Goal: Check status: Check status

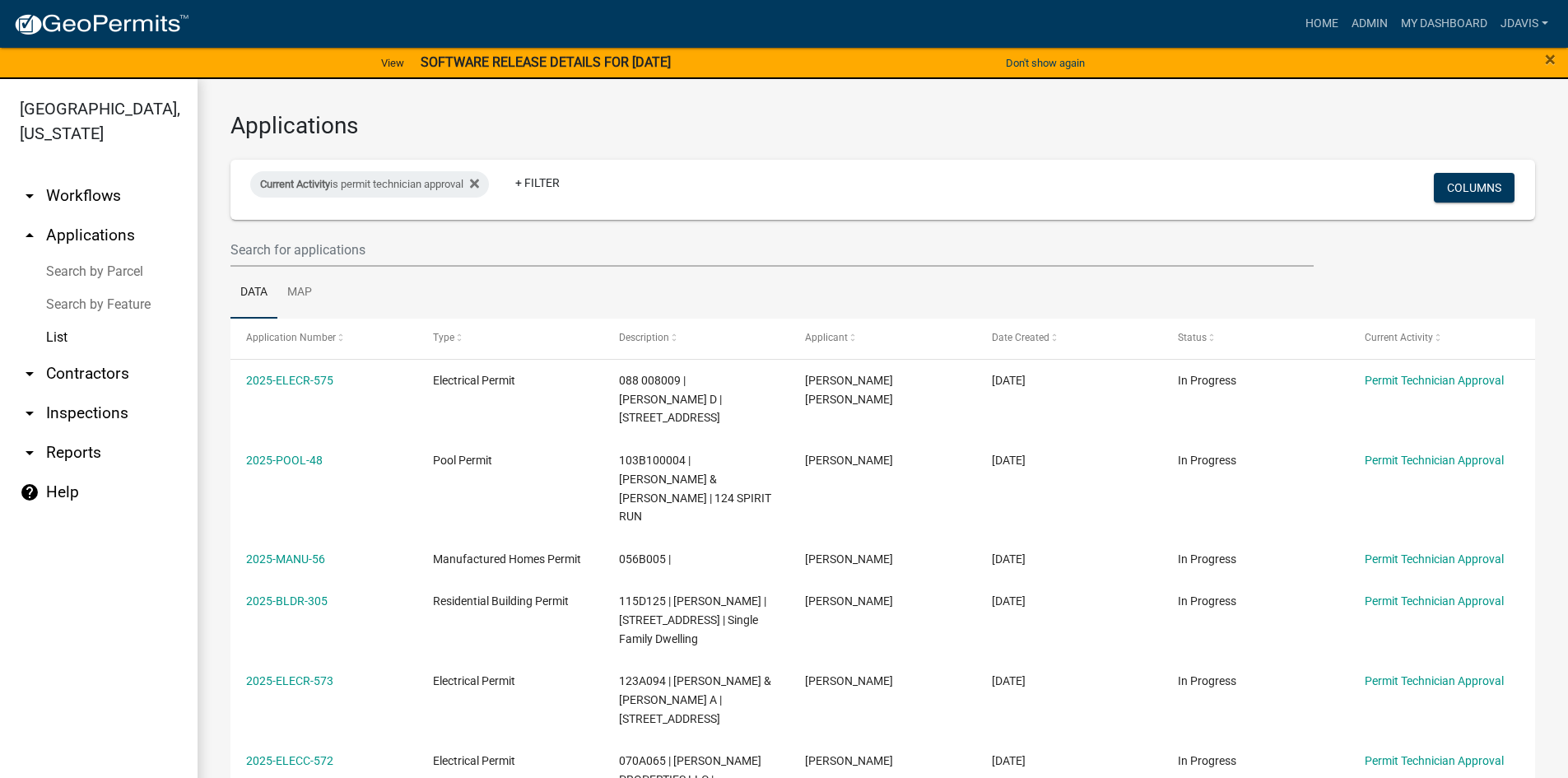
select select "2: 50"
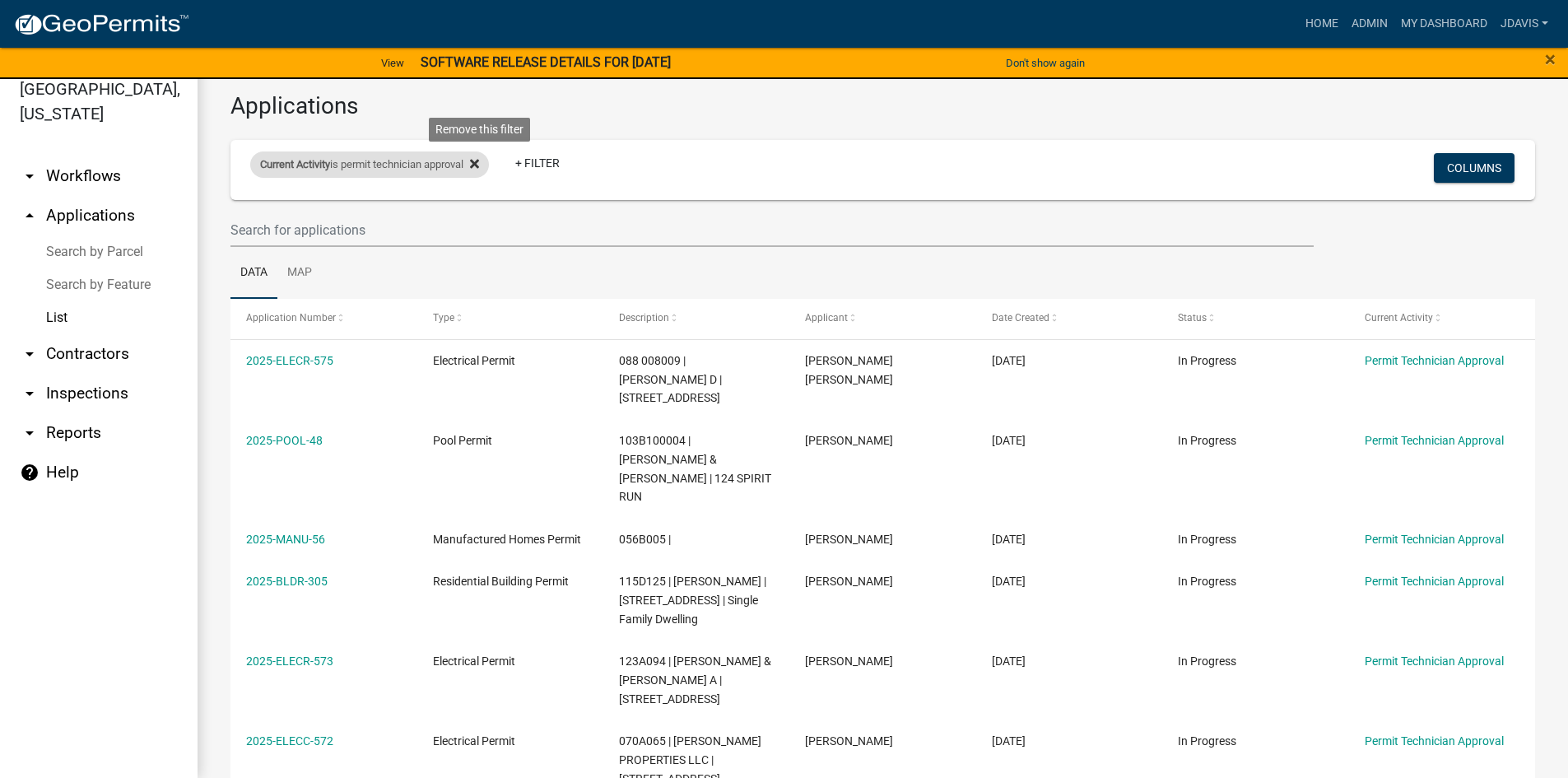
click at [479, 166] on icon at bounding box center [475, 164] width 9 height 13
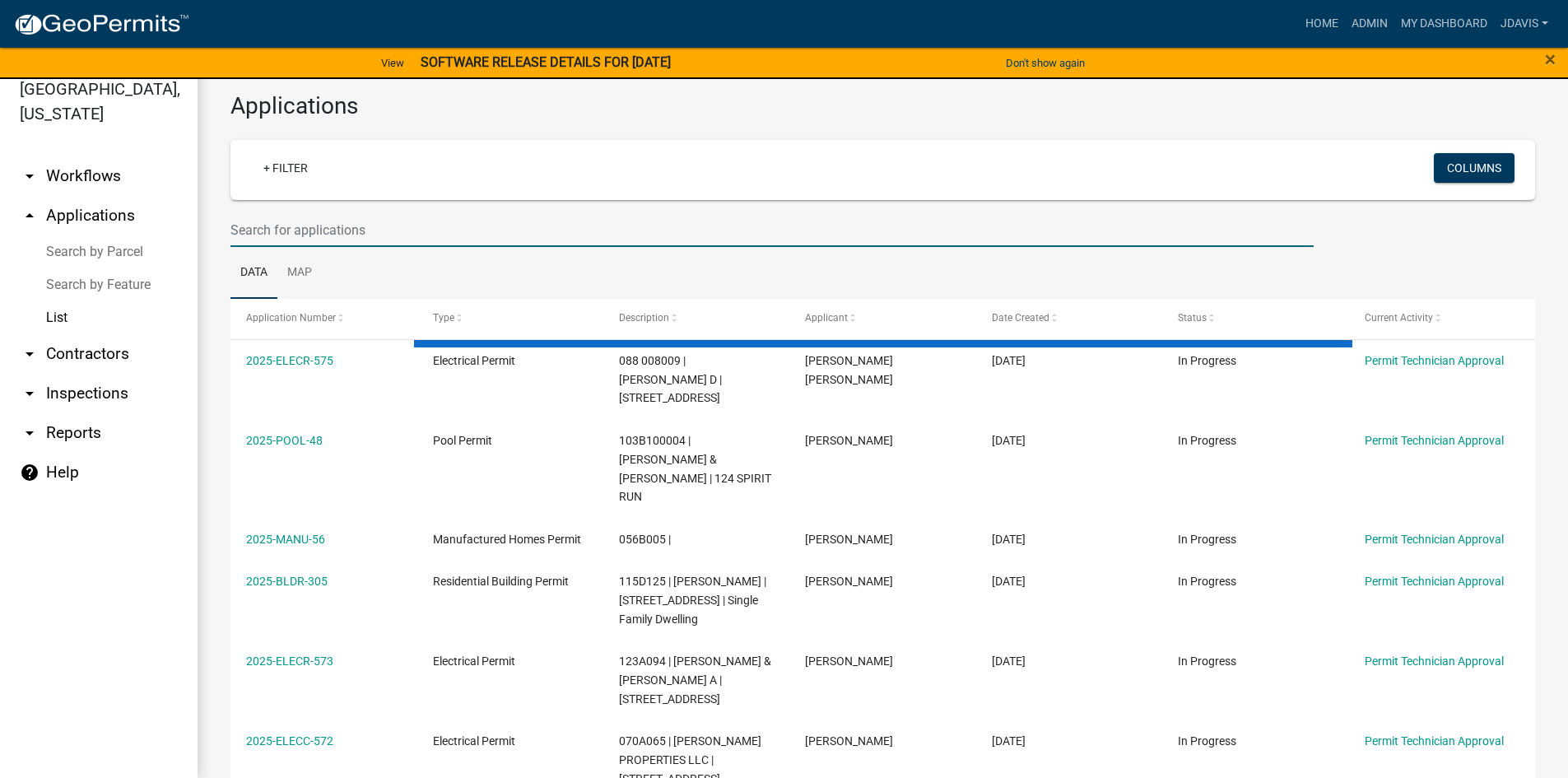
click at [398, 220] on input "text" at bounding box center [771, 230] width 1084 height 34
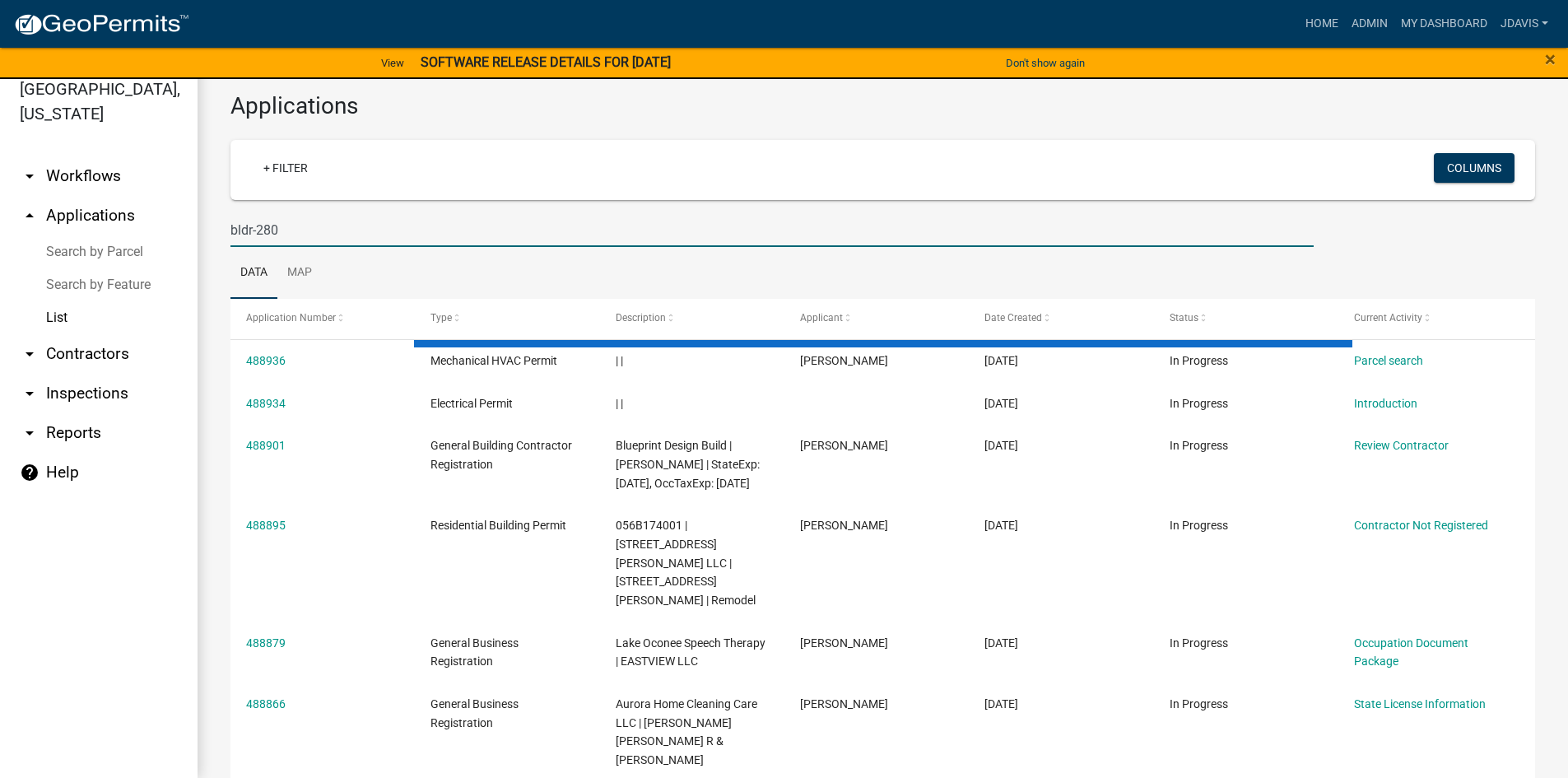
type input "bldr-280"
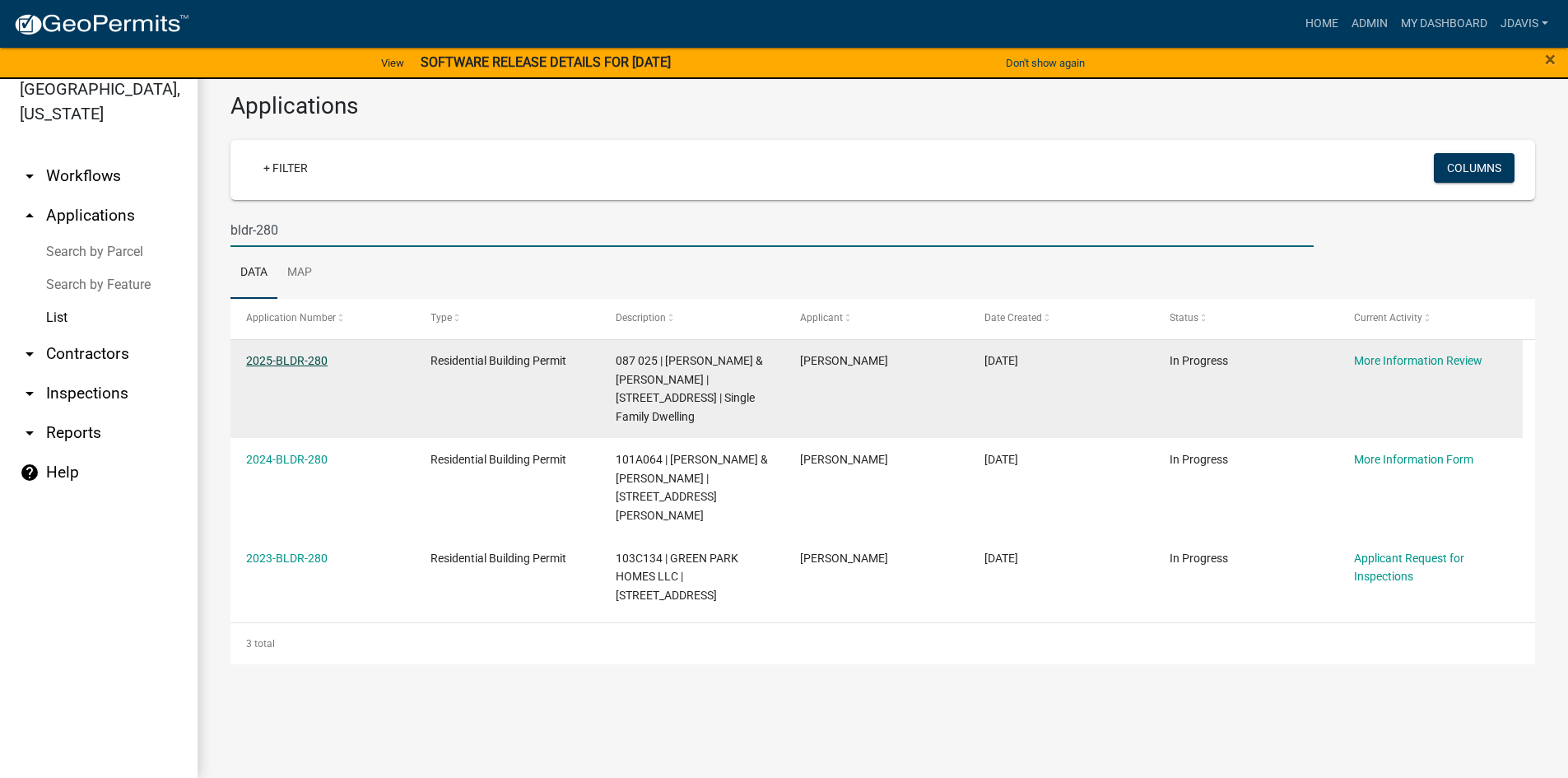
click at [319, 362] on link "2025-BLDR-280" at bounding box center [286, 361] width 81 height 13
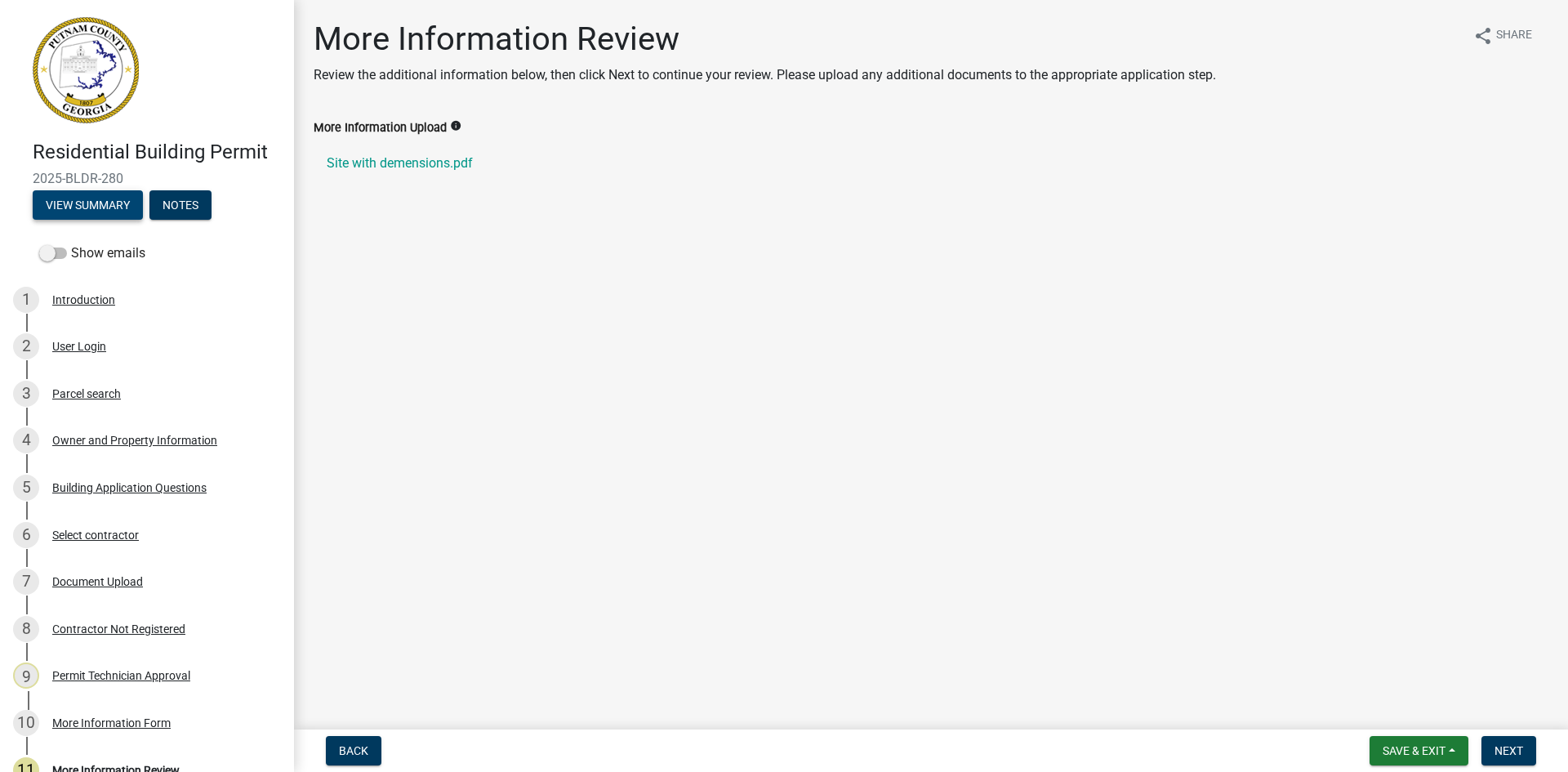
click at [124, 206] on button "View Summary" at bounding box center [87, 205] width 110 height 30
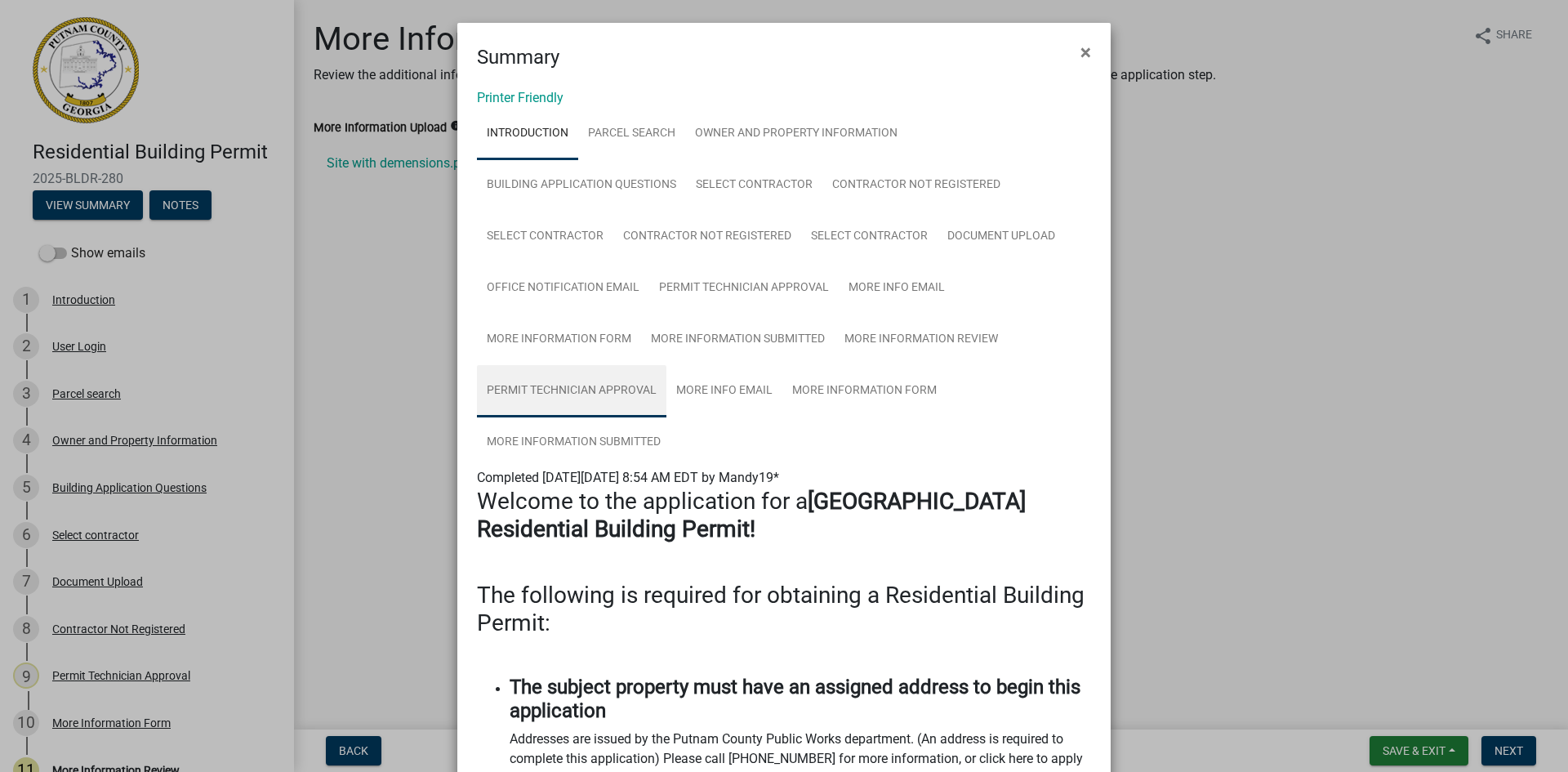
click at [632, 375] on link "Permit Technician Approval" at bounding box center [571, 391] width 189 height 53
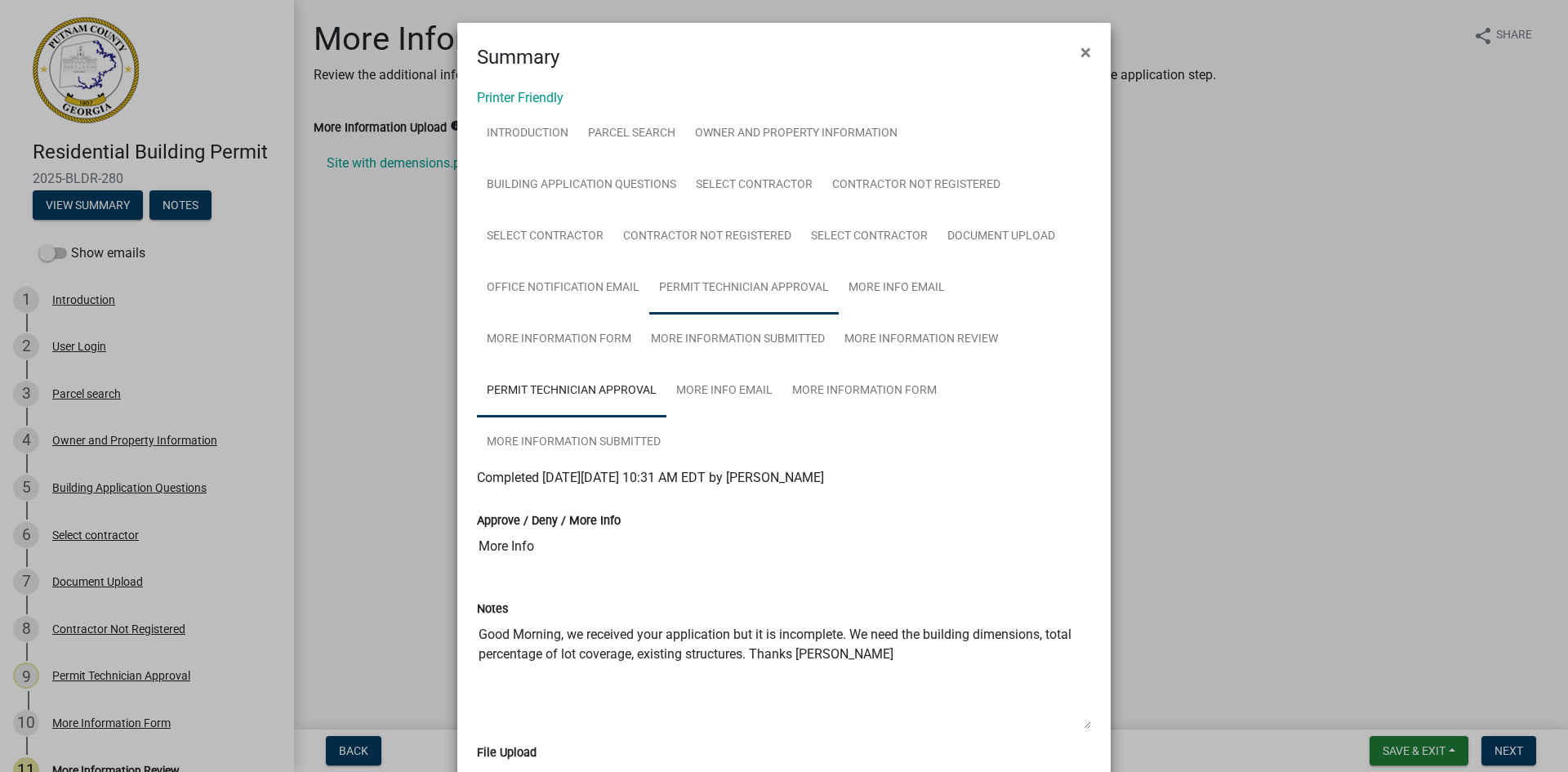
click at [783, 299] on link "Permit Technician Approval" at bounding box center [744, 288] width 189 height 53
click at [634, 403] on link "Permit Technician Approval" at bounding box center [571, 391] width 189 height 53
click at [1080, 51] on span "×" at bounding box center [1085, 52] width 10 height 23
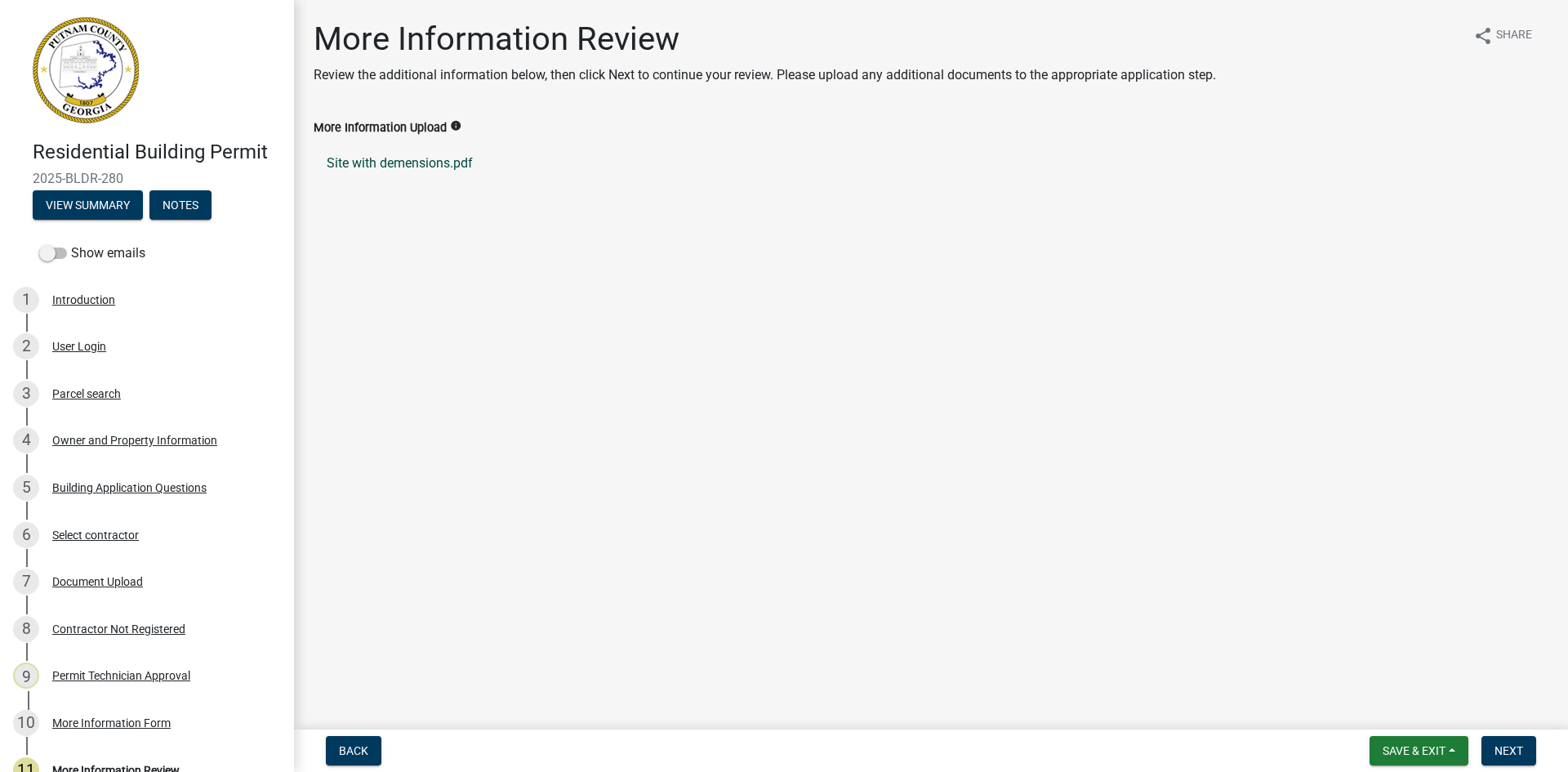
click at [443, 168] on link "Site with demensions.pdf" at bounding box center [930, 164] width 1234 height 39
click at [123, 482] on div "Building Application Questions" at bounding box center [129, 487] width 154 height 11
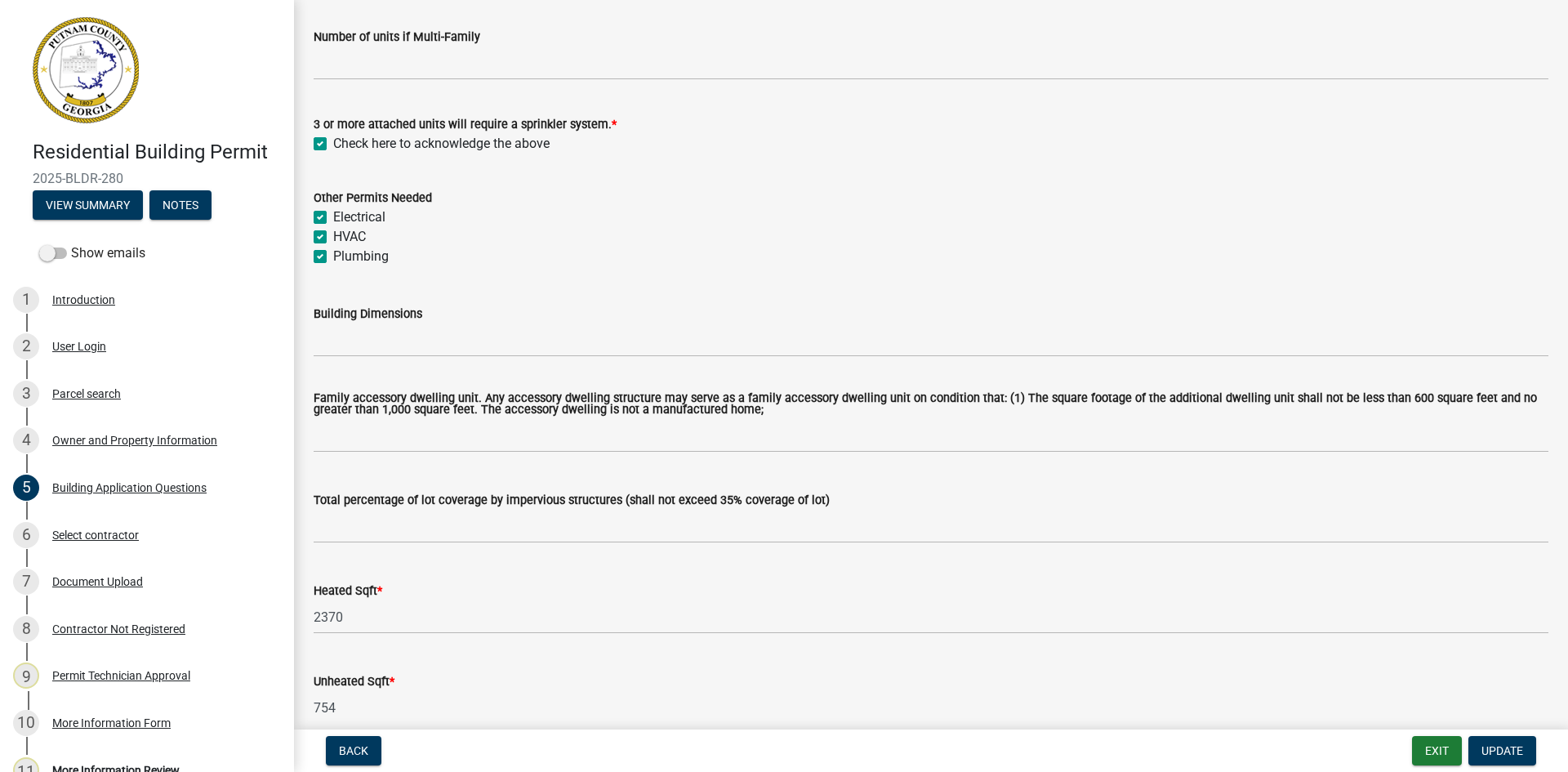
scroll to position [572, 0]
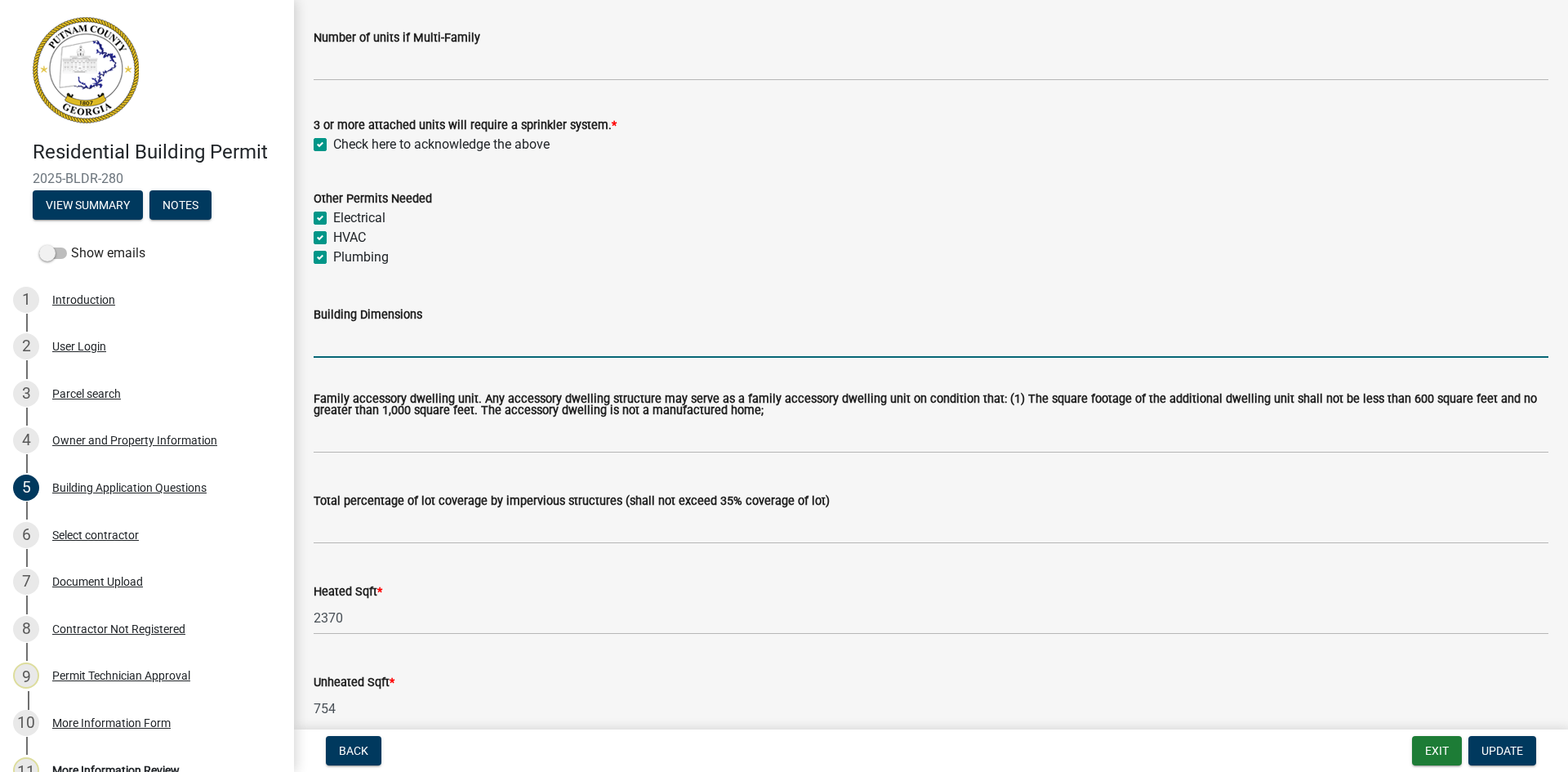
click at [356, 352] on input "Building Dimensions" at bounding box center [930, 341] width 1234 height 33
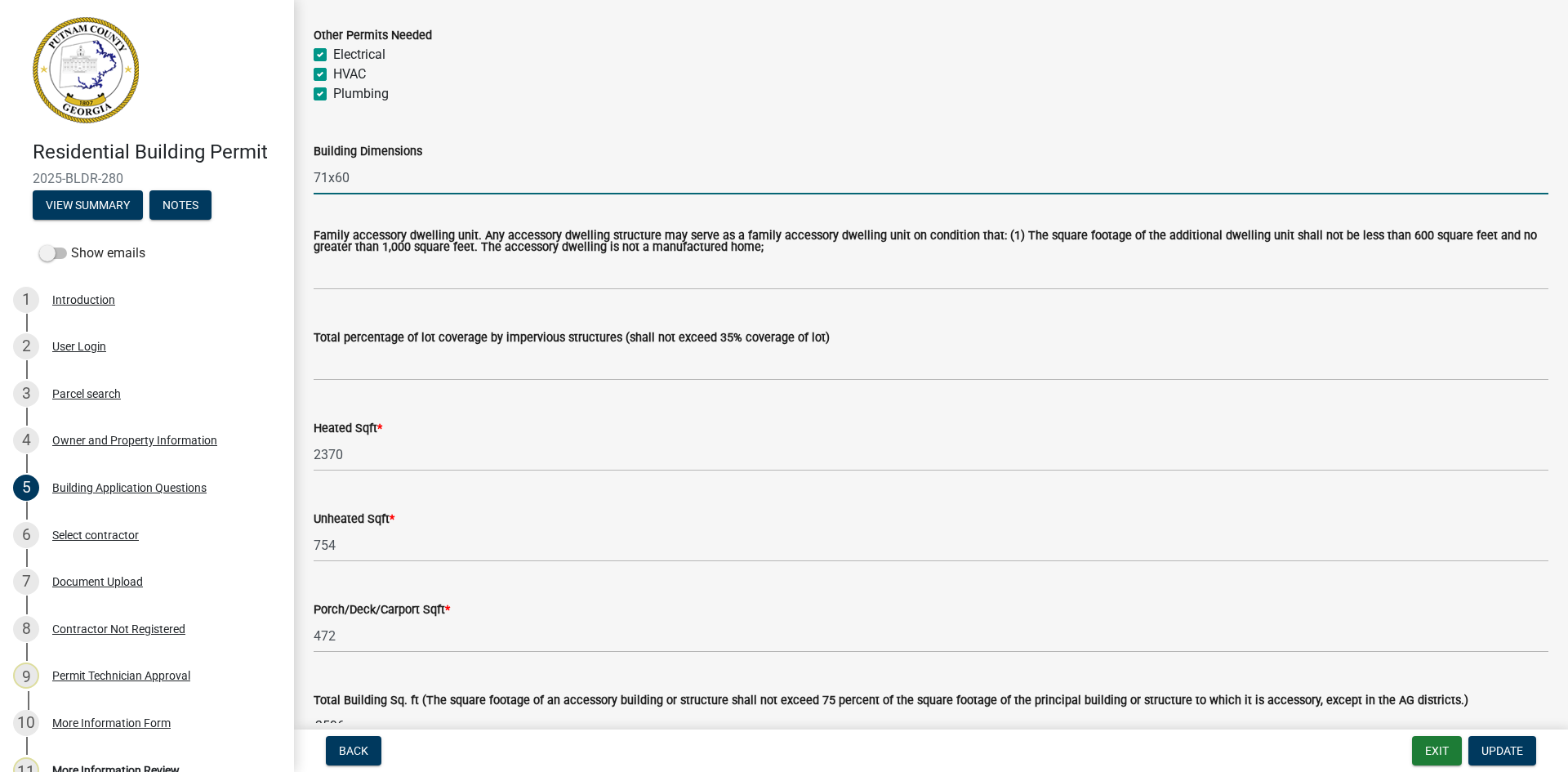
type input "71x60"
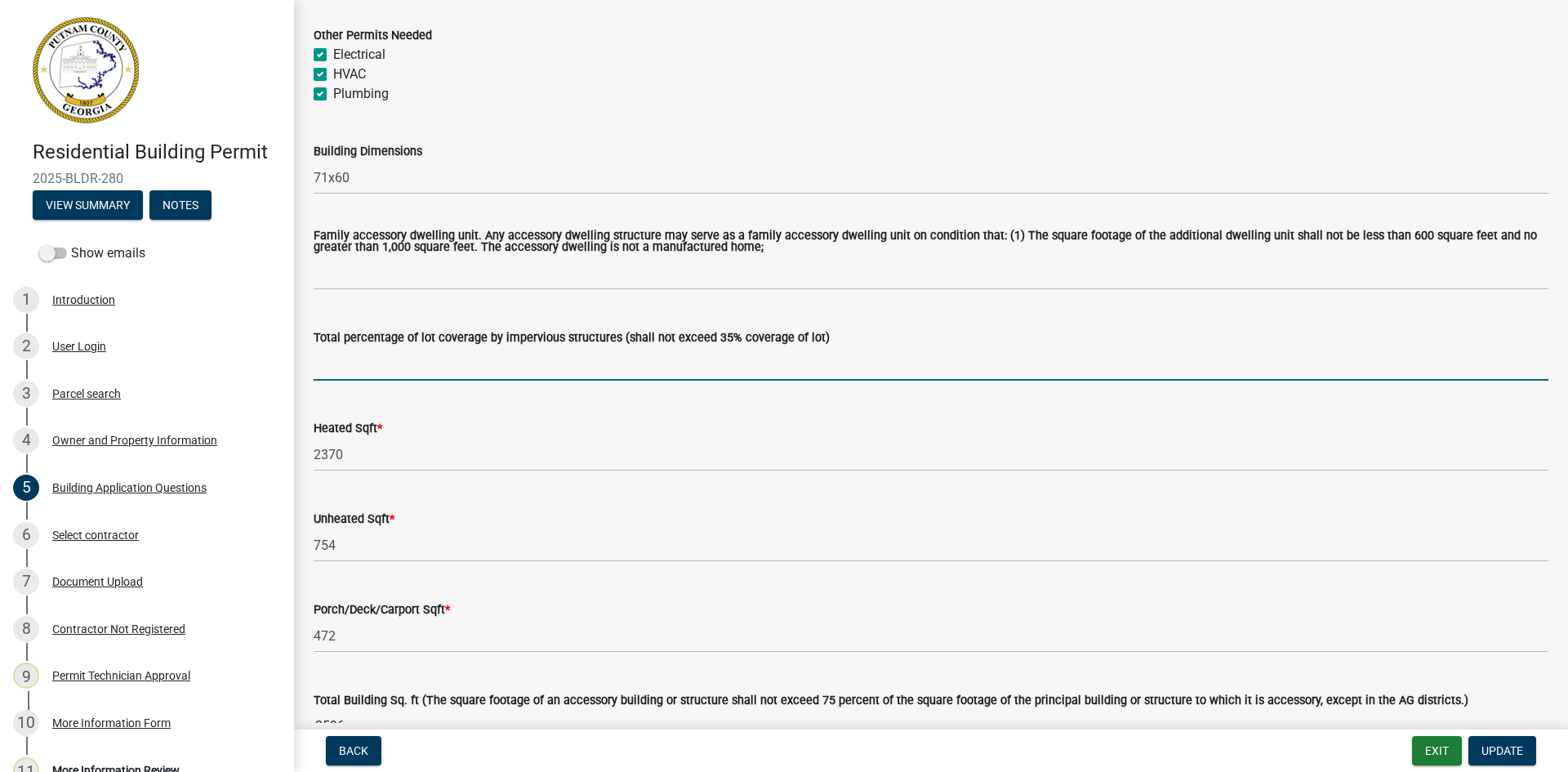
click at [369, 375] on input "text" at bounding box center [930, 364] width 1234 height 33
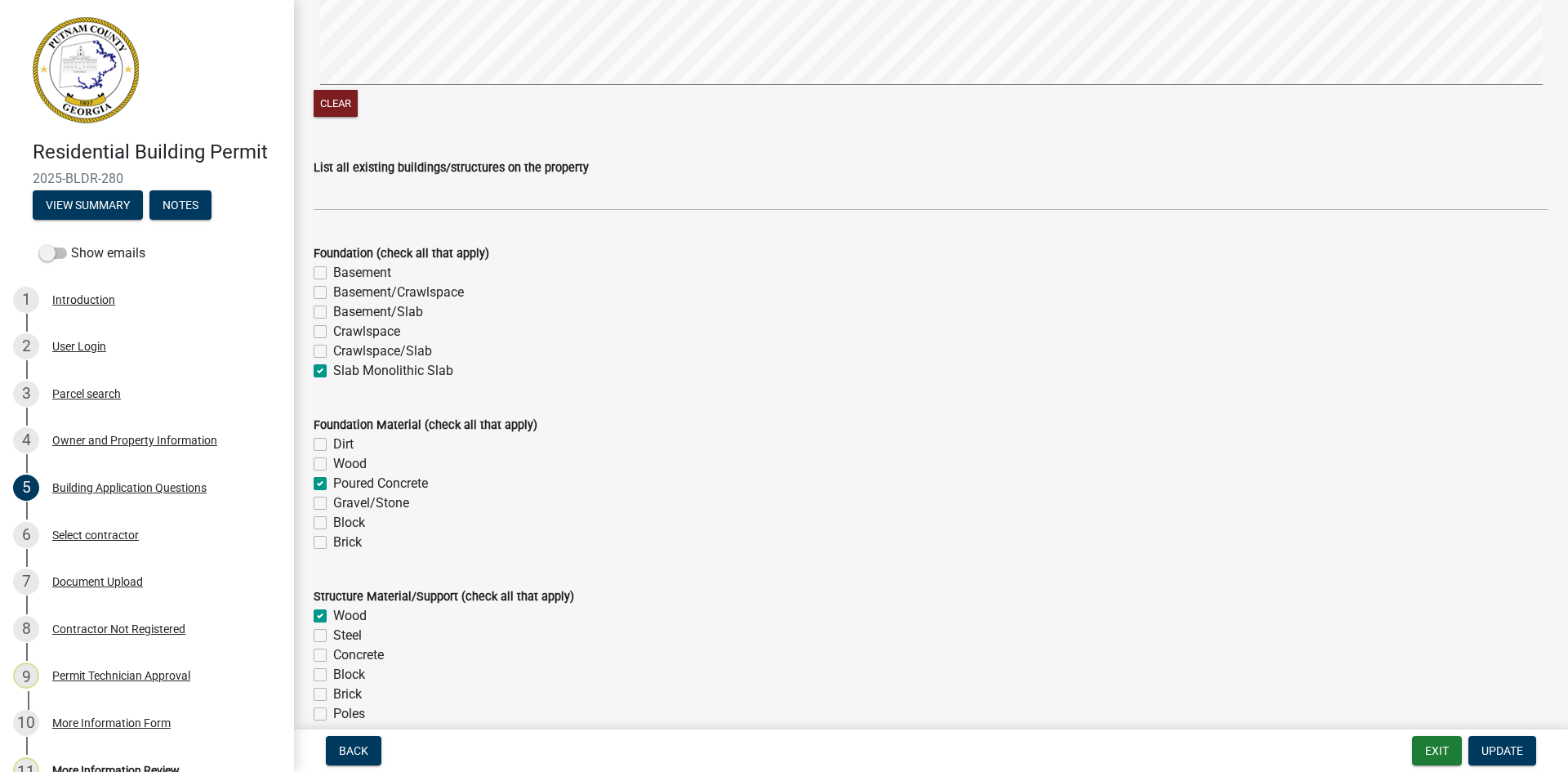
scroll to position [2941, 0]
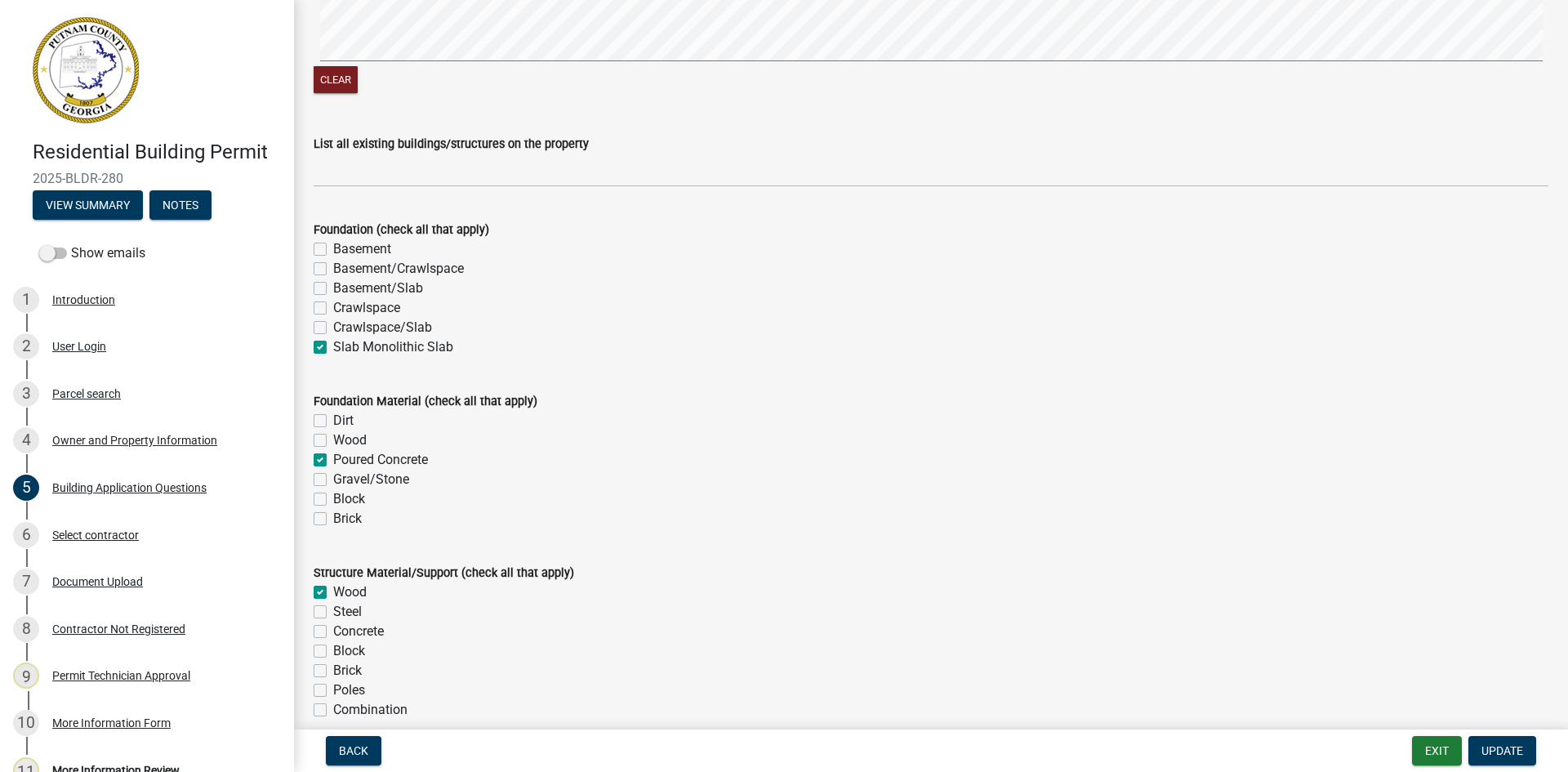
type input "5"
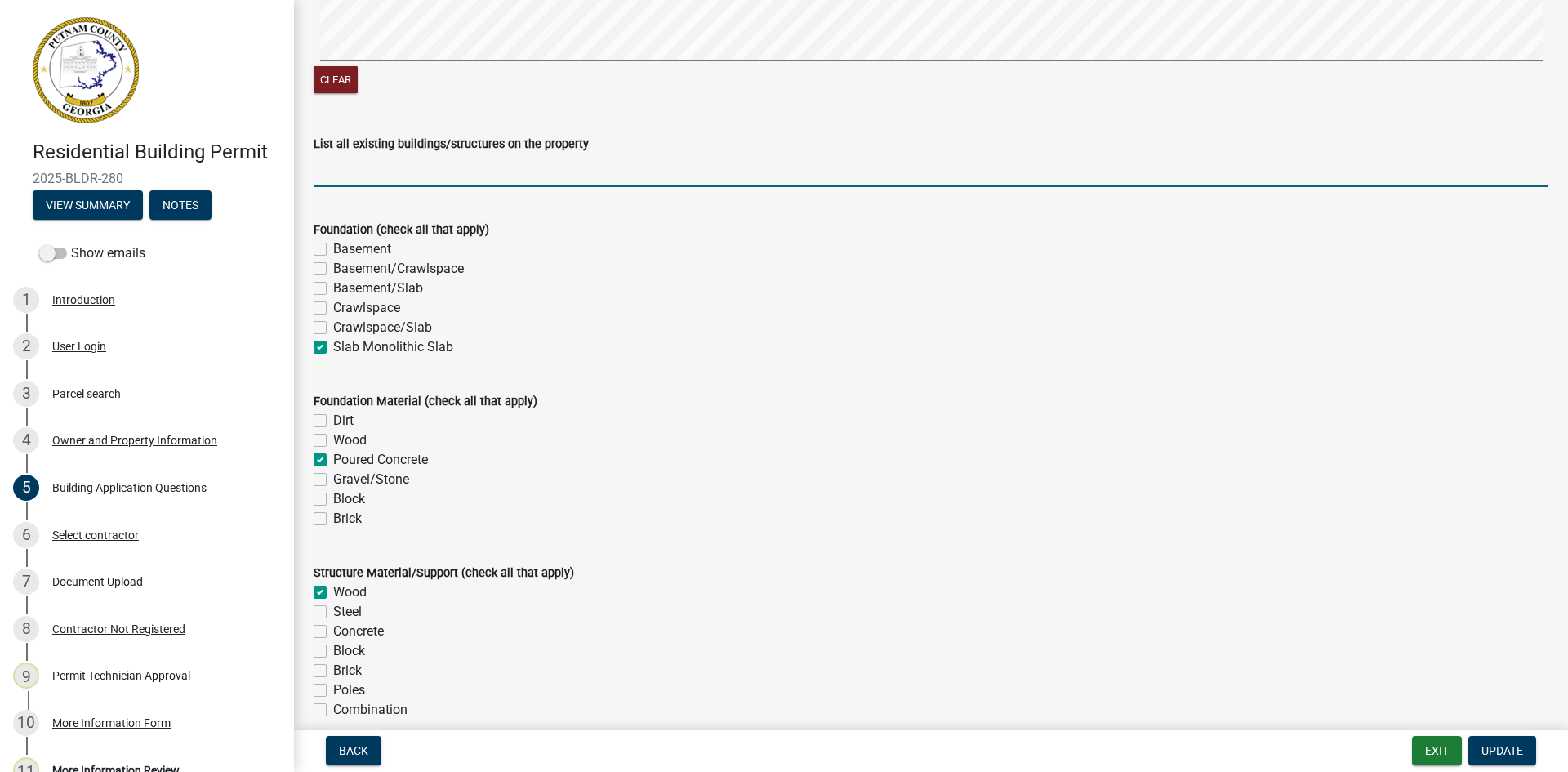
click at [414, 186] on input "List all existing buildings/structures on the property" at bounding box center [930, 170] width 1234 height 33
type input "N/A"
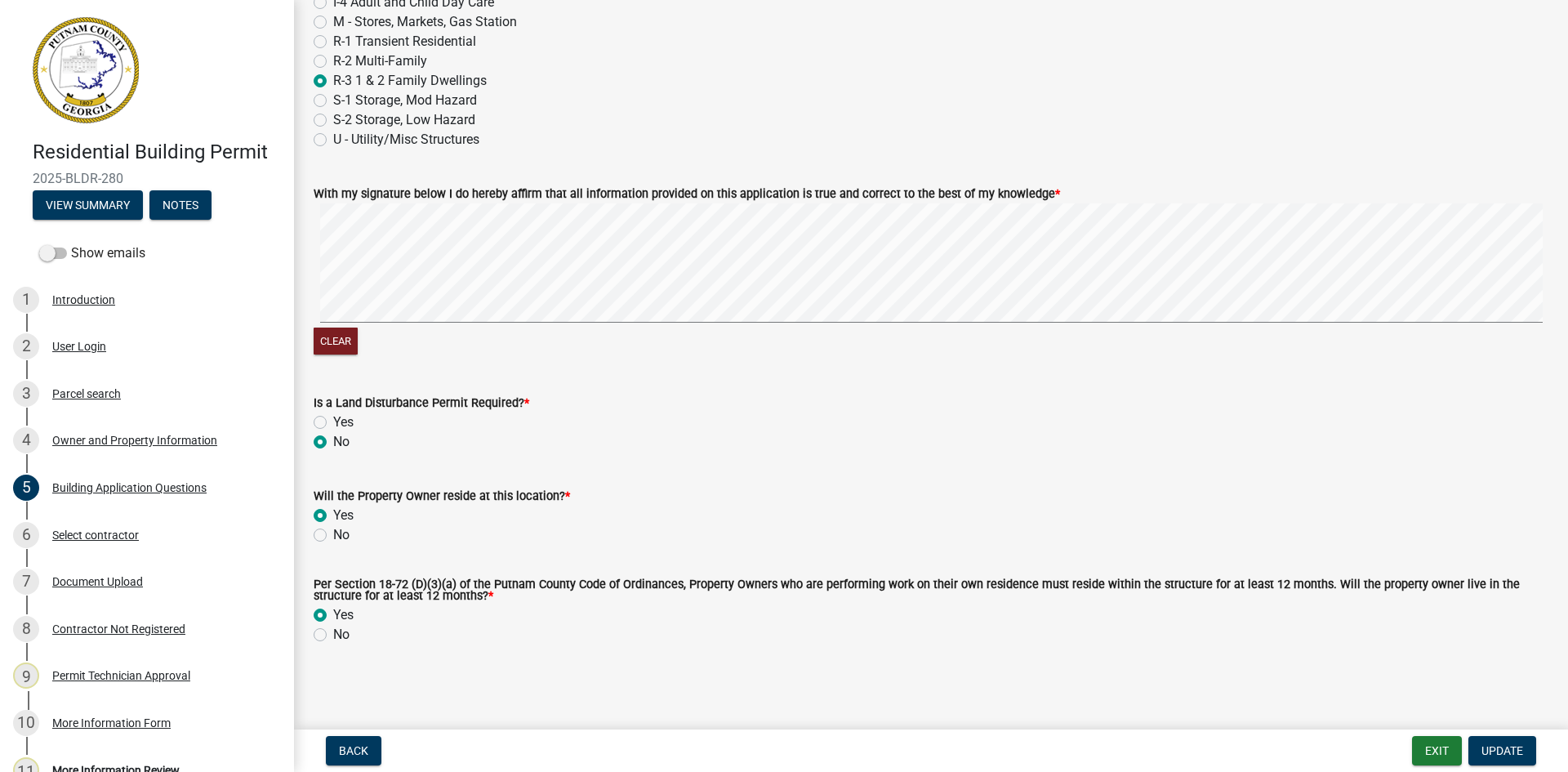
scroll to position [6951, 0]
click at [1358, 754] on wm-app "Residential Building Permit 2025-BLDR-280 View Summary Notes Show emails 1 Intr…" at bounding box center [784, 386] width 1568 height 772
click at [1523, 755] on button "Update" at bounding box center [1501, 751] width 67 height 30
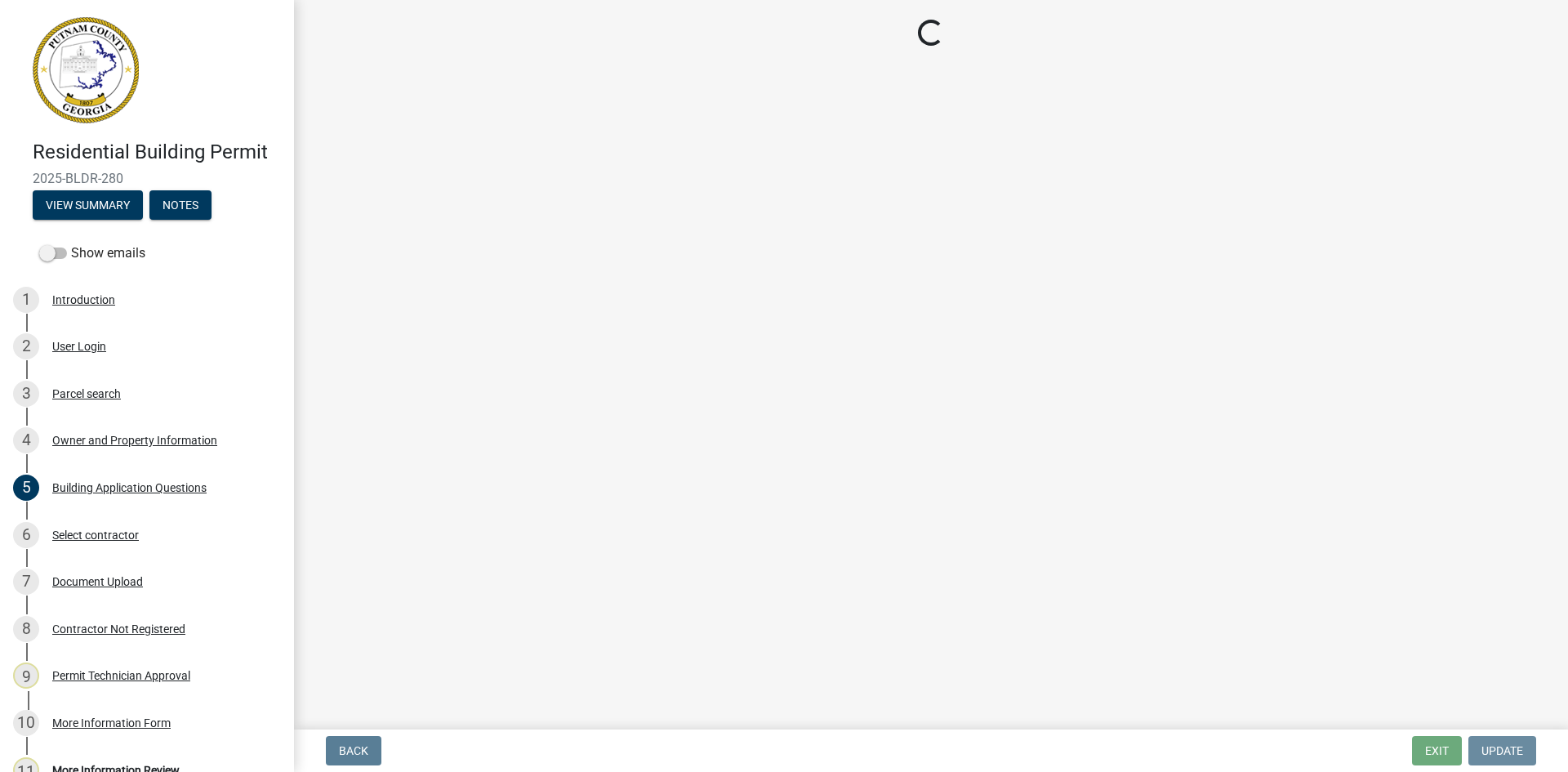
scroll to position [0, 0]
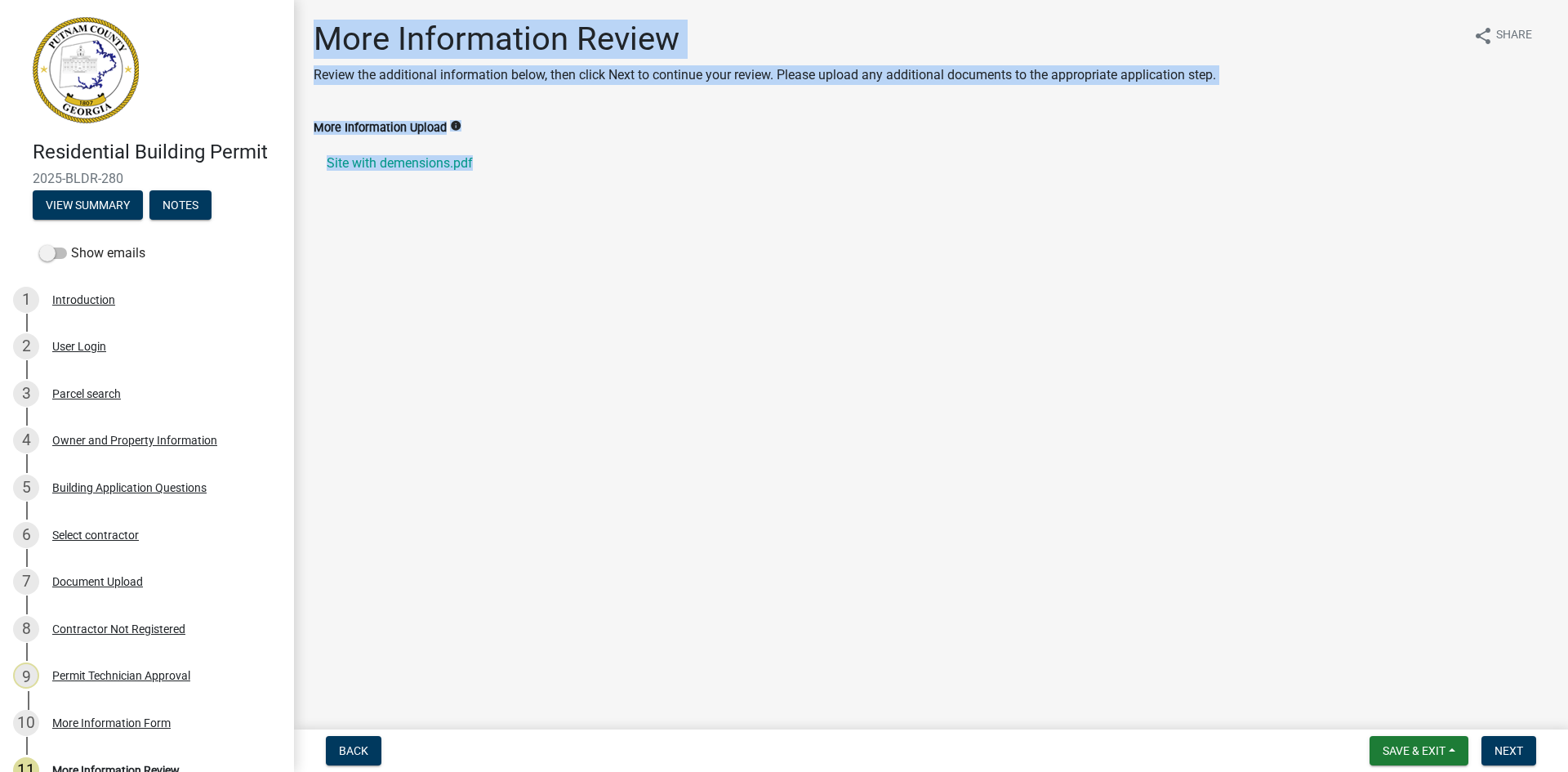
click at [726, 190] on wm-data-entity-input "More Information Upload info Site with demensions.pdf" at bounding box center [930, 160] width 1234 height 85
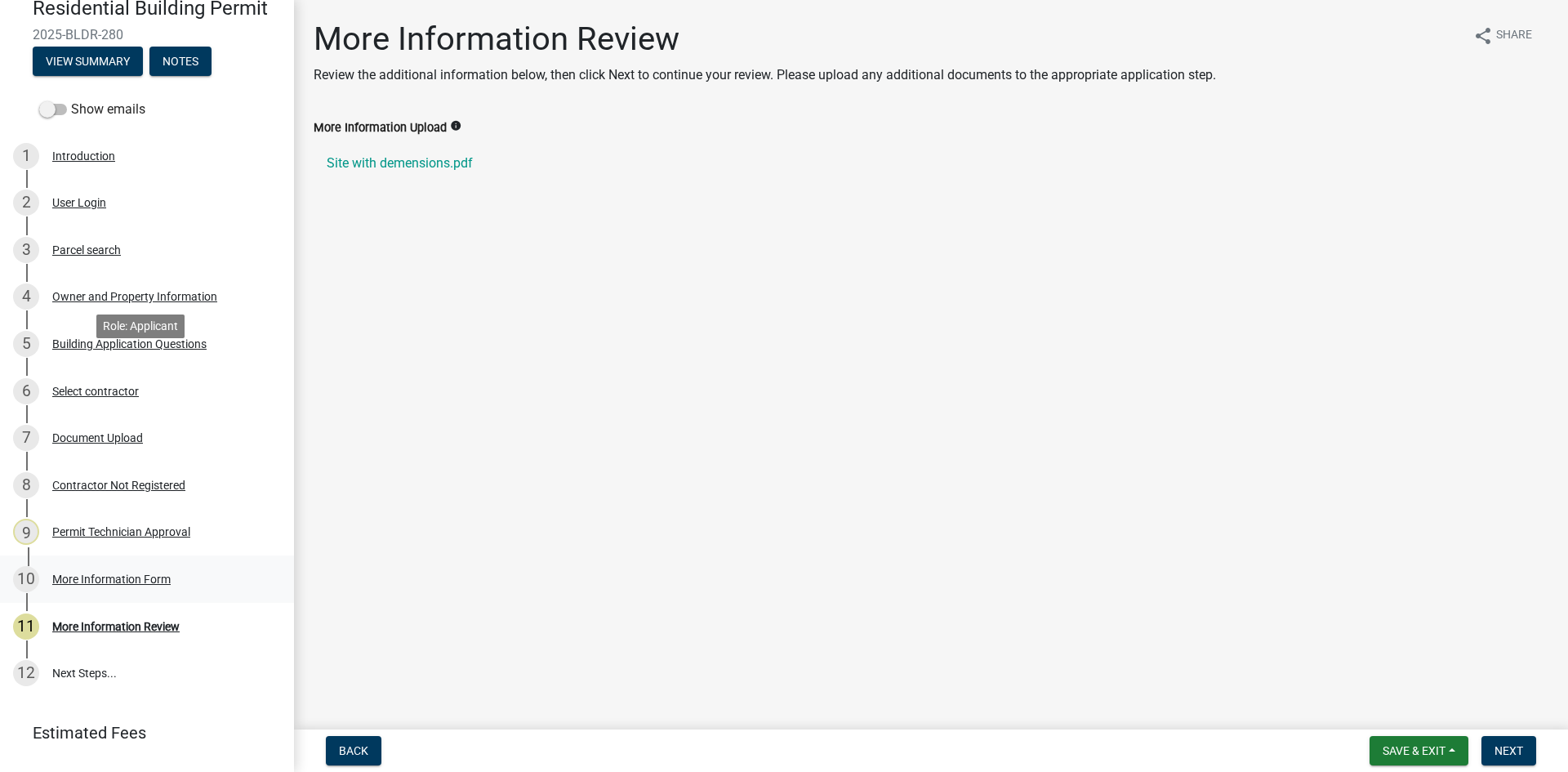
scroll to position [164, 0]
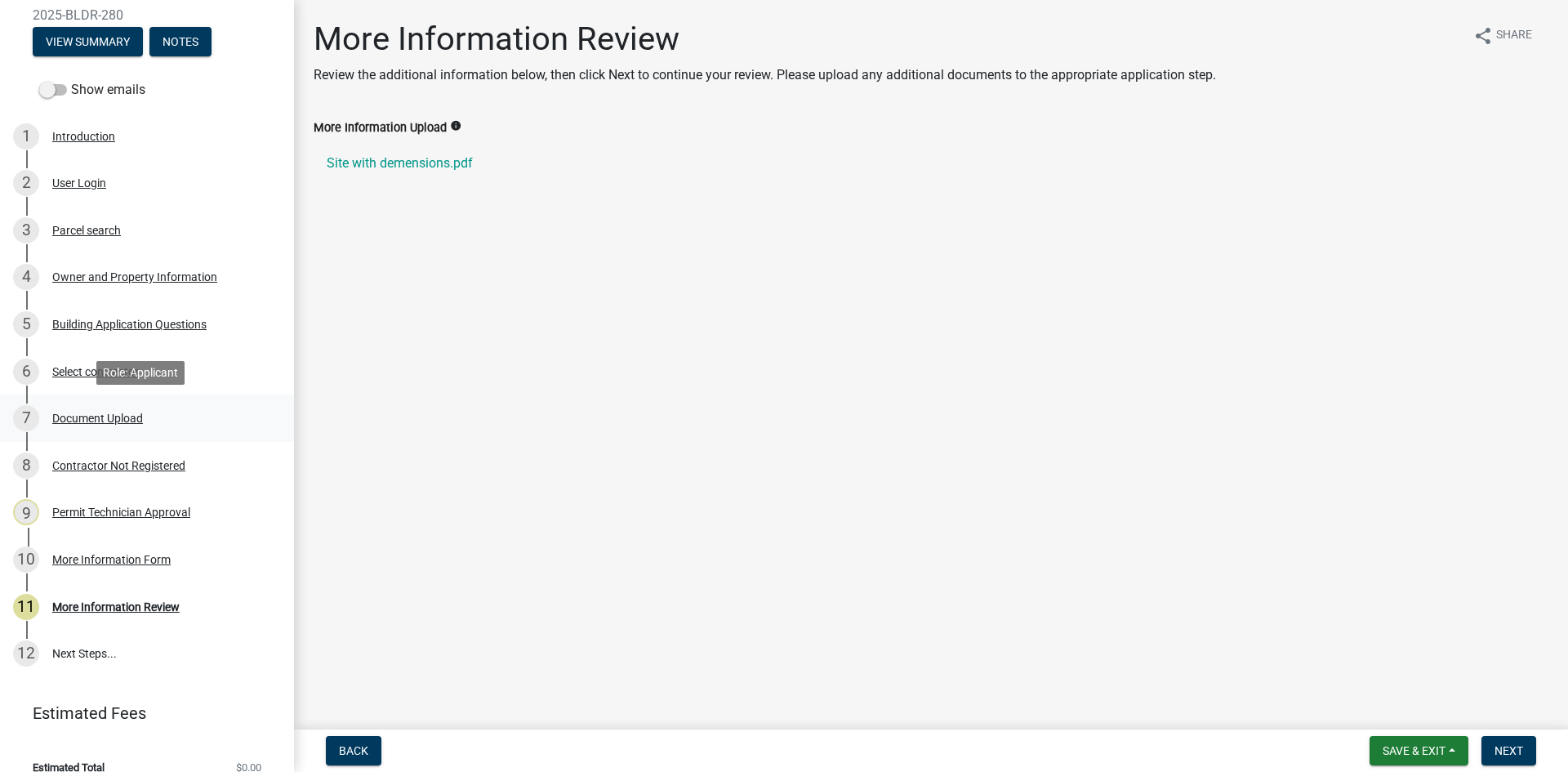
click at [128, 412] on div "Document Upload" at bounding box center [98, 418] width 91 height 11
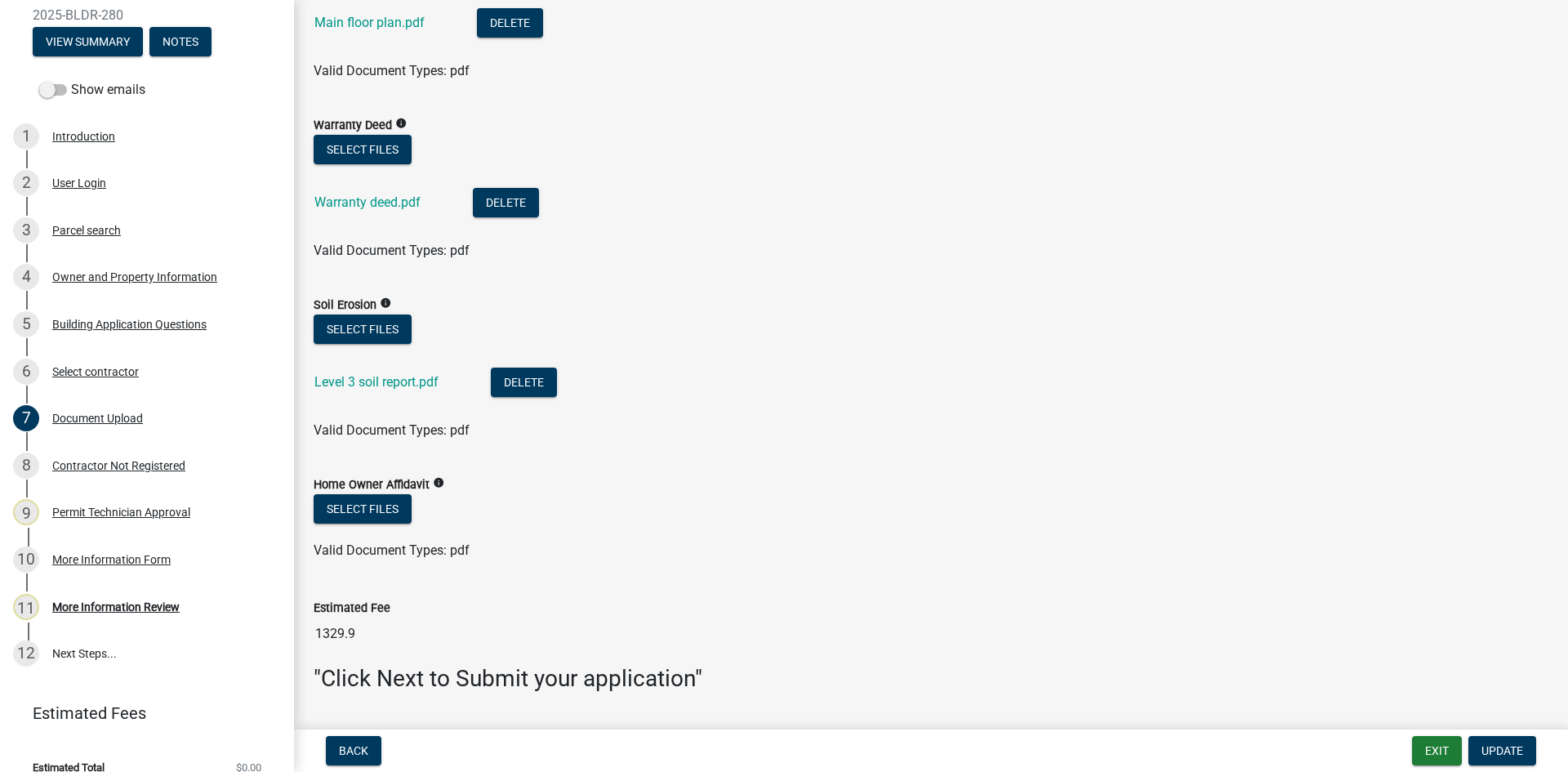
scroll to position [1599, 0]
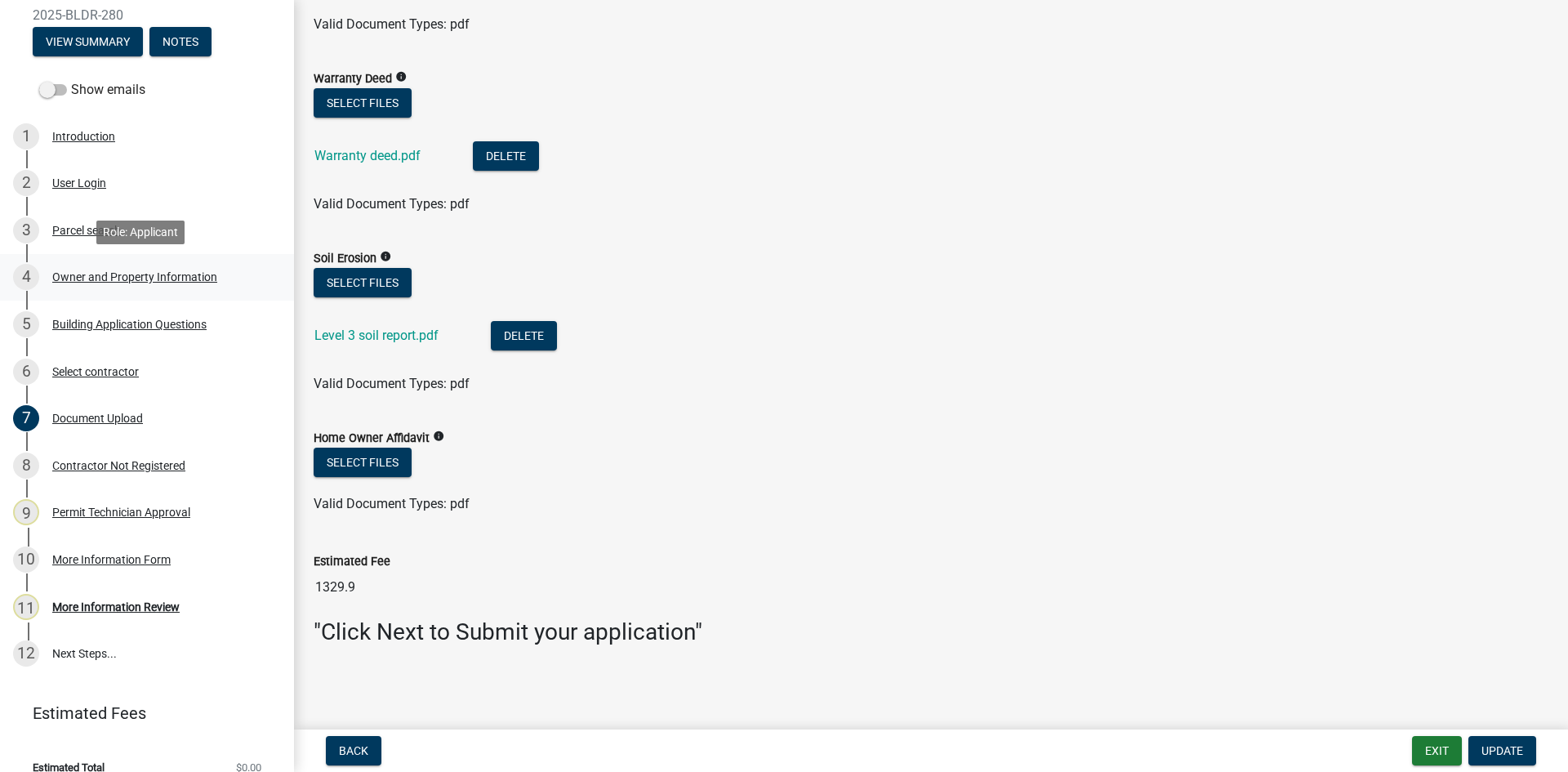
click at [124, 273] on div "Owner and Property Information" at bounding box center [135, 276] width 164 height 11
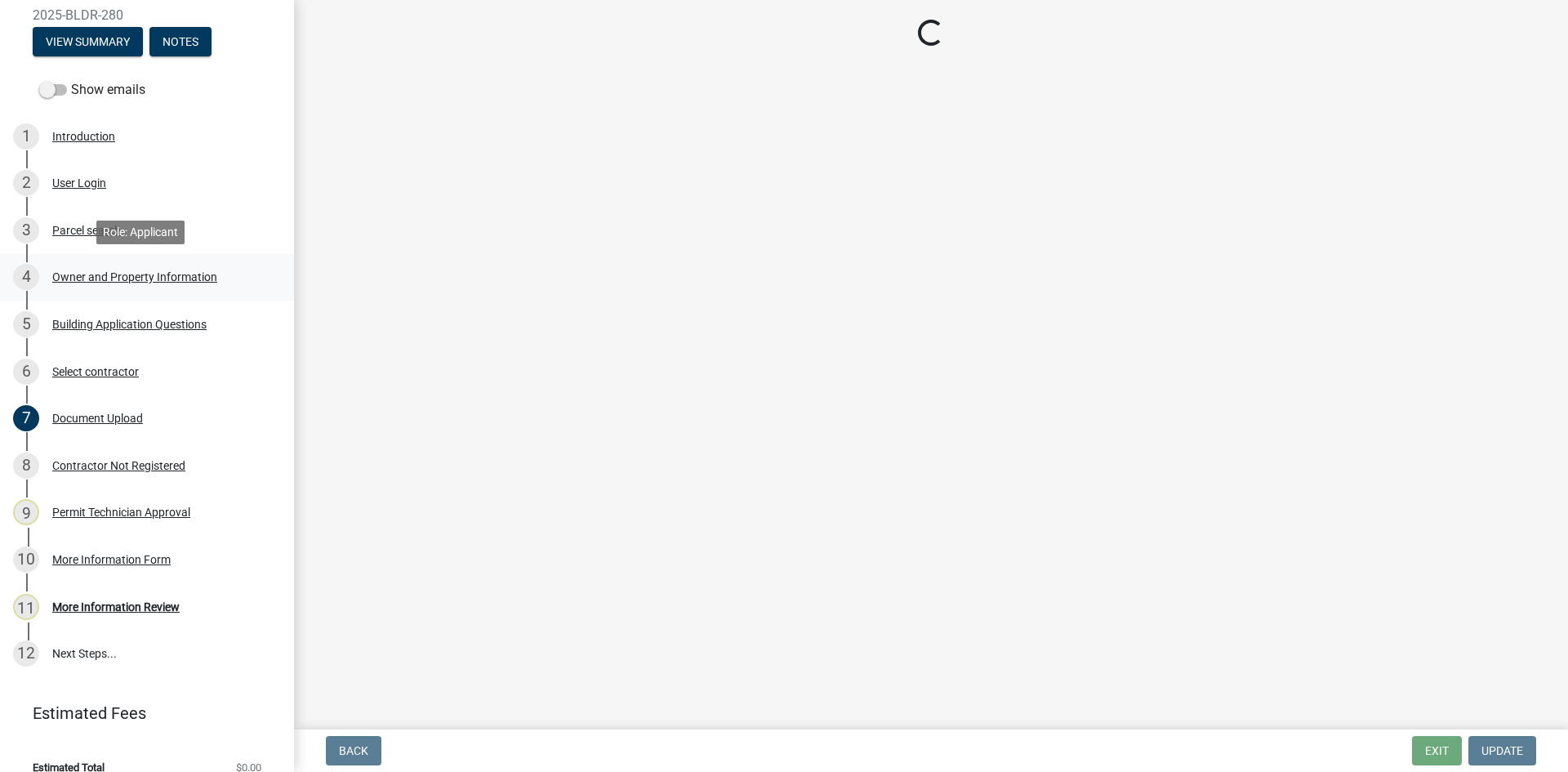
scroll to position [0, 0]
select select "78bfdc44-73ff-456e-a557-d4c99b9c08be"
select select "83394b22-4a11-496c-8e5c-75ade2e72faf"
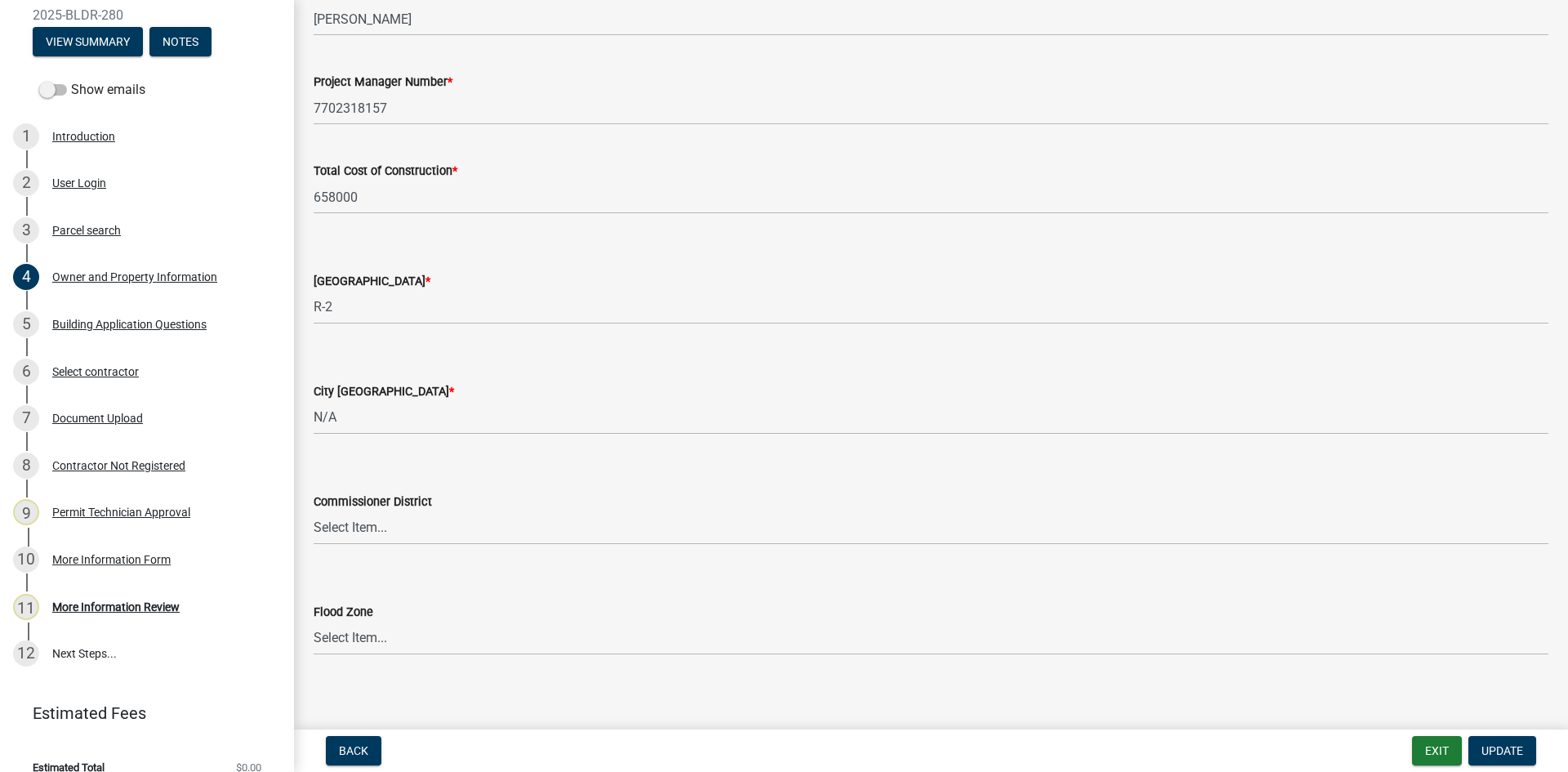
scroll to position [2648, 0]
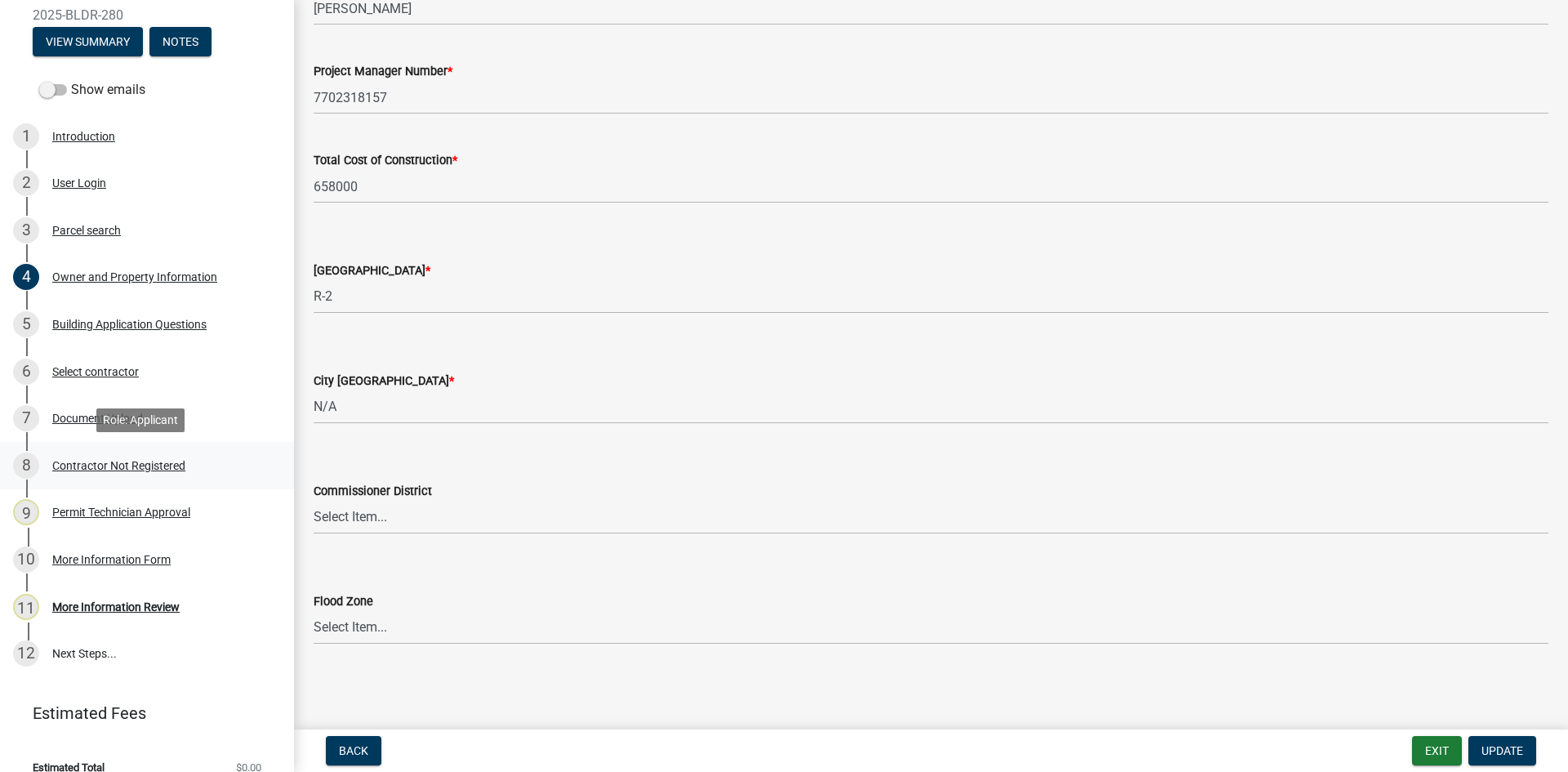
click at [130, 461] on div "Contractor Not Registered" at bounding box center [119, 465] width 133 height 11
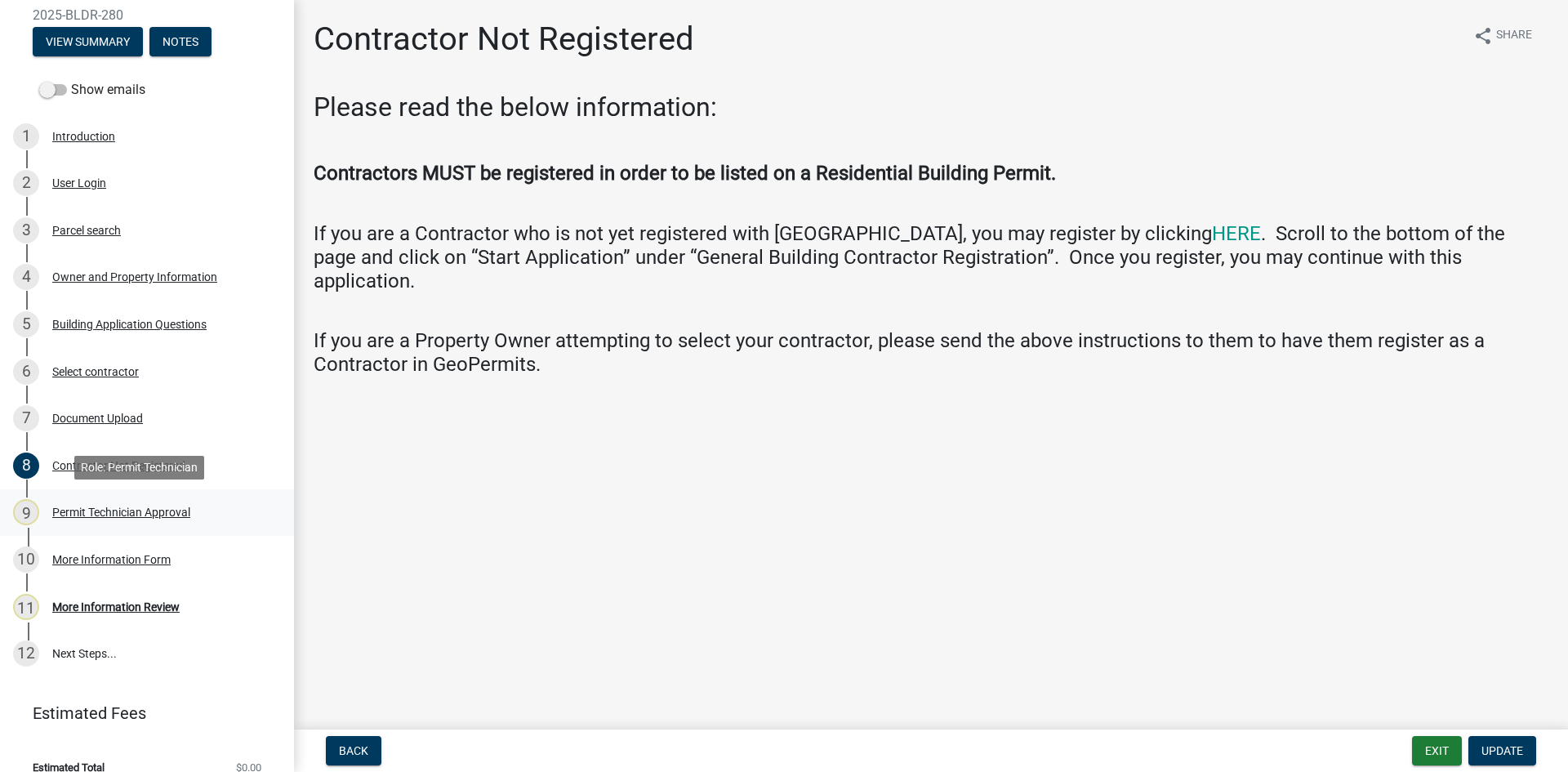
click at [133, 520] on div "9 Permit Technician Approval" at bounding box center [140, 512] width 255 height 26
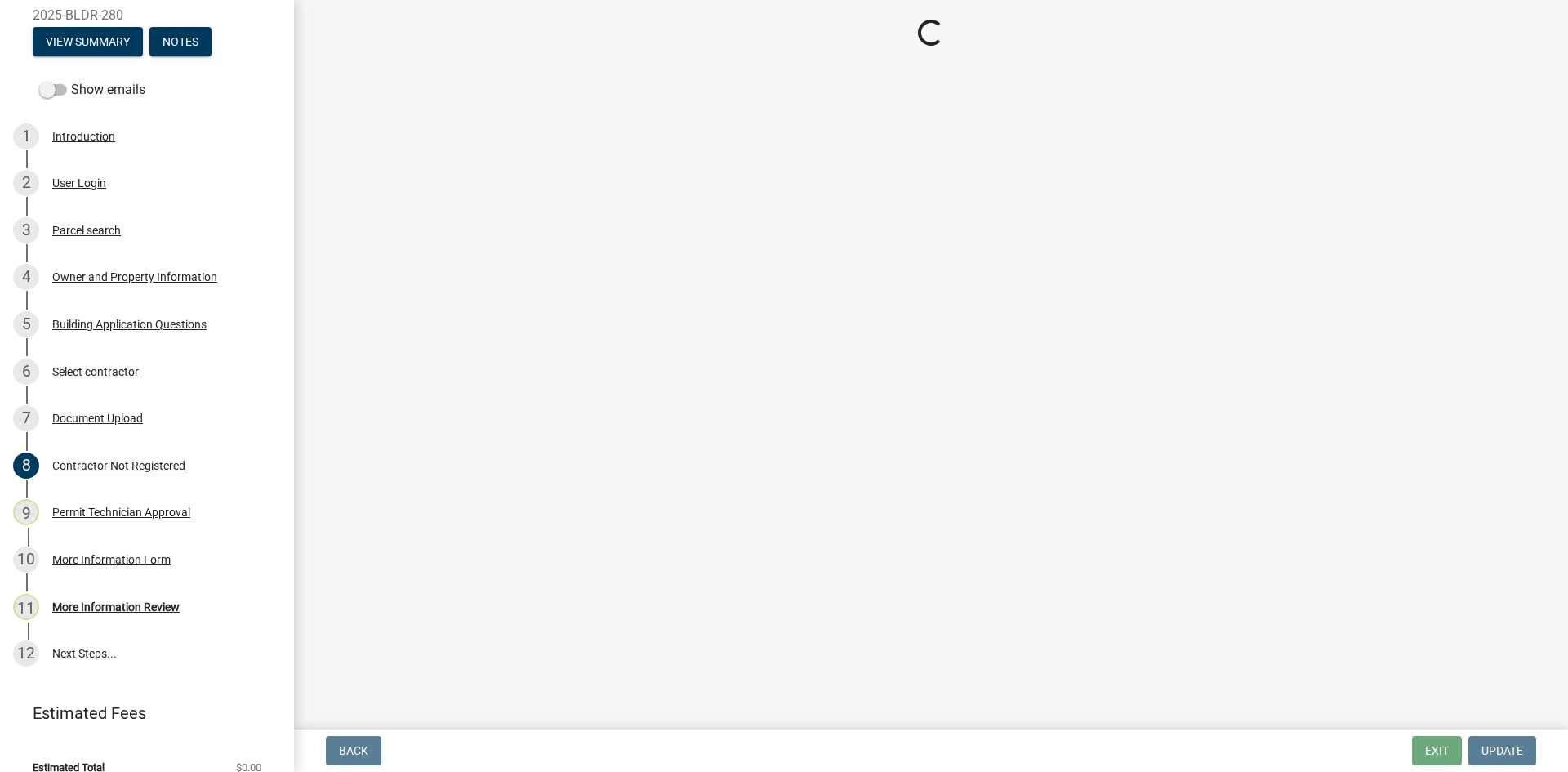
select select "ef7a1fc2-7a7a-426d-b1f0-c9b9b6ca7ff4"
select select "83394b22-4a11-496c-8e5c-75ade2e72faf"
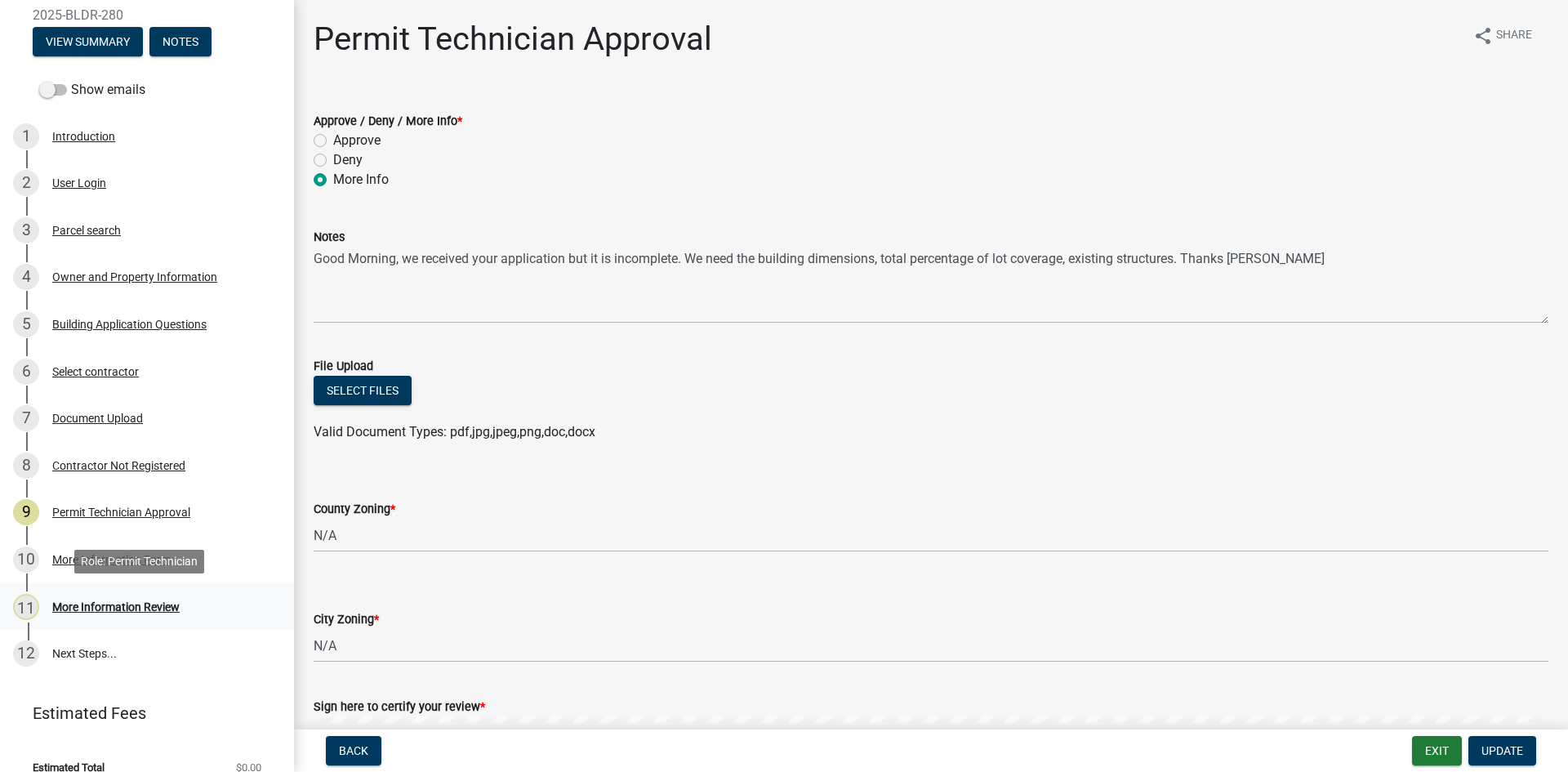
click at [124, 609] on div "More Information Review" at bounding box center [116, 607] width 128 height 11
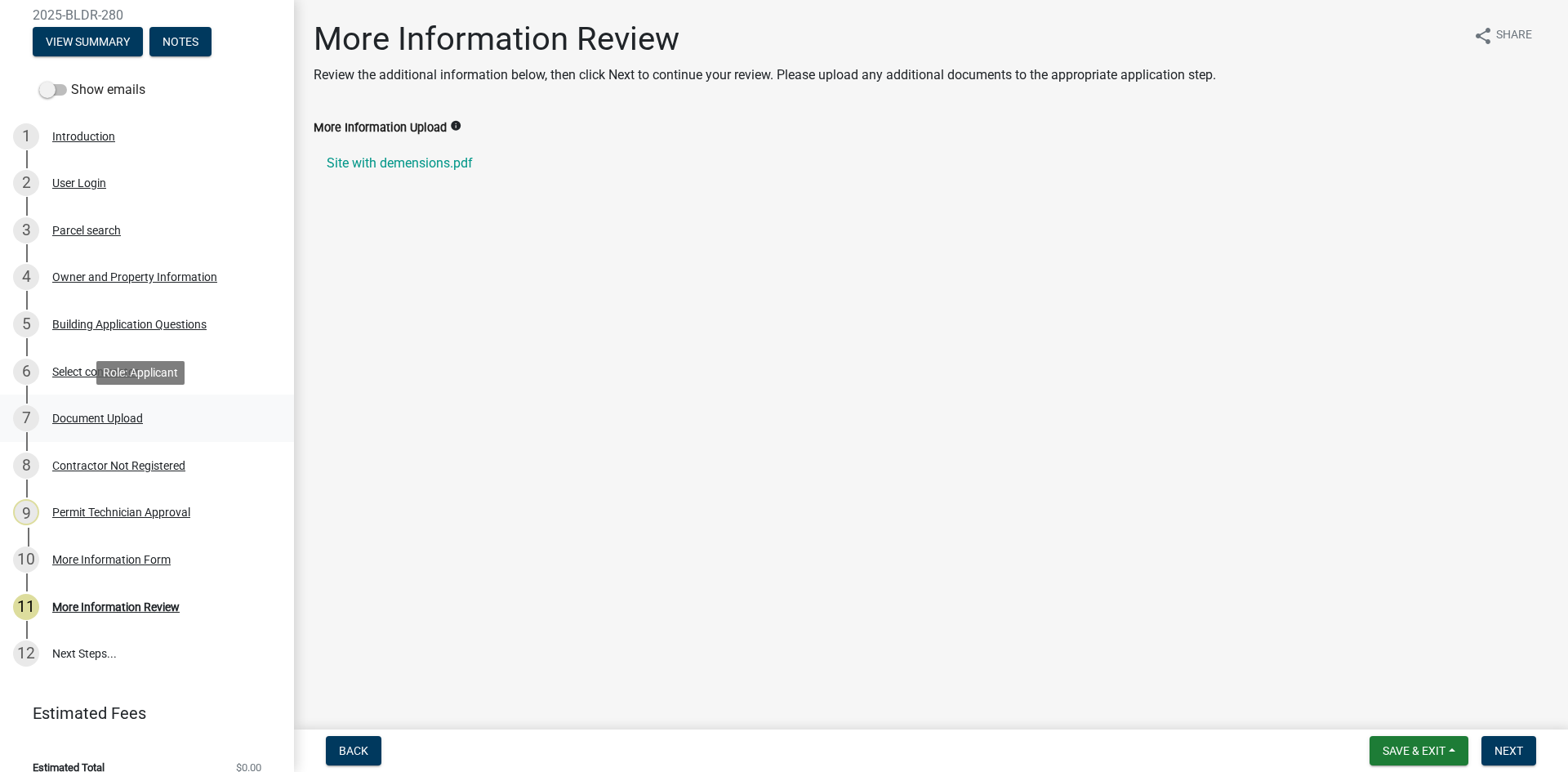
click at [104, 418] on div "Document Upload" at bounding box center [98, 418] width 91 height 11
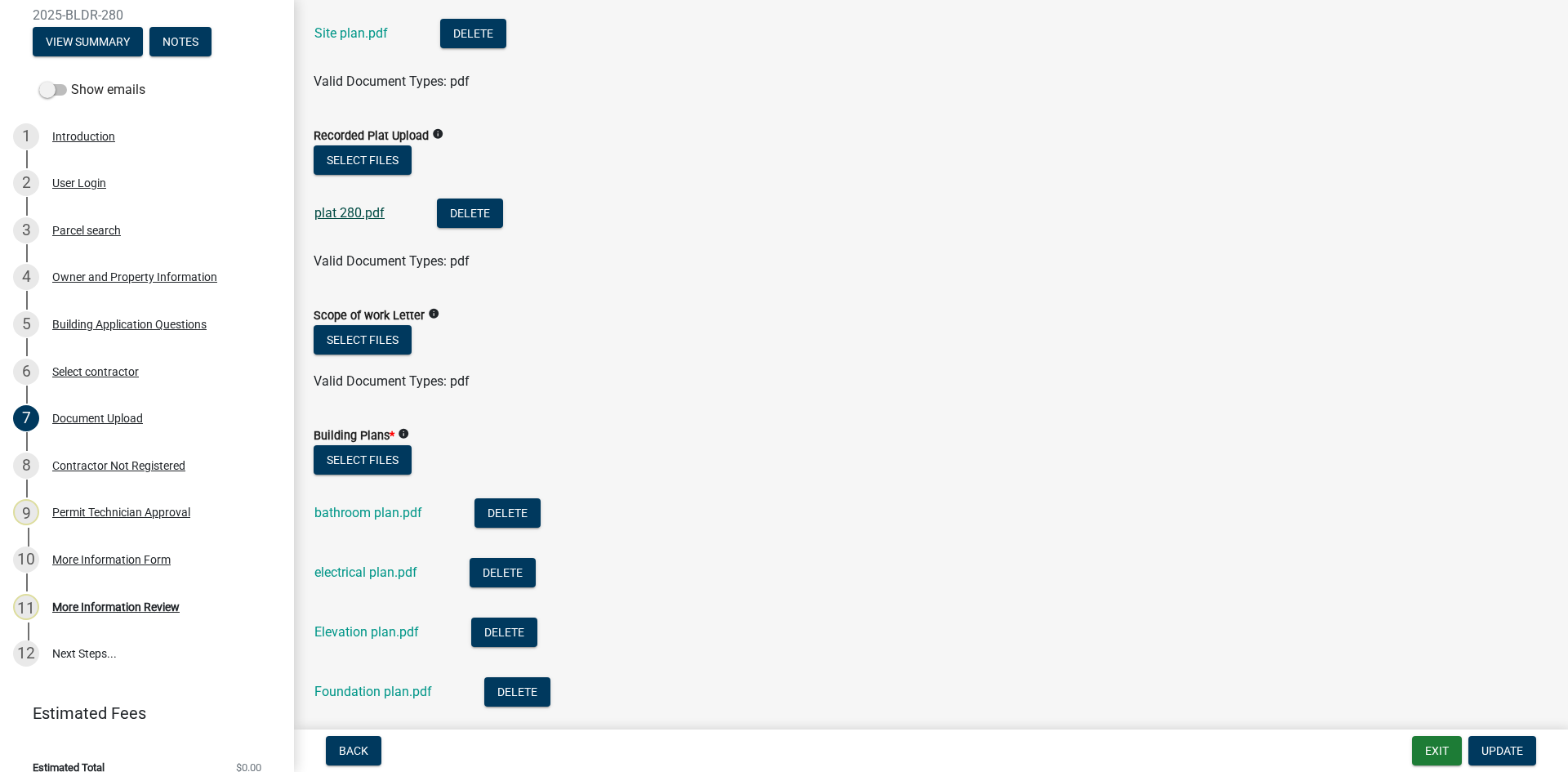
scroll to position [735, 0]
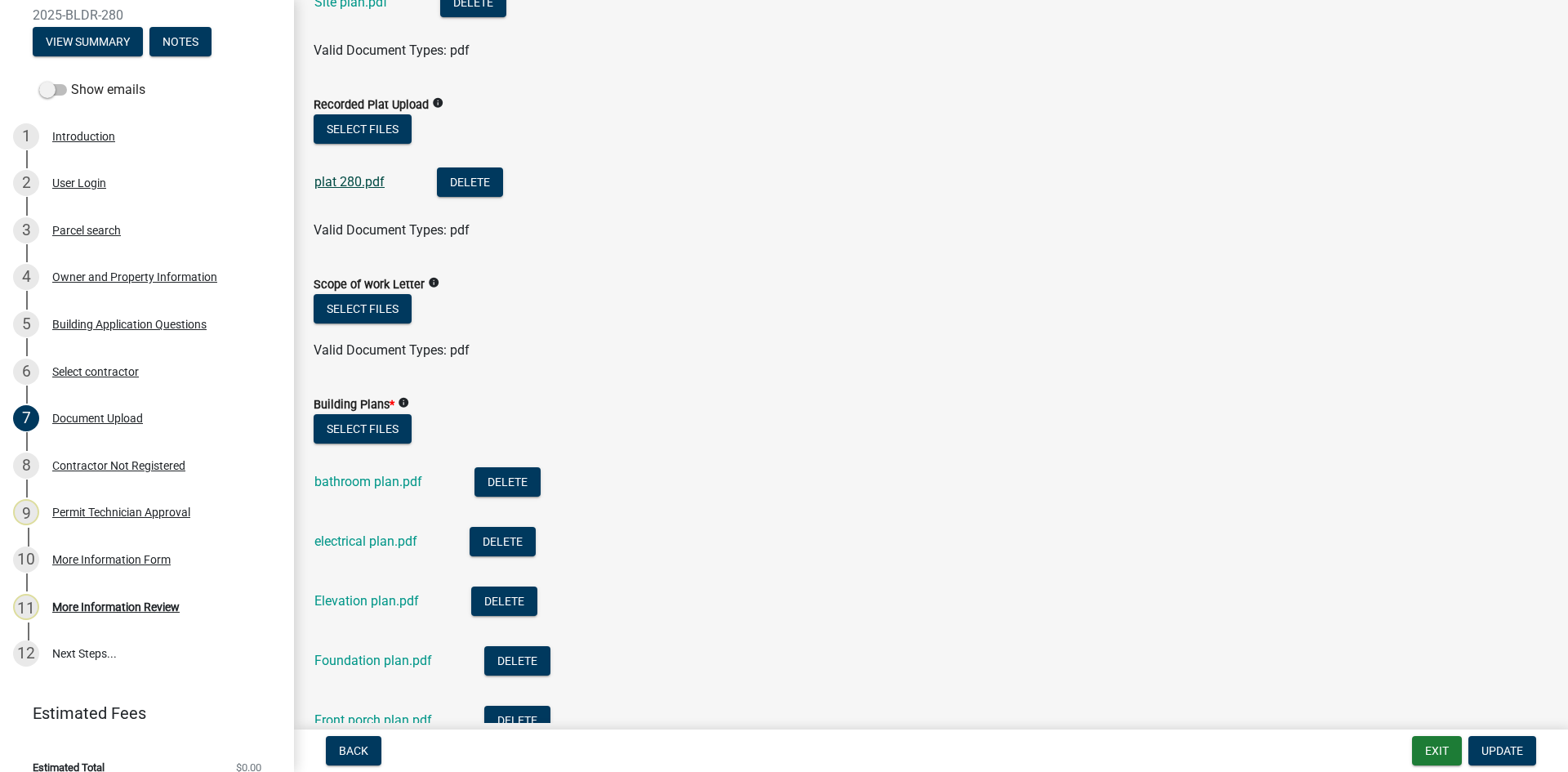
click at [348, 179] on link "plat 280.pdf" at bounding box center [349, 181] width 70 height 16
click at [91, 603] on div "More Information Review" at bounding box center [116, 607] width 128 height 11
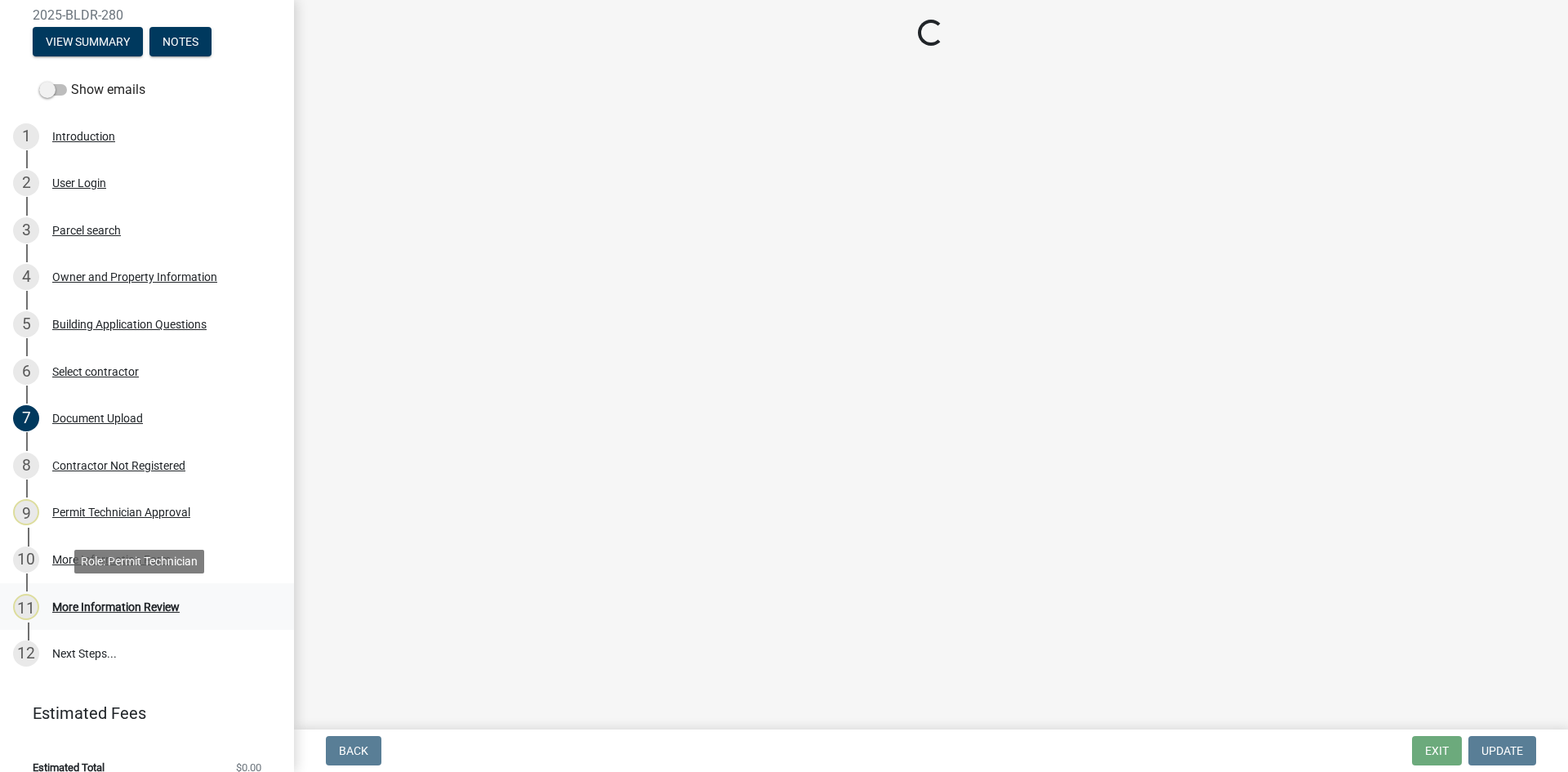
scroll to position [0, 0]
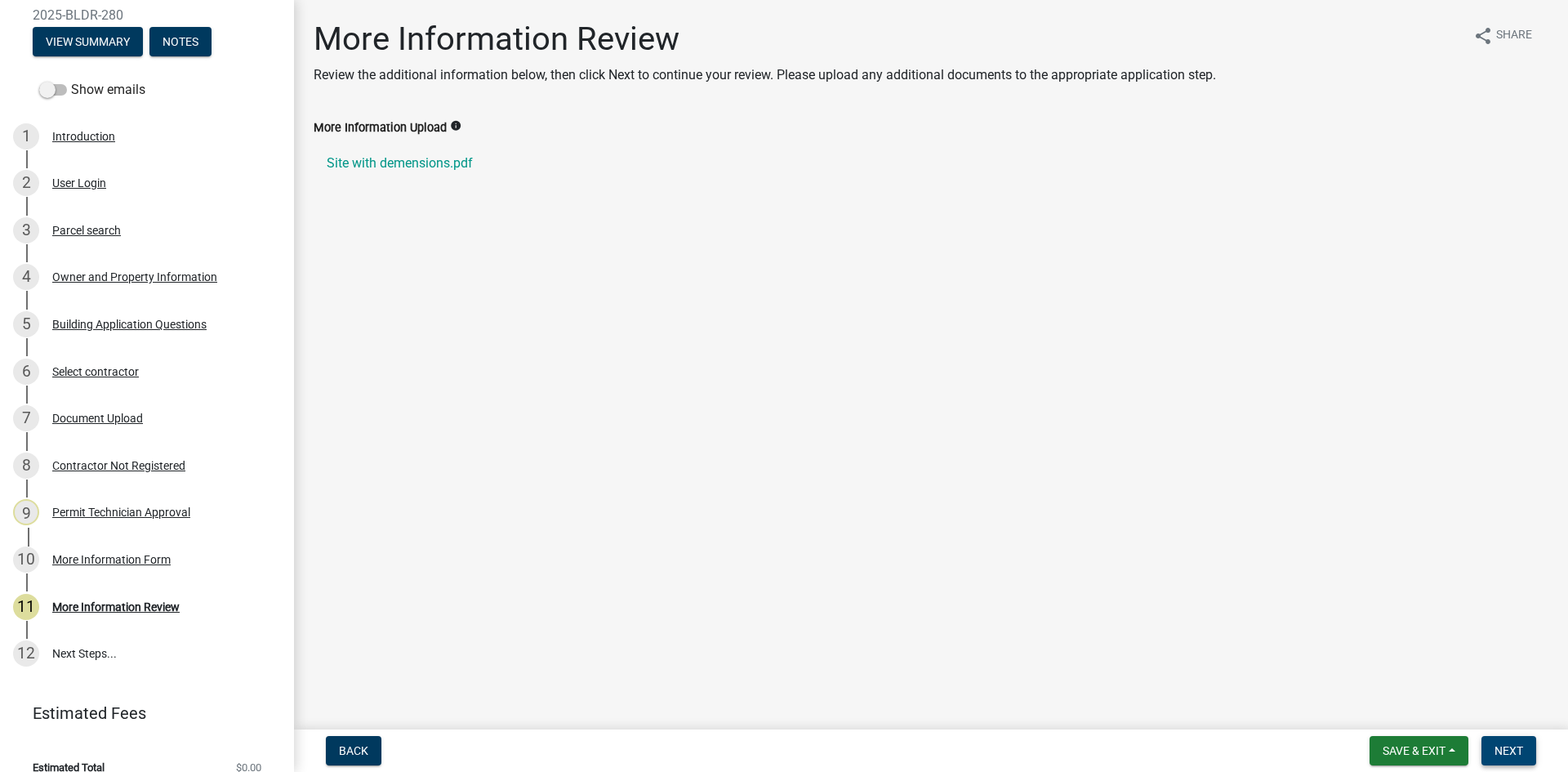
click at [1520, 751] on span "Next" at bounding box center [1508, 751] width 29 height 13
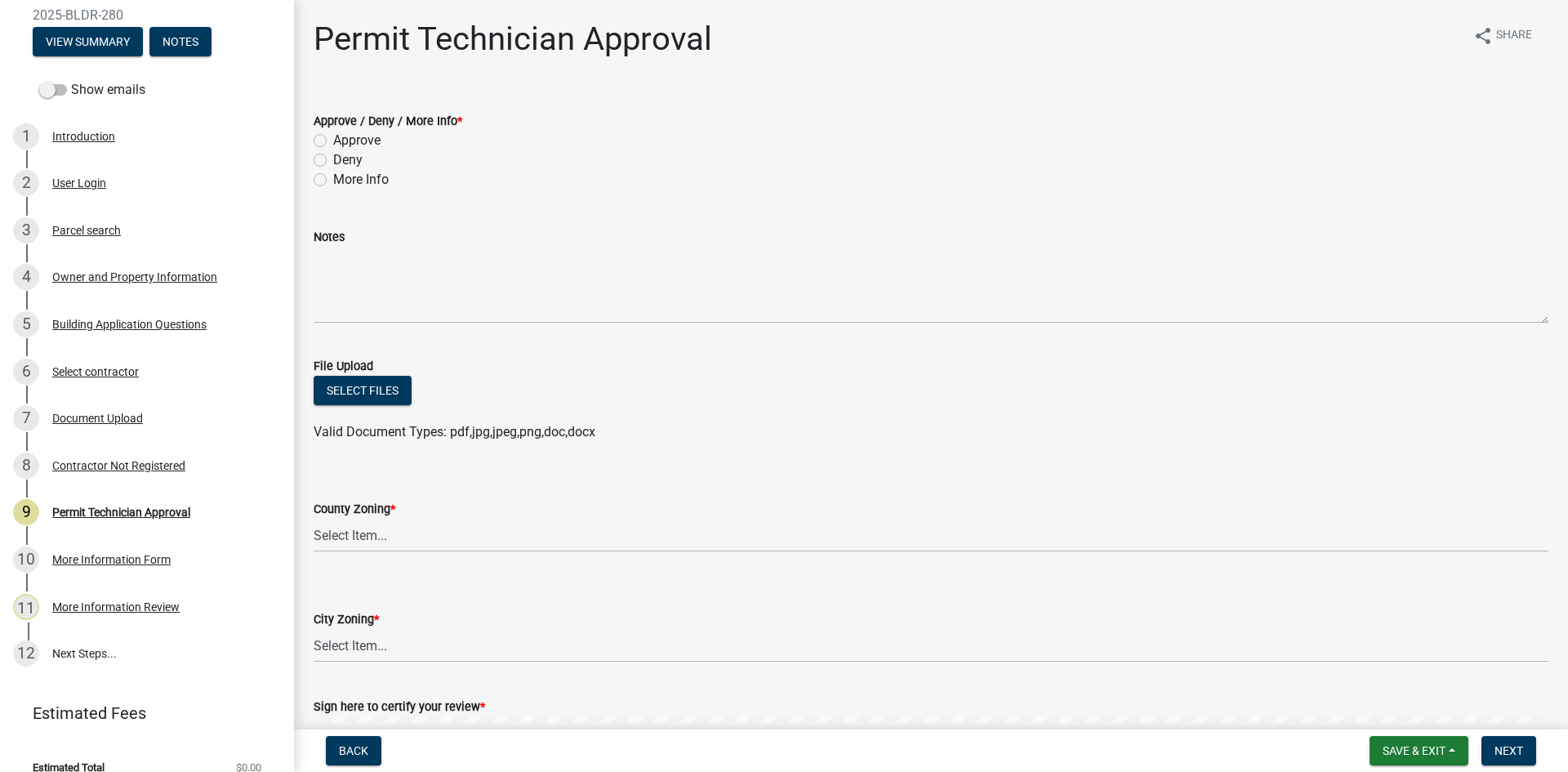
click at [334, 142] on label "Approve" at bounding box center [357, 140] width 47 height 19
click at [334, 141] on input "Approve" at bounding box center [338, 135] width 10 height 10
radio input "true"
click at [376, 537] on select "Select Item... AG-1 R-1R R-1 R-2 MHP RM-1 RM-3 C-1 C-2 I-M PUD N/A" at bounding box center [930, 535] width 1234 height 33
click at [313, 519] on select "Select Item... AG-1 R-1R R-1 R-2 MHP RM-1 RM-3 C-1 C-2 I-M PUD N/A" at bounding box center [930, 535] width 1234 height 33
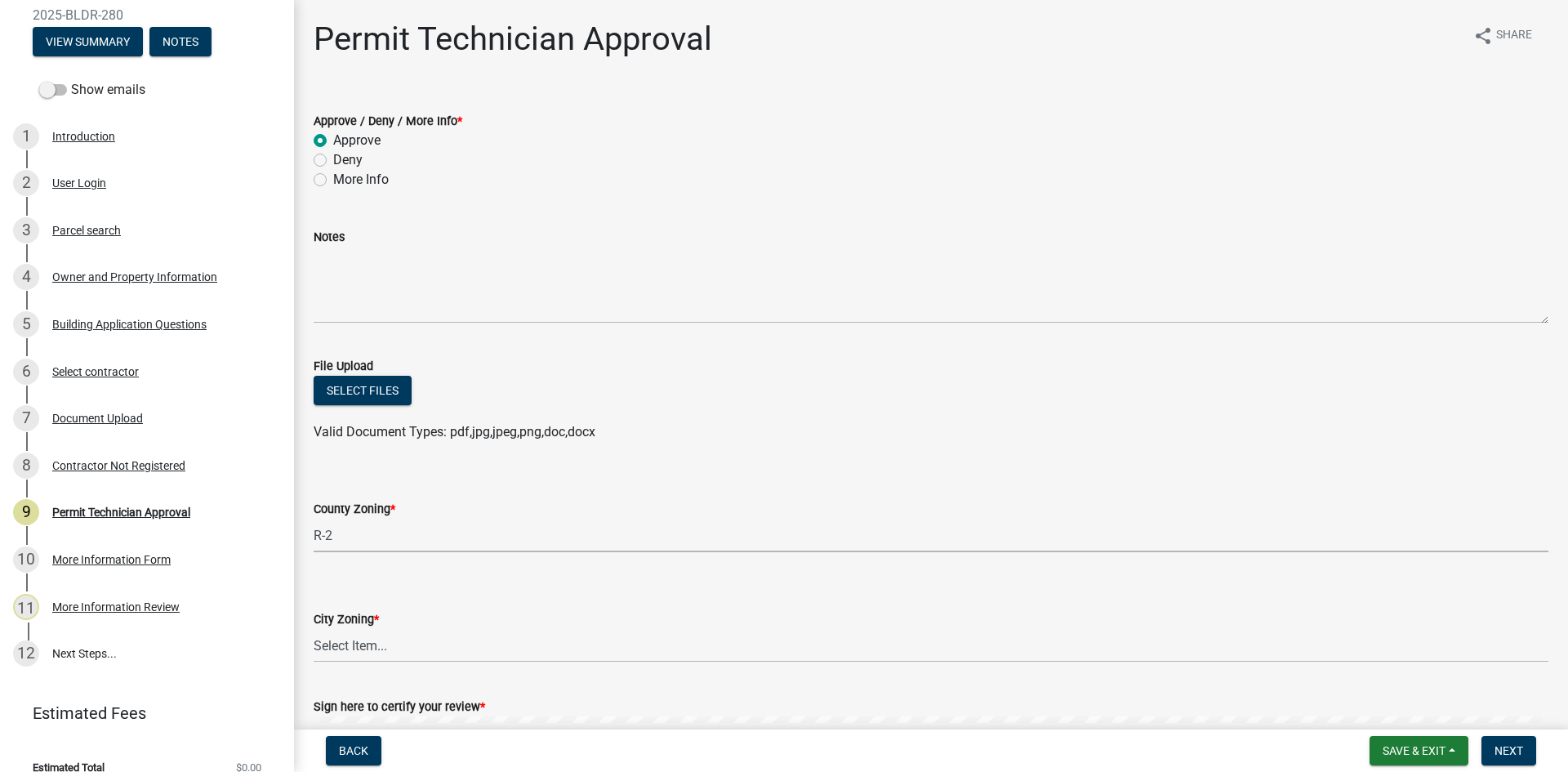
select select "78bfdc44-73ff-456e-a557-d4c99b9c08be"
click at [418, 654] on select "Select Item... A-1 A-2 R-1 R-2 R-3 R-4 MHP C-1 C-2 I-1 I-2 DB FH H-P N/A" at bounding box center [930, 645] width 1234 height 33
click at [313, 629] on select "Select Item... A-1 A-2 R-1 R-2 R-3 R-4 MHP C-1 C-2 I-1 I-2 DB FH H-P N/A" at bounding box center [930, 645] width 1234 height 33
select select "83394b22-4a11-496c-8e5c-75ade2e72faf"
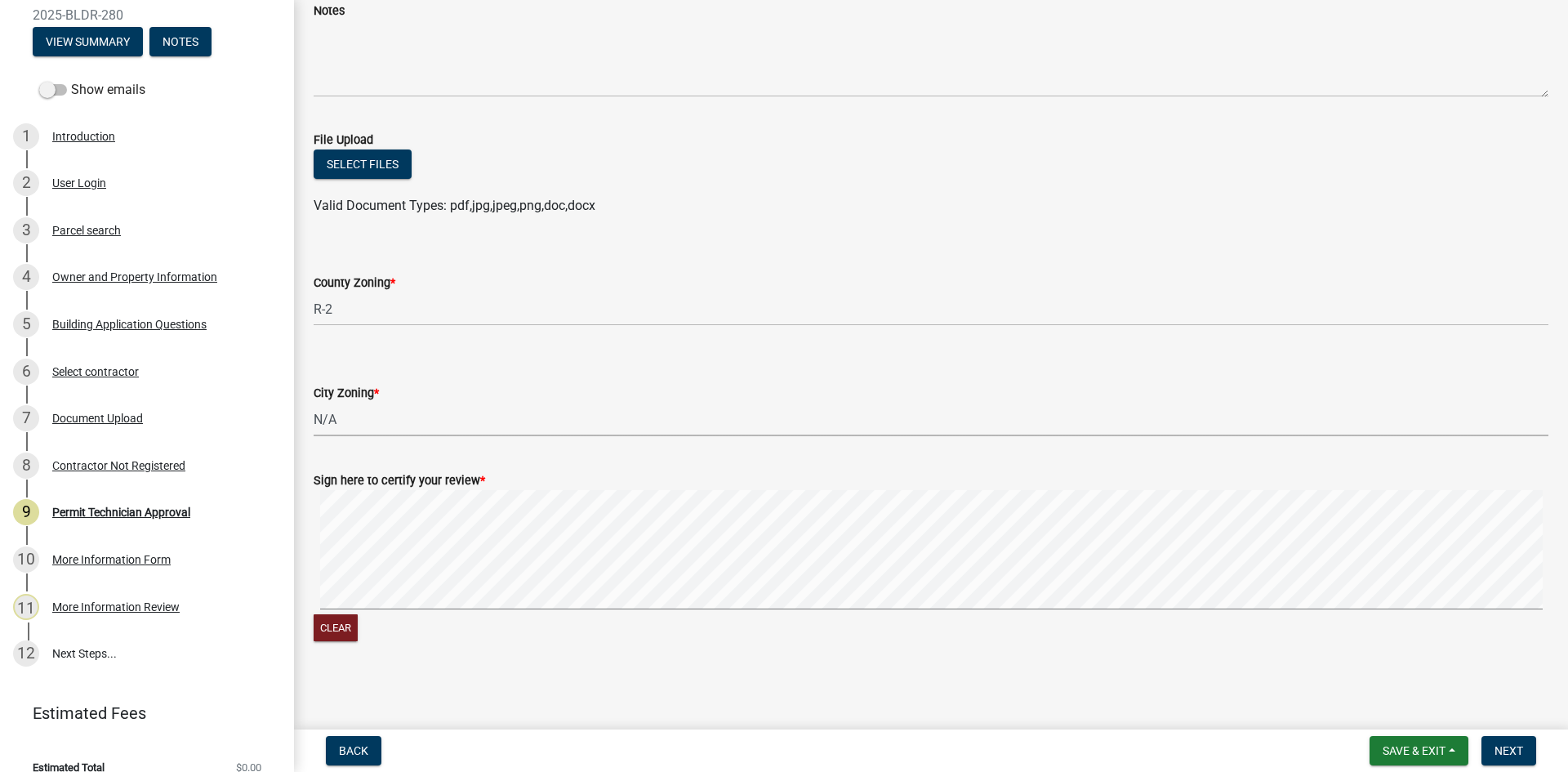
scroll to position [227, 0]
click at [1526, 758] on button "Next" at bounding box center [1508, 751] width 55 height 30
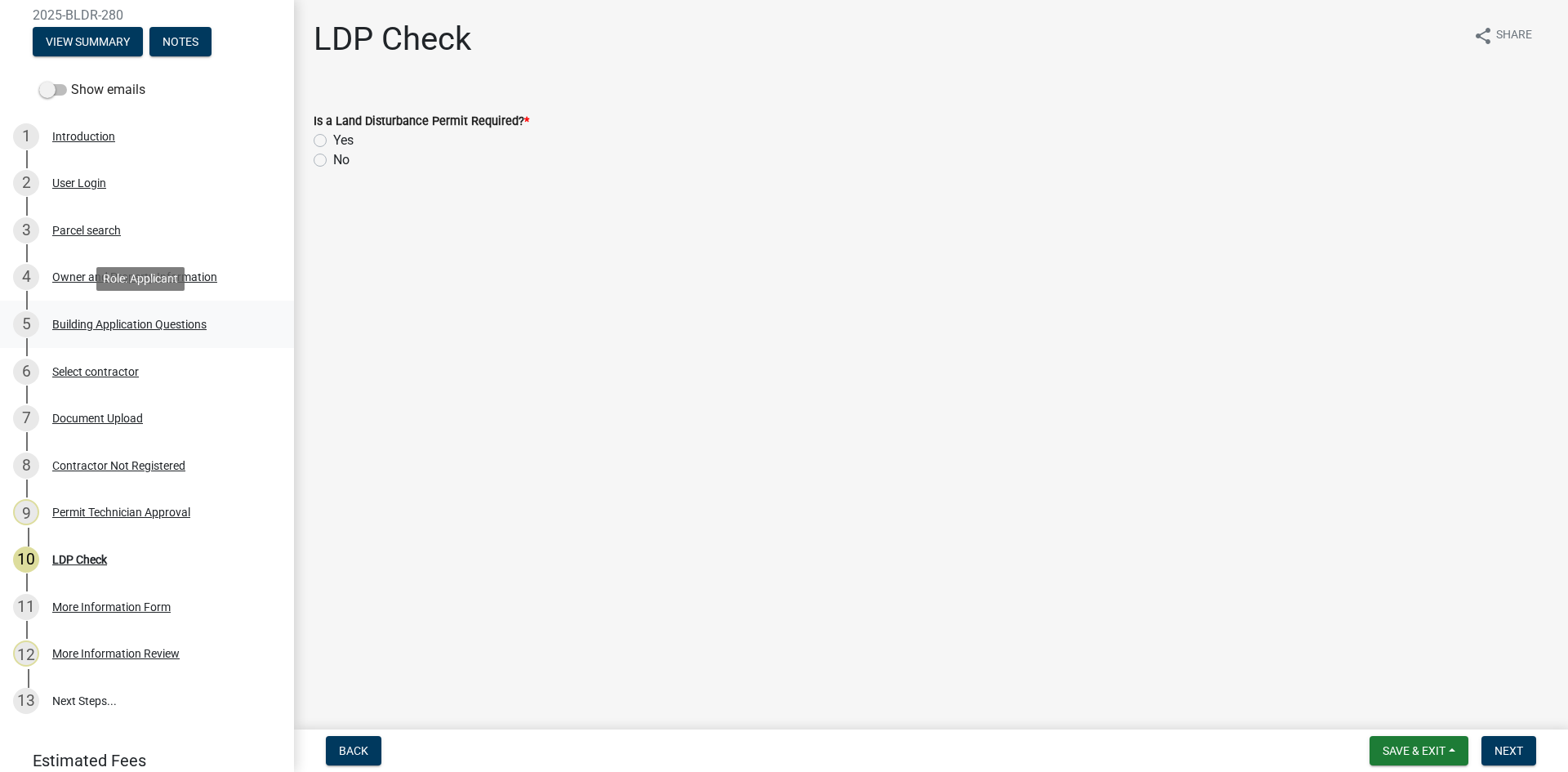
click at [129, 319] on div "Building Application Questions" at bounding box center [129, 325] width 154 height 11
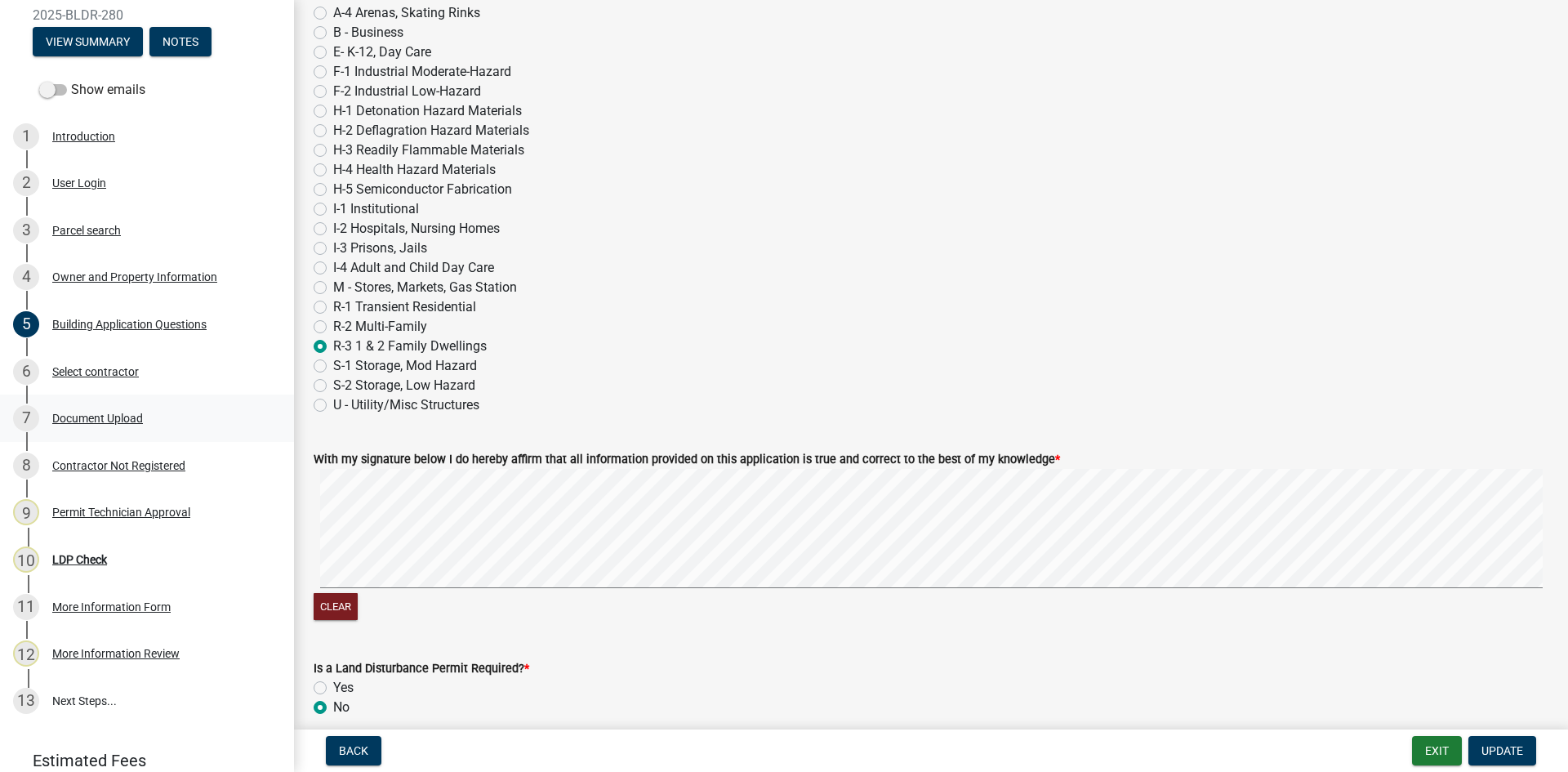
scroll to position [6863, 0]
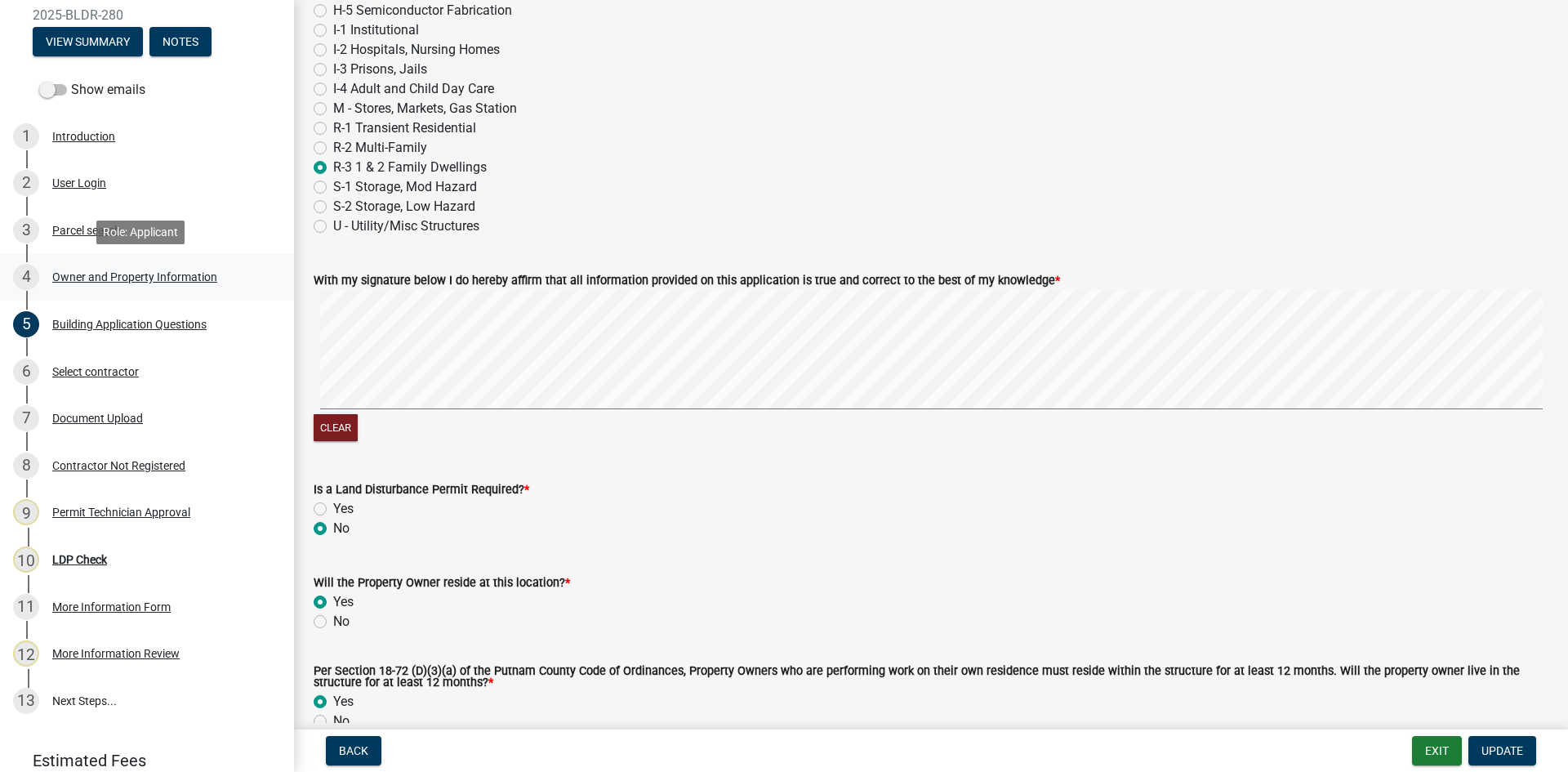
click at [101, 271] on div "Owner and Property Information" at bounding box center [135, 276] width 164 height 11
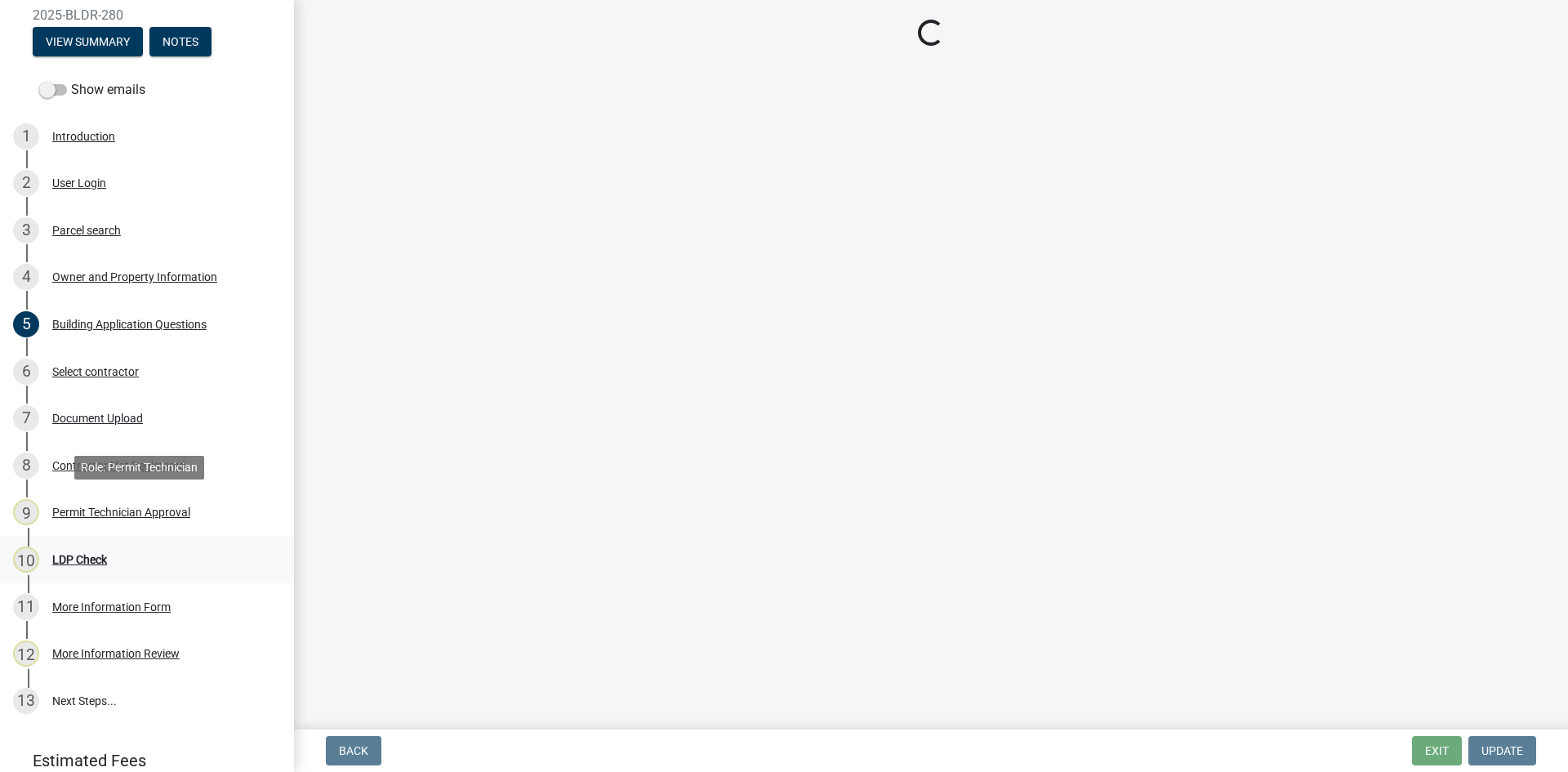
select select "78bfdc44-73ff-456e-a557-d4c99b9c08be"
select select "83394b22-4a11-496c-8e5c-75ade2e72faf"
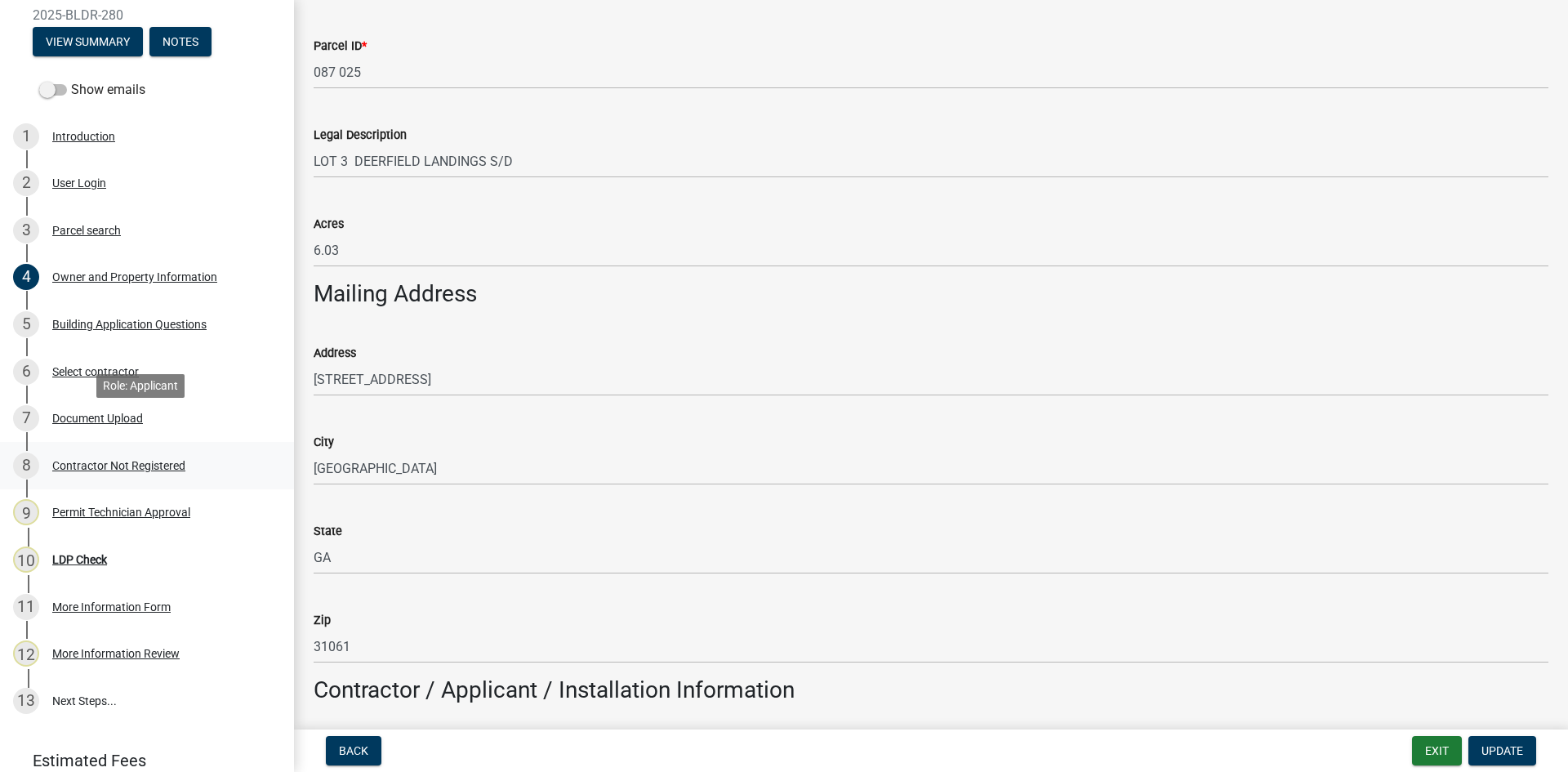
scroll to position [231, 0]
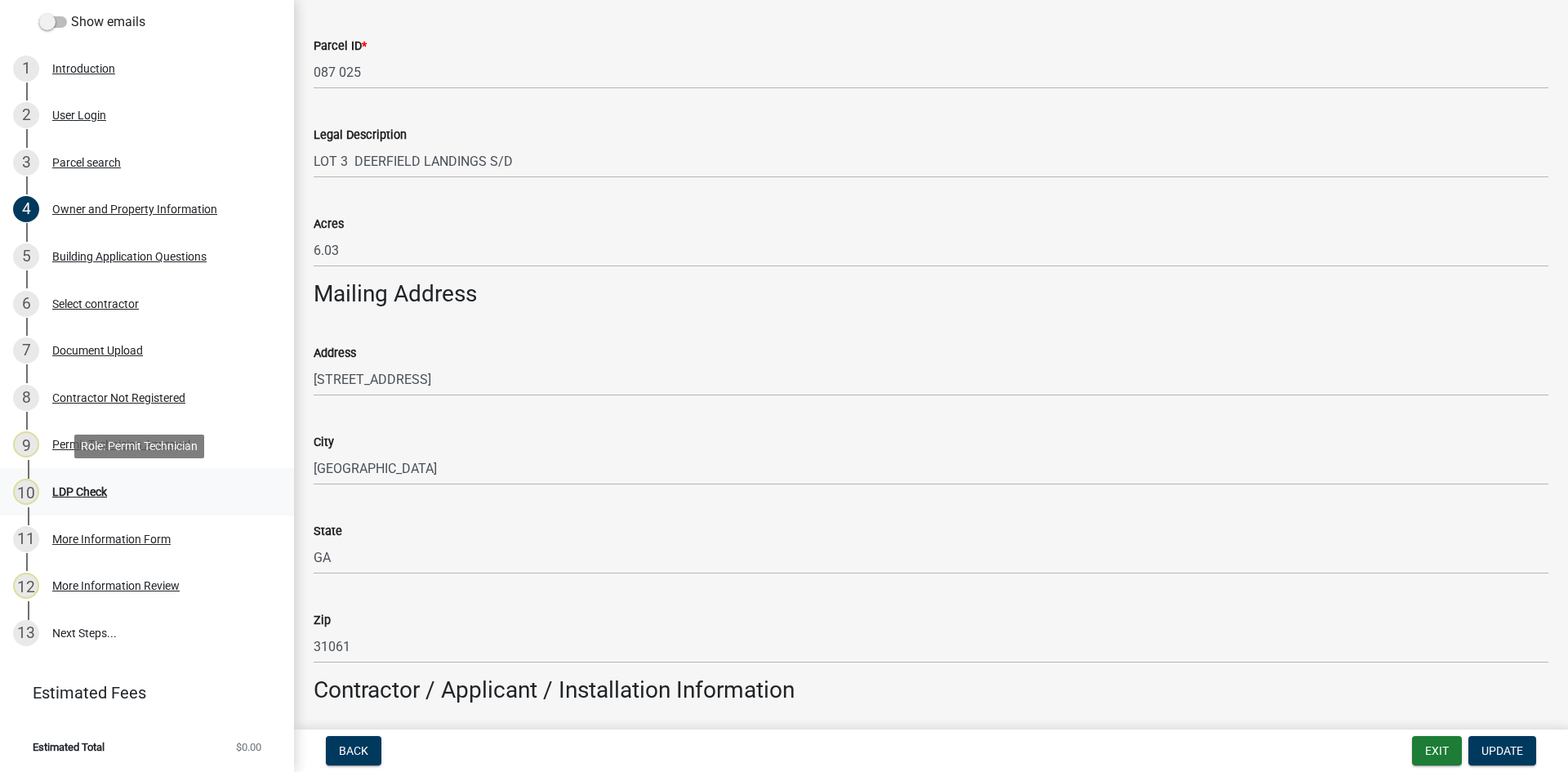
click at [89, 494] on div "LDP Check" at bounding box center [79, 492] width 55 height 11
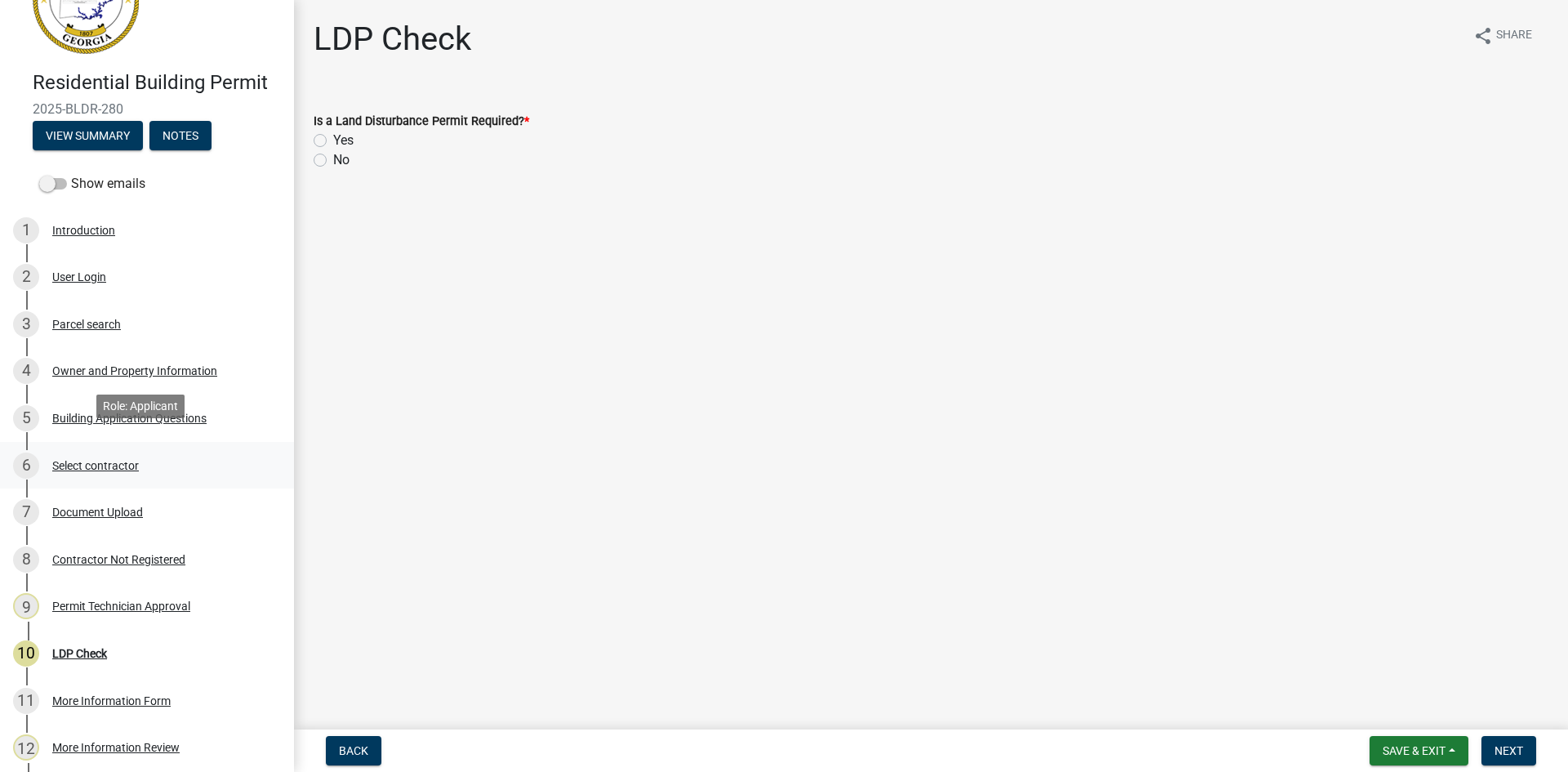
scroll to position [67, 0]
click at [81, 323] on div "Parcel search" at bounding box center [87, 325] width 68 height 11
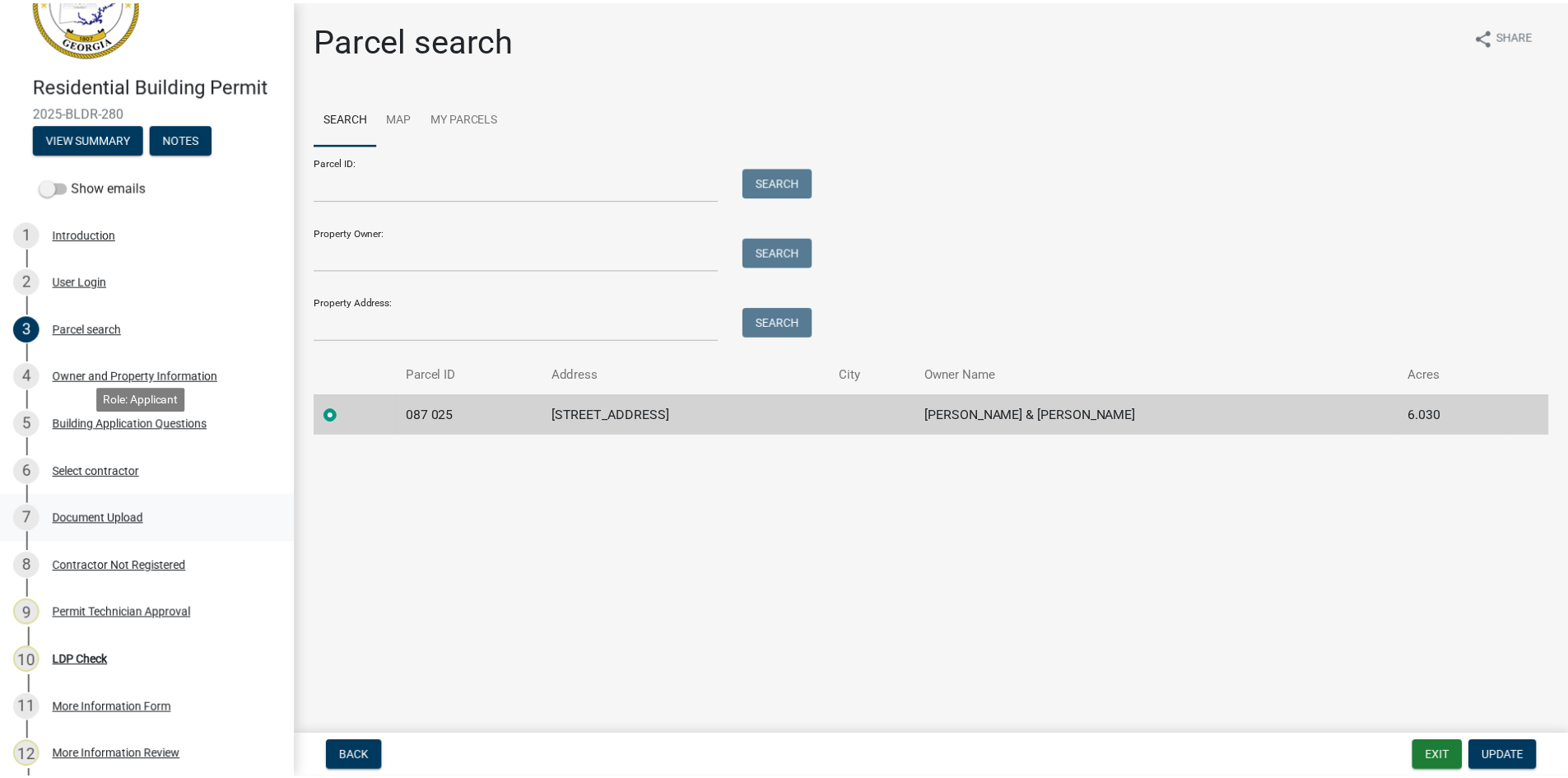
scroll to position [233, 0]
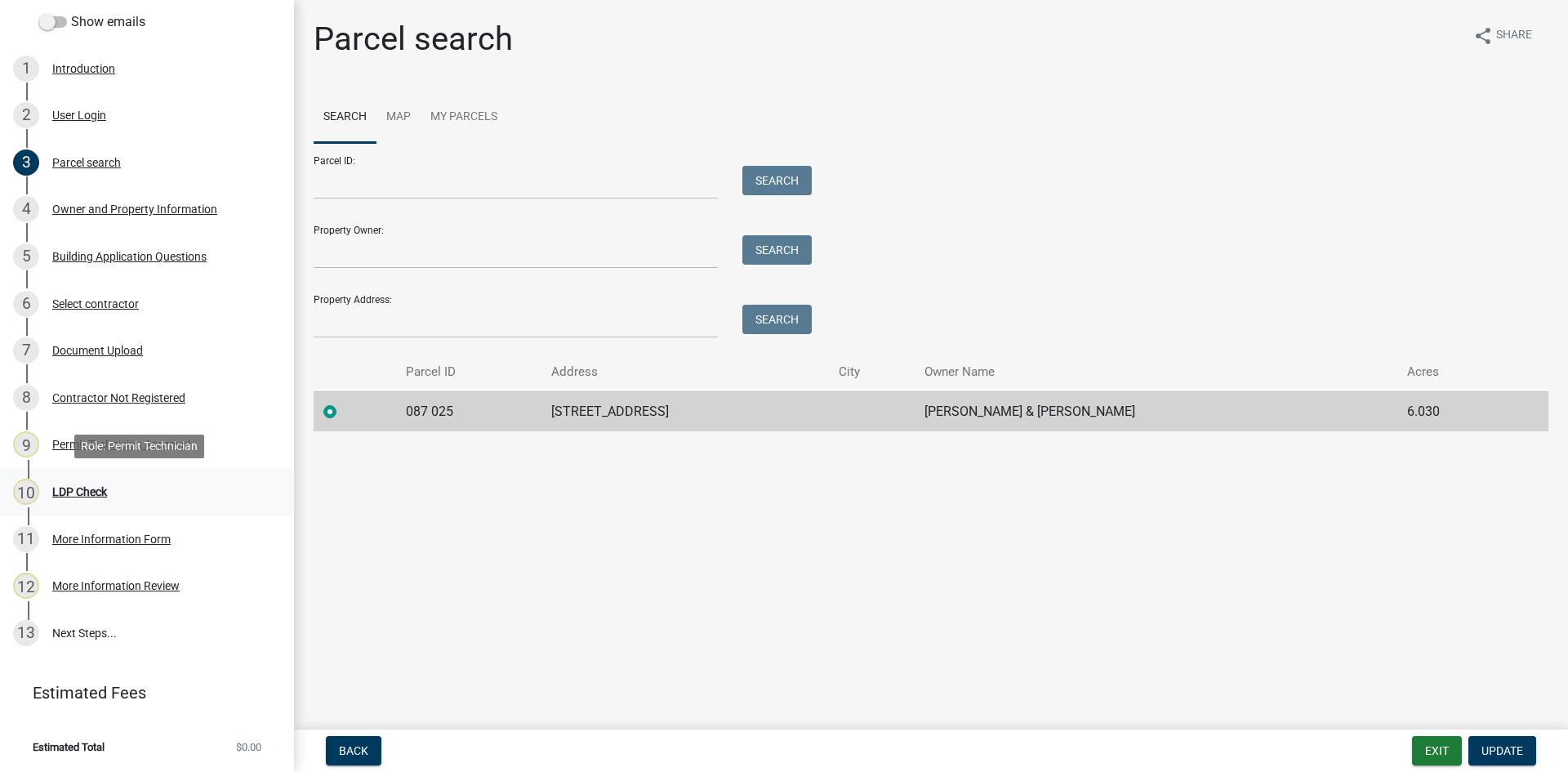
click at [71, 495] on div "LDP Check" at bounding box center [79, 492] width 55 height 11
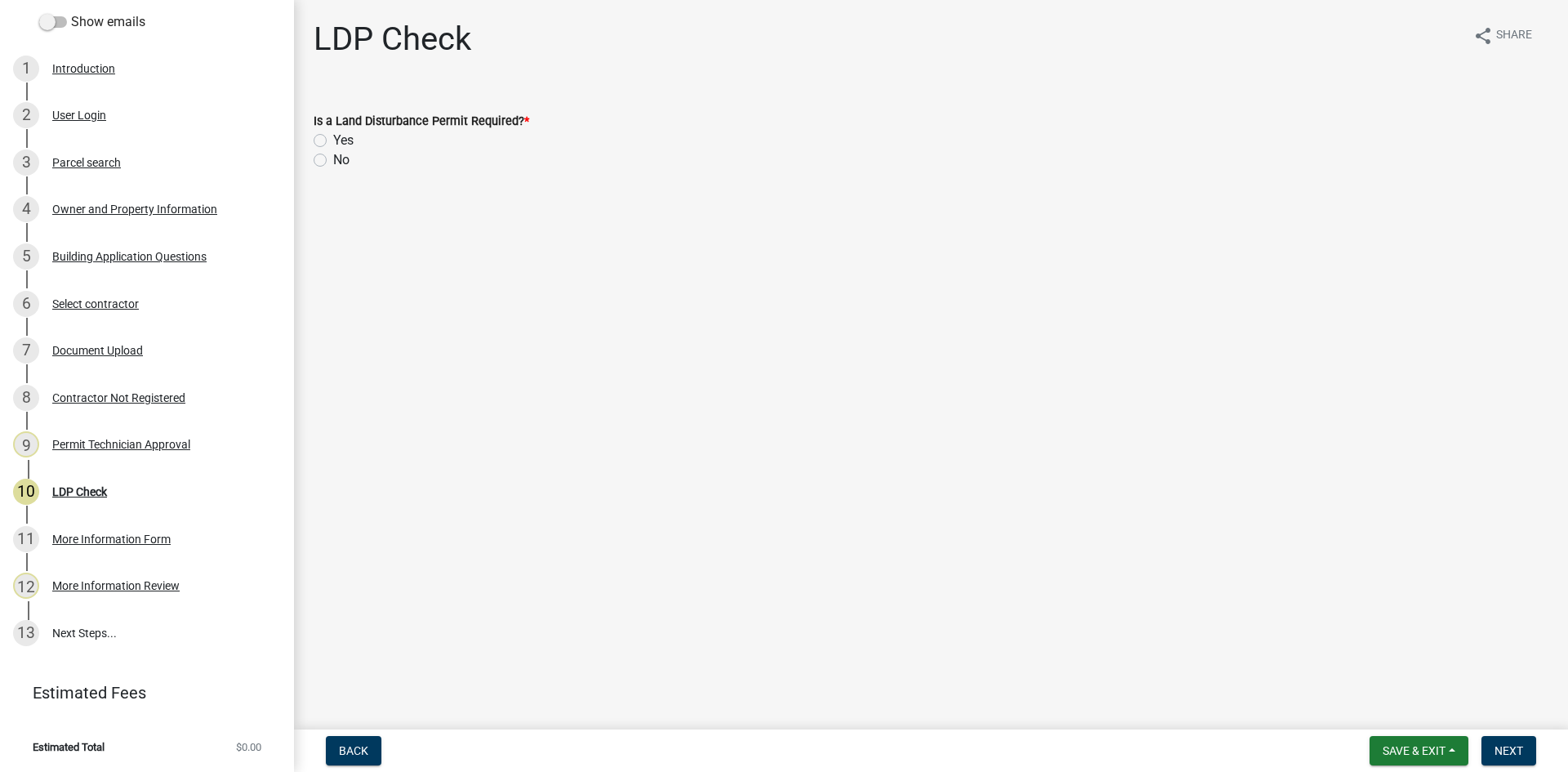
click at [334, 156] on label "No" at bounding box center [342, 160] width 17 height 19
click at [334, 156] on input "No" at bounding box center [338, 155] width 10 height 10
radio input "true"
click at [1525, 747] on button "Next" at bounding box center [1508, 751] width 55 height 30
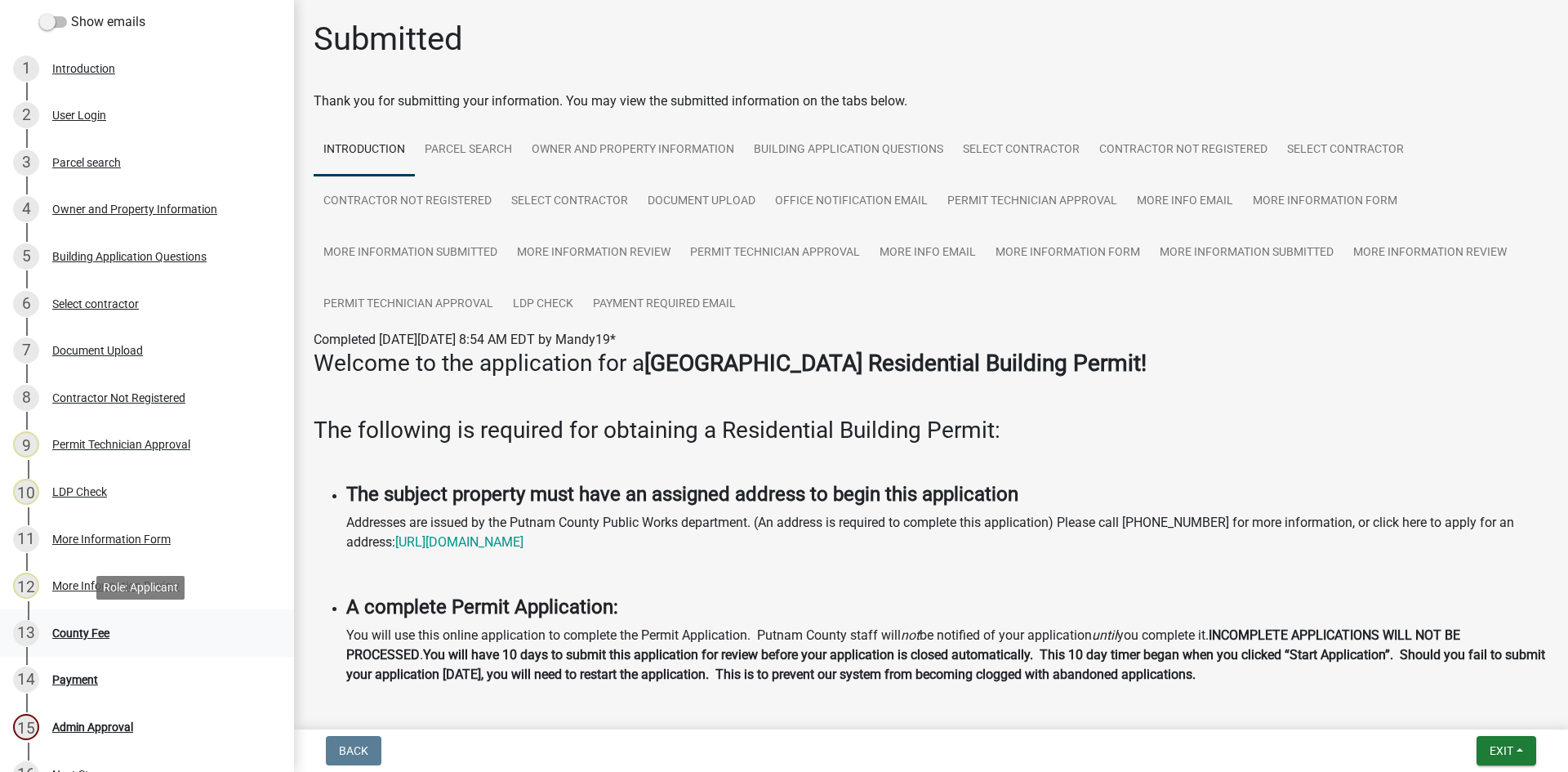
click at [99, 631] on div "County Fee" at bounding box center [81, 633] width 57 height 11
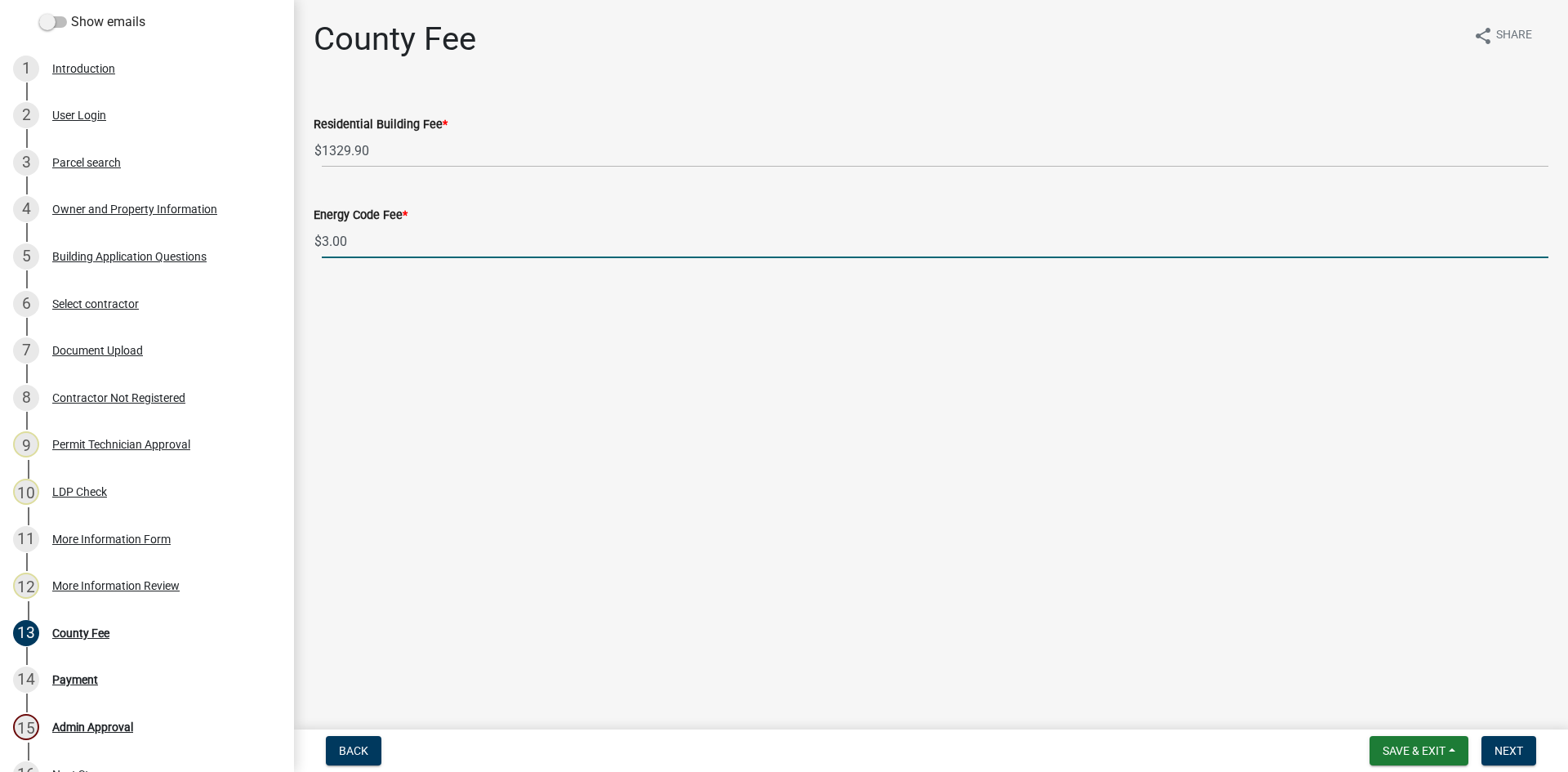
click at [329, 251] on input "3.00" at bounding box center [934, 241] width 1226 height 33
type input "0.00"
click at [1521, 753] on span "Next" at bounding box center [1508, 751] width 29 height 13
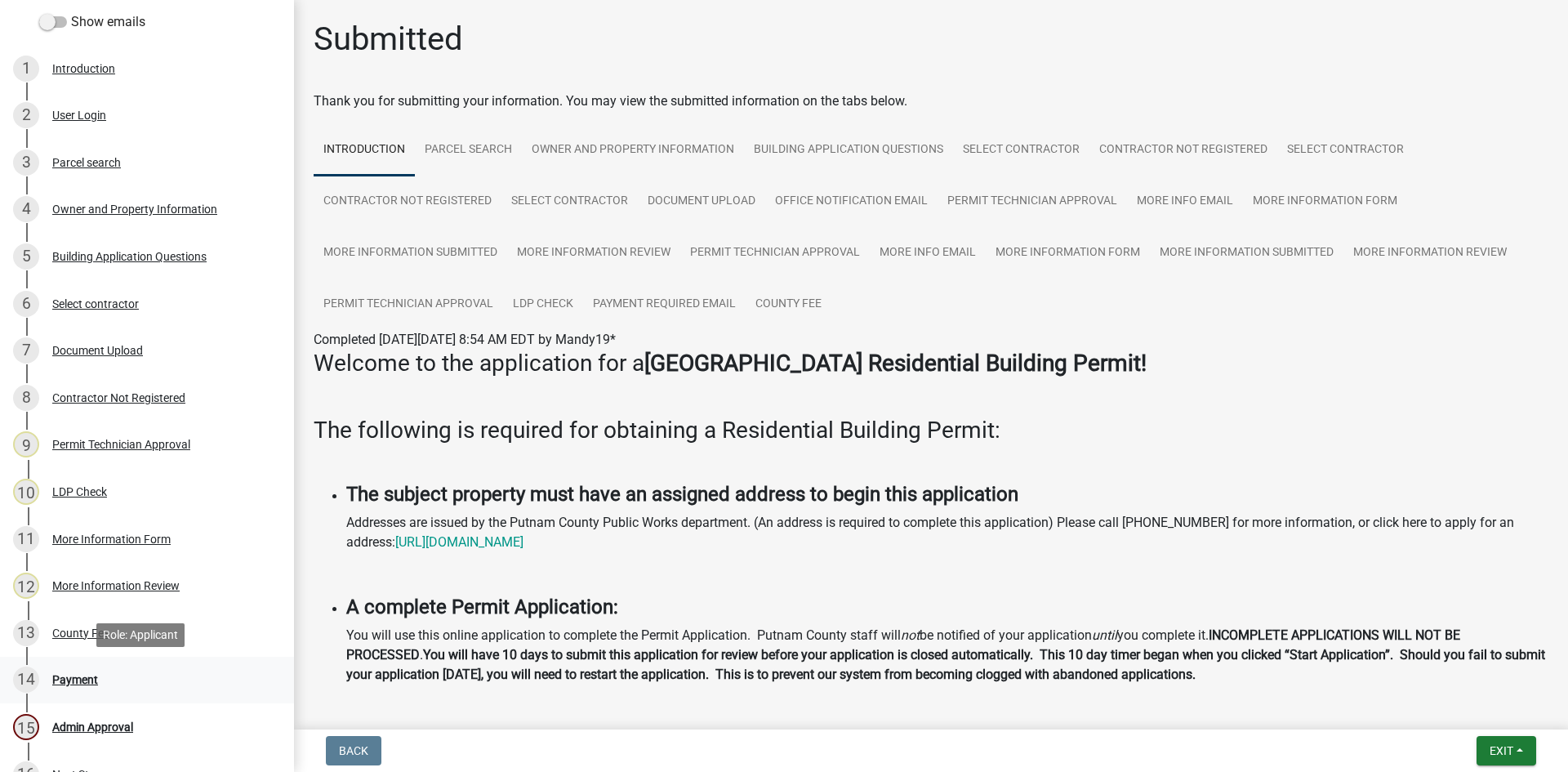
click at [85, 681] on div "Payment" at bounding box center [75, 680] width 45 height 11
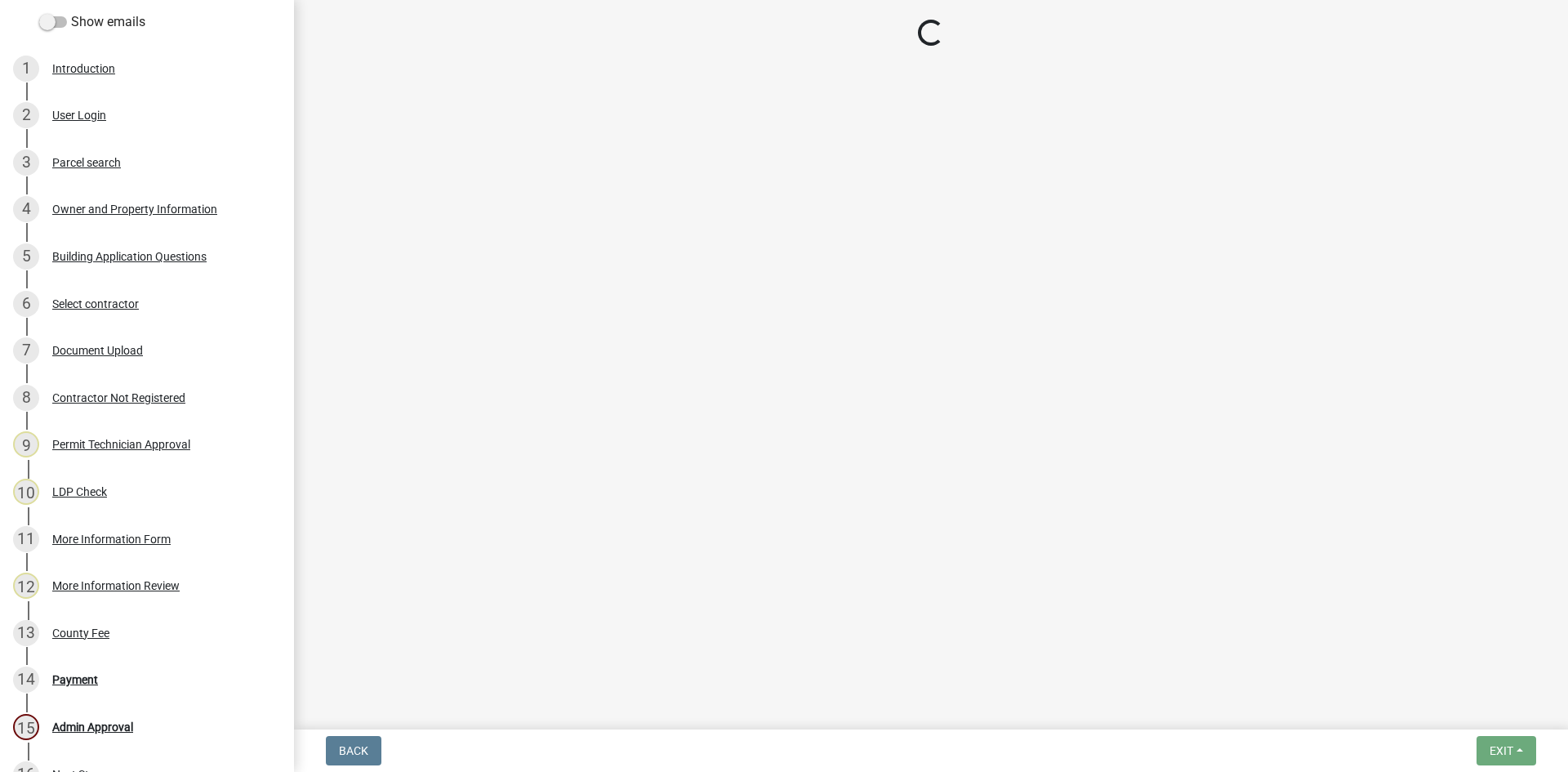
select select "3: 3"
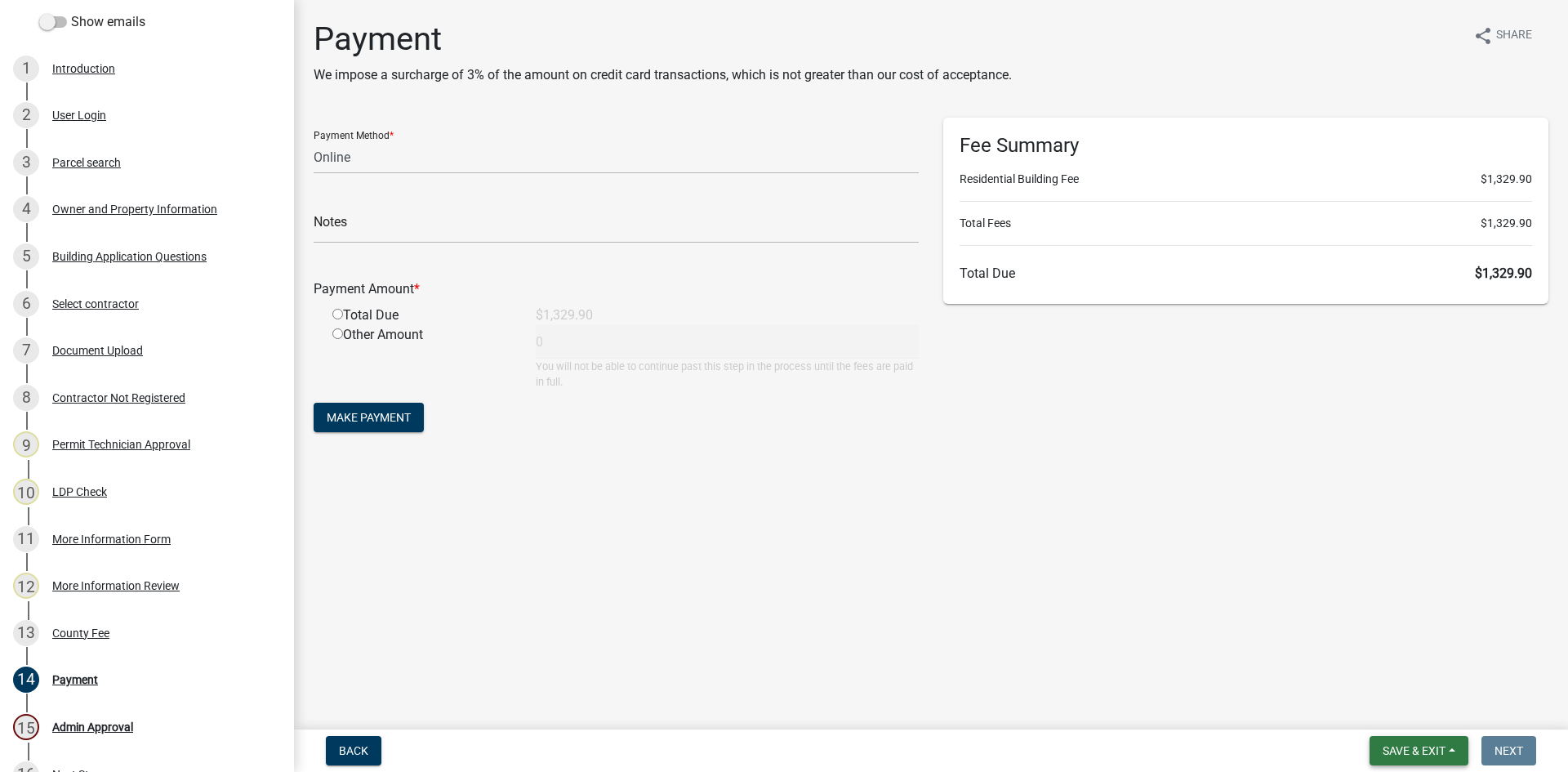
click at [1416, 747] on span "Save & Exit" at bounding box center [1414, 751] width 63 height 13
click at [1422, 718] on button "Save & Exit" at bounding box center [1402, 708] width 130 height 39
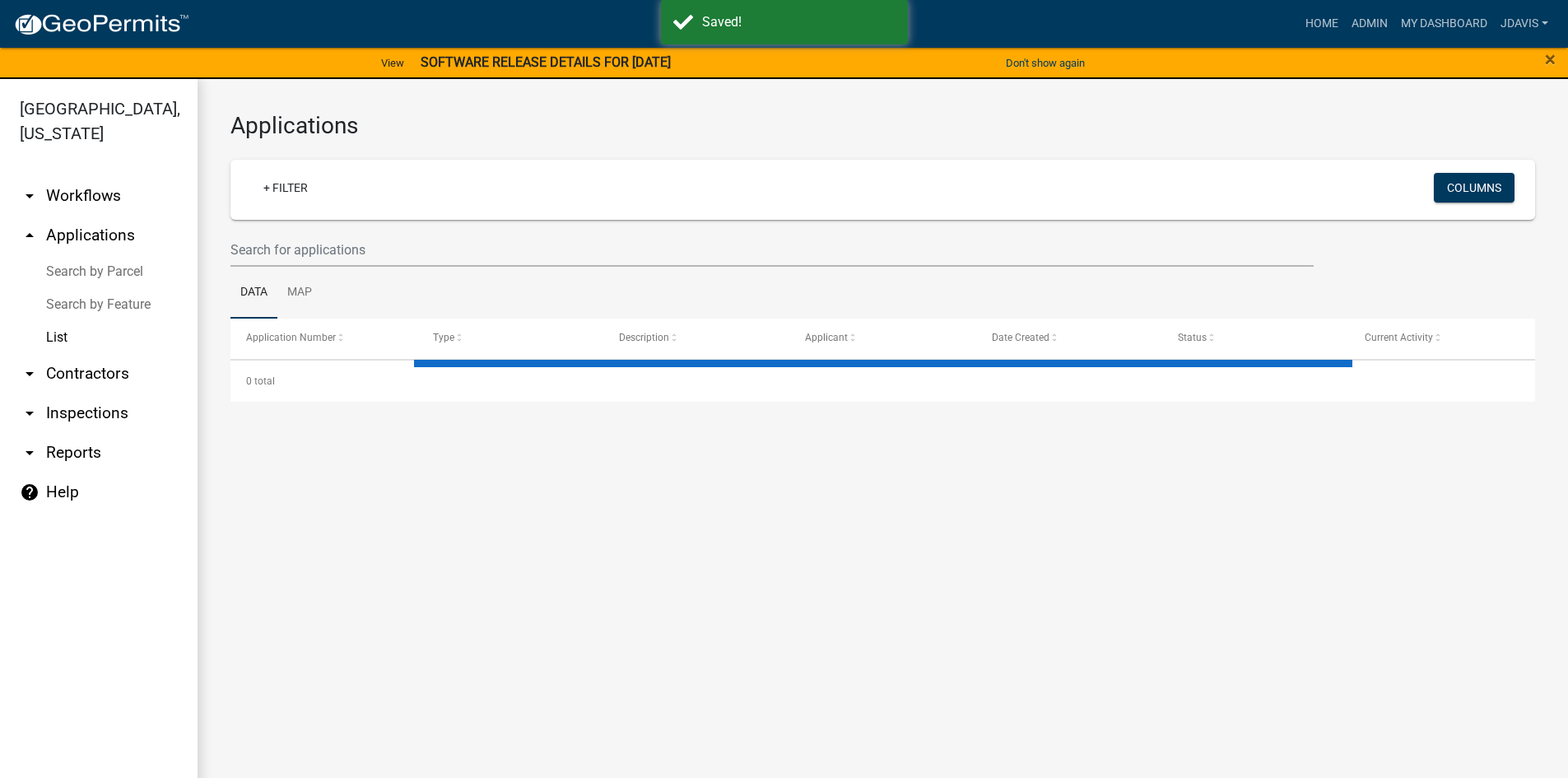
select select "2: 50"
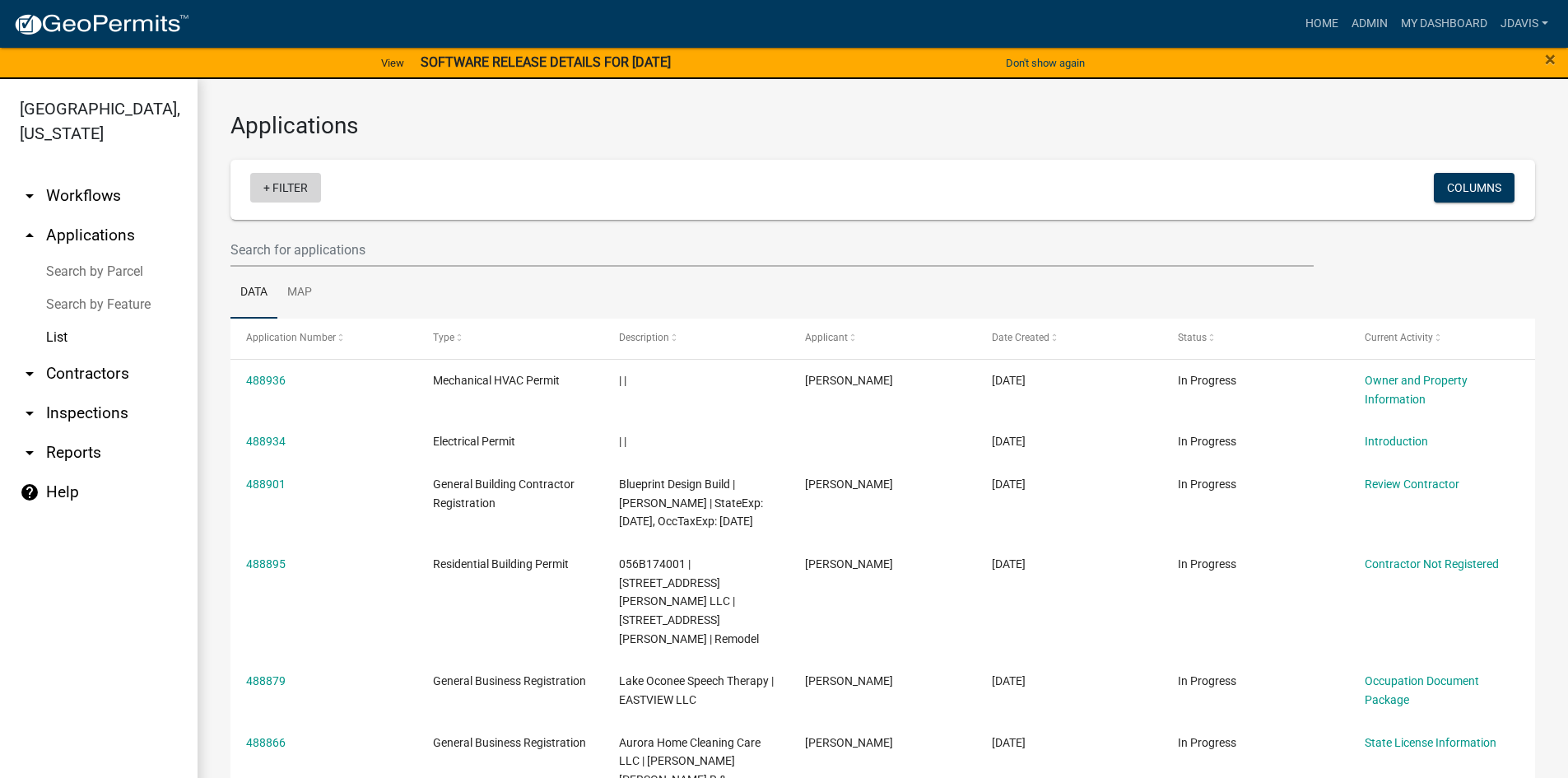
click at [265, 188] on link "+ Filter" at bounding box center [286, 188] width 71 height 30
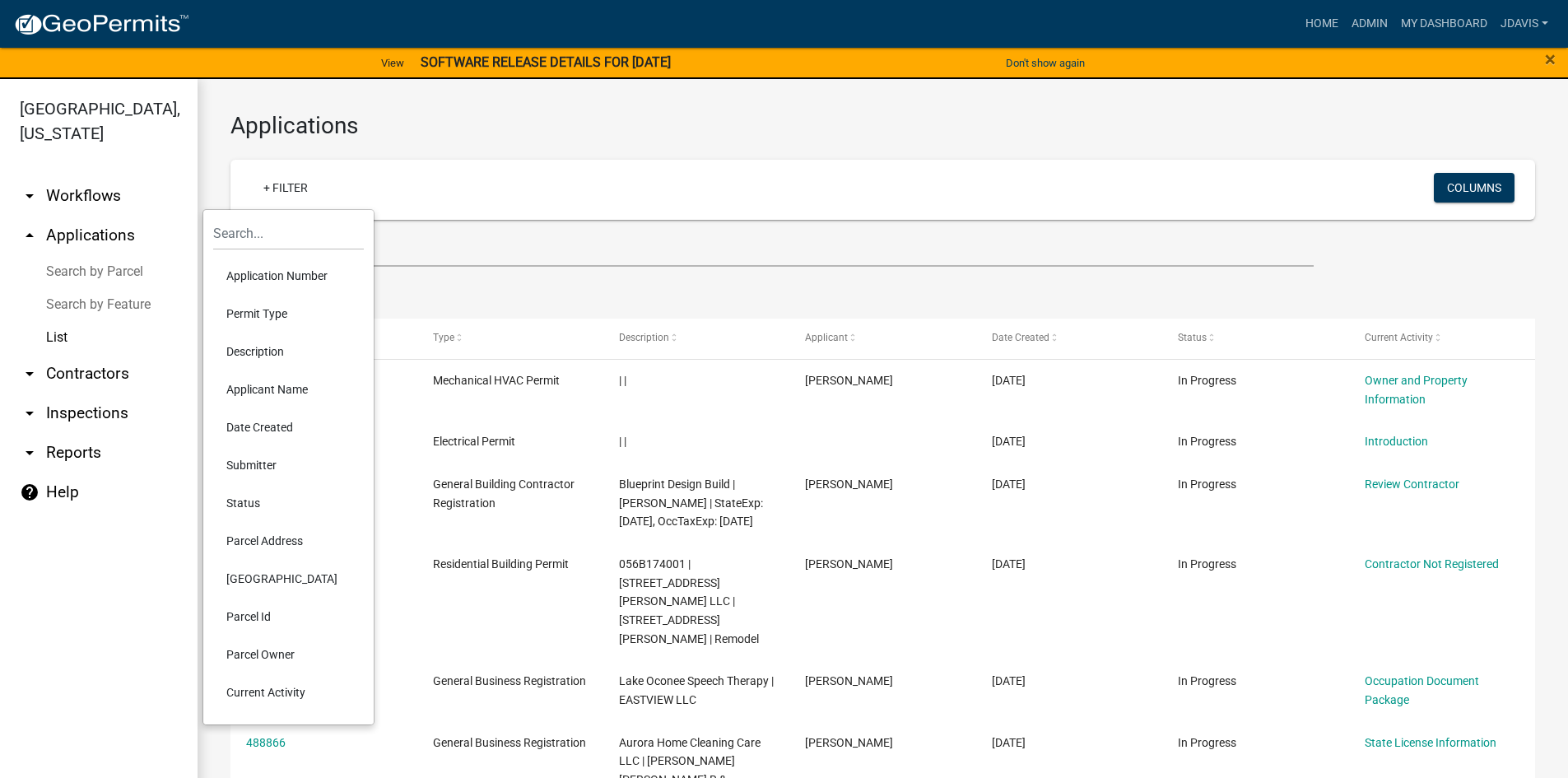
click at [295, 681] on li "Current Activity" at bounding box center [289, 692] width 151 height 38
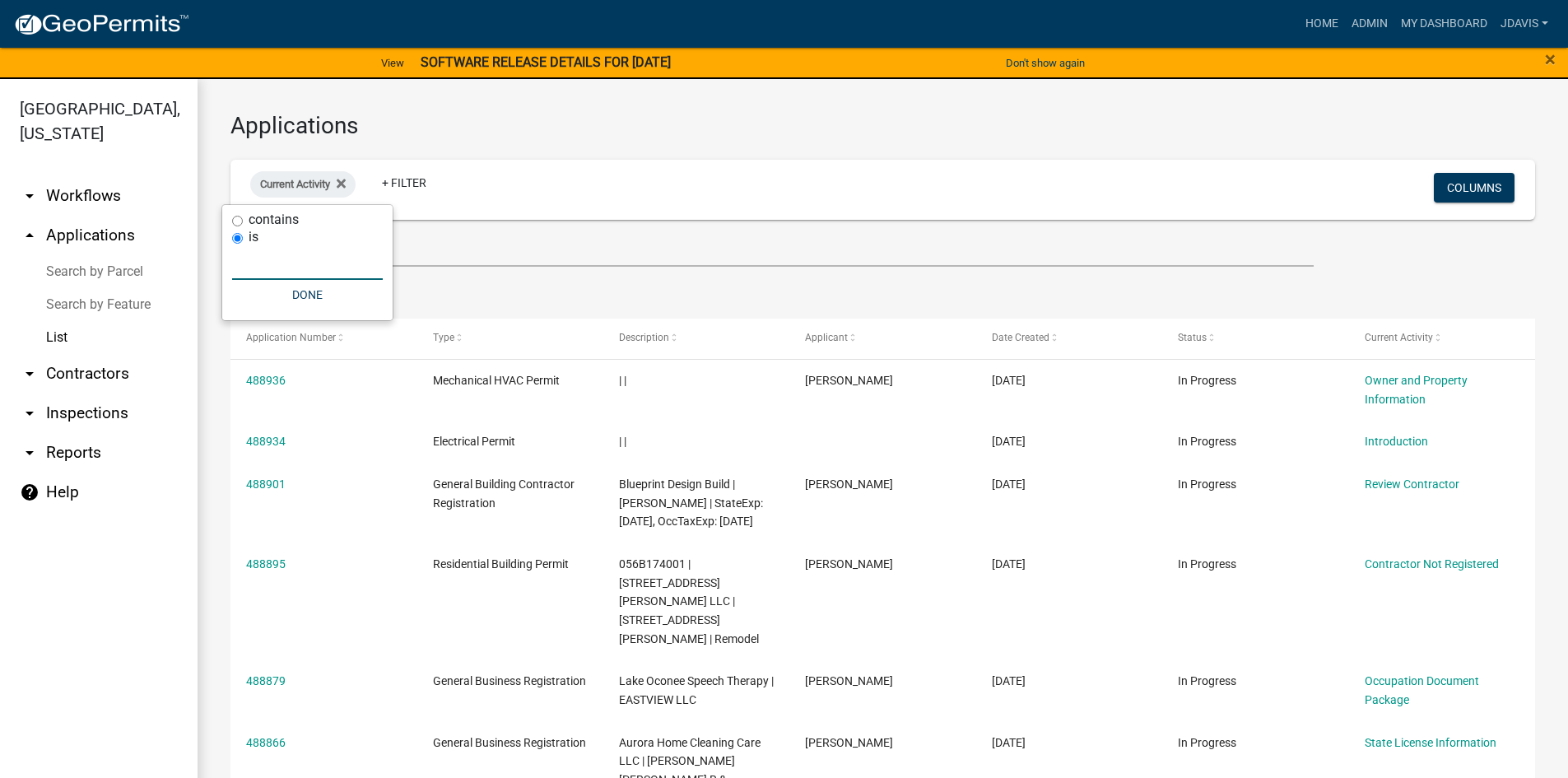
click at [318, 253] on input "text" at bounding box center [307, 263] width 151 height 34
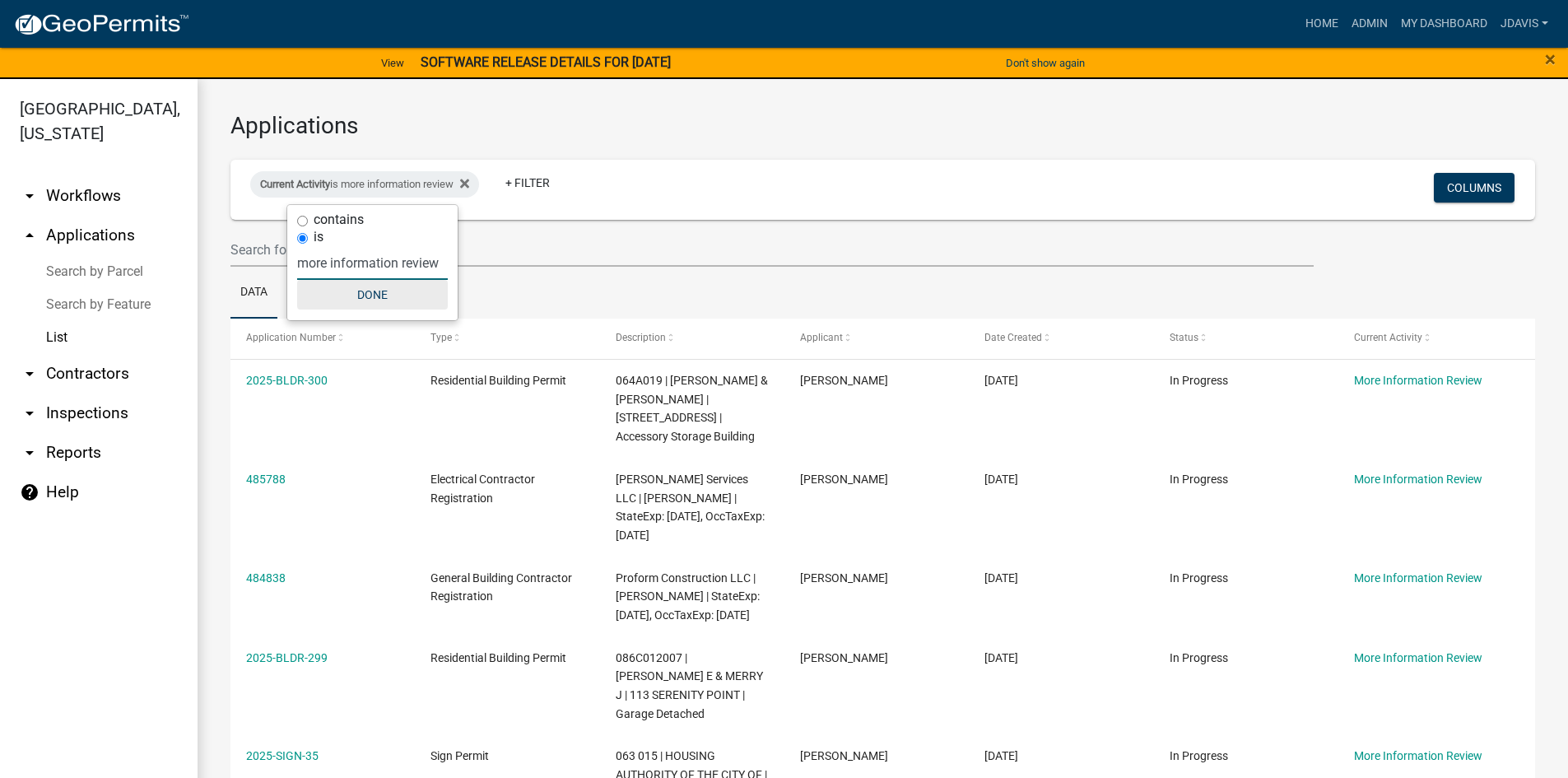
type input "more information review"
click at [414, 293] on button "Done" at bounding box center [373, 294] width 151 height 30
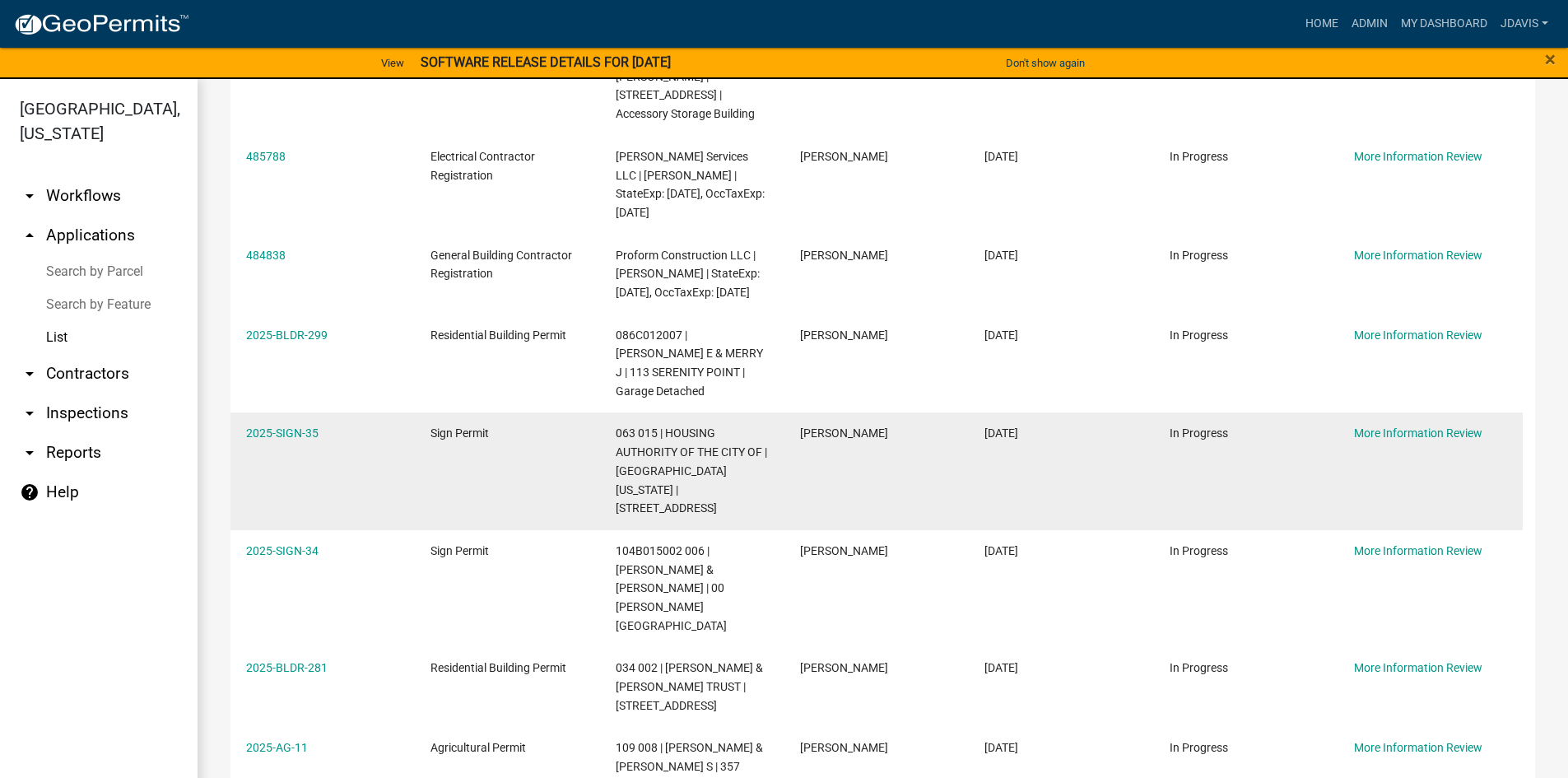
scroll to position [329, 0]
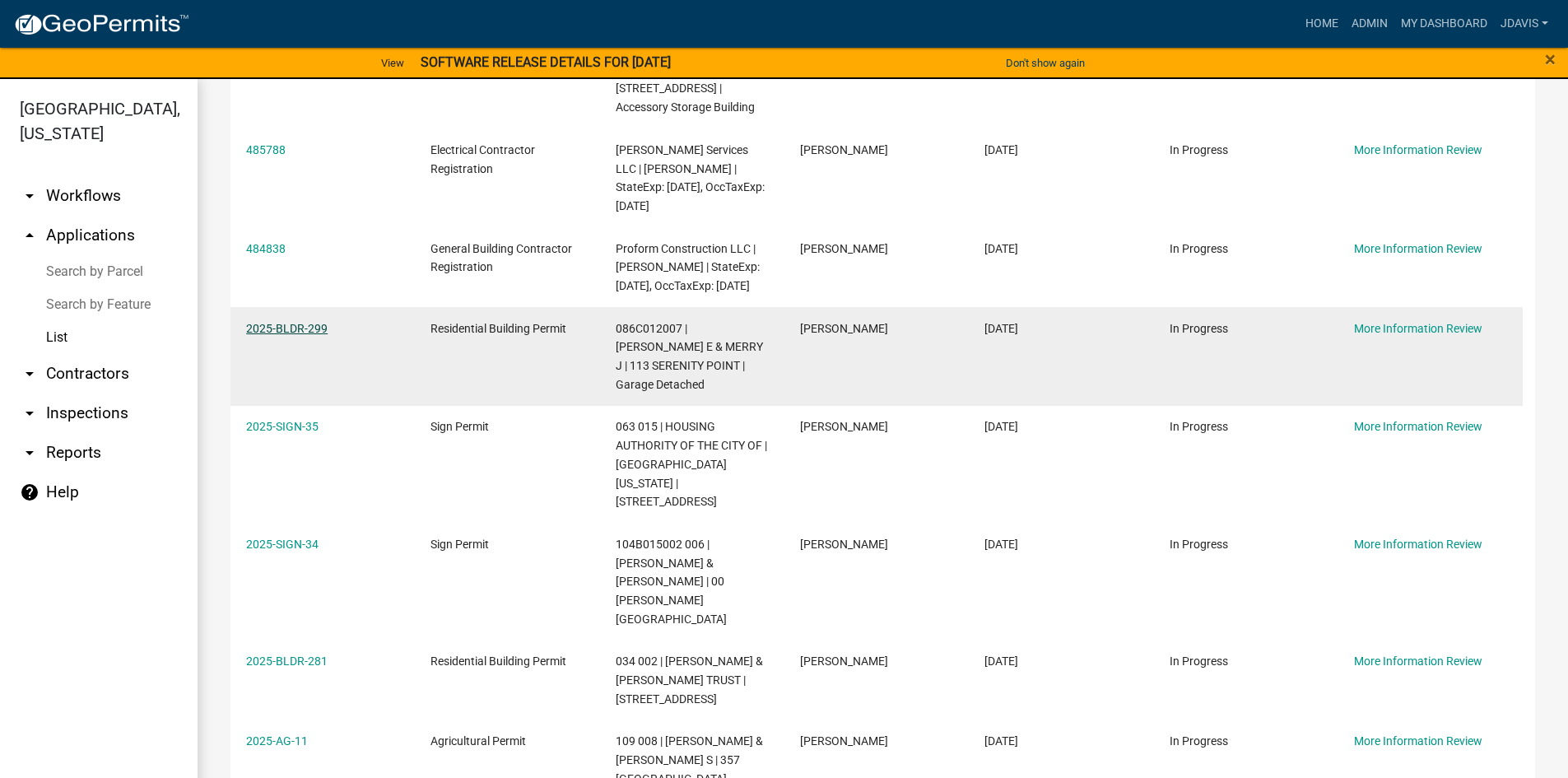
click at [324, 331] on link "2025-BLDR-299" at bounding box center [286, 329] width 81 height 13
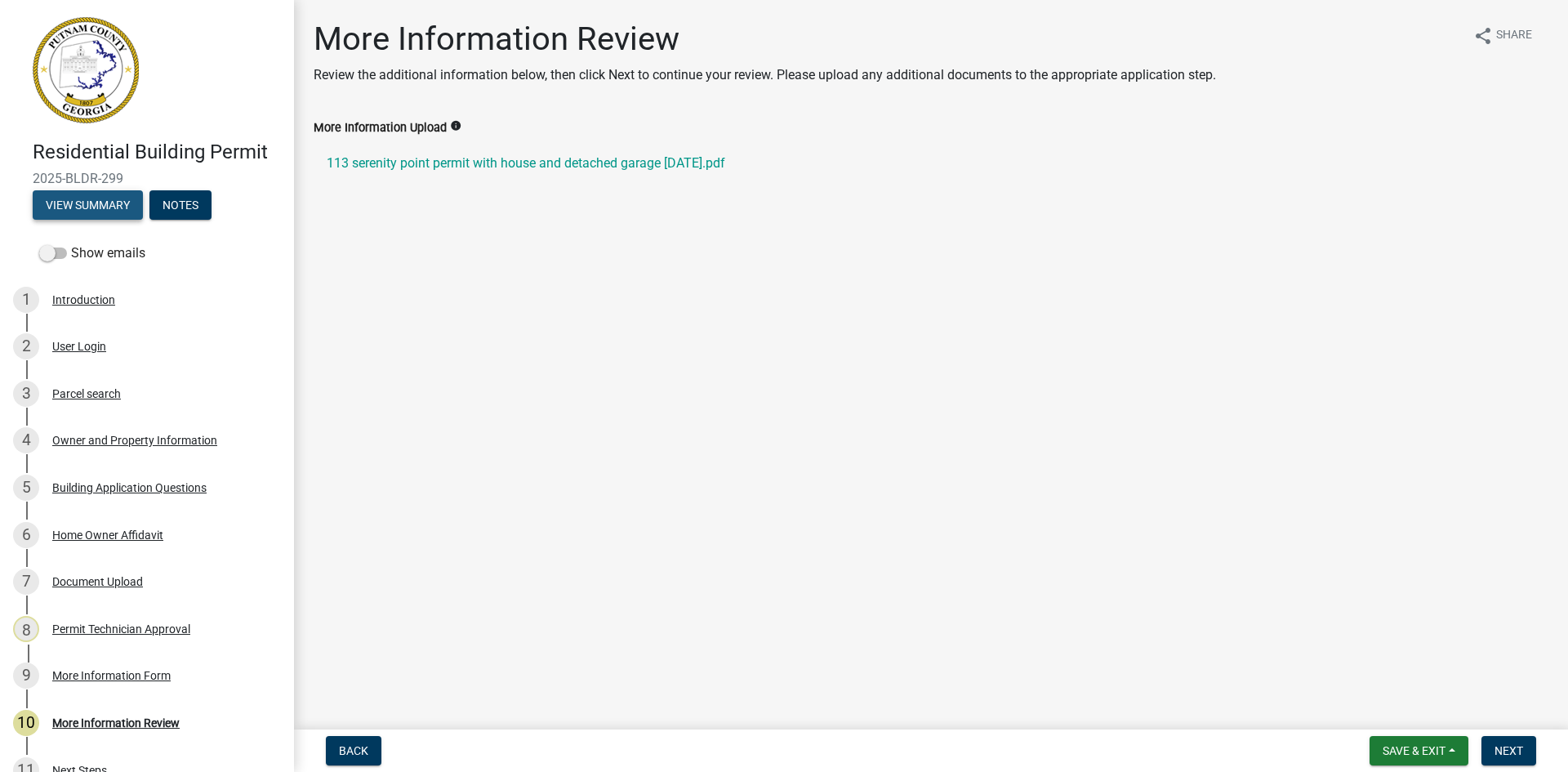
click at [98, 201] on button "View Summary" at bounding box center [87, 205] width 110 height 30
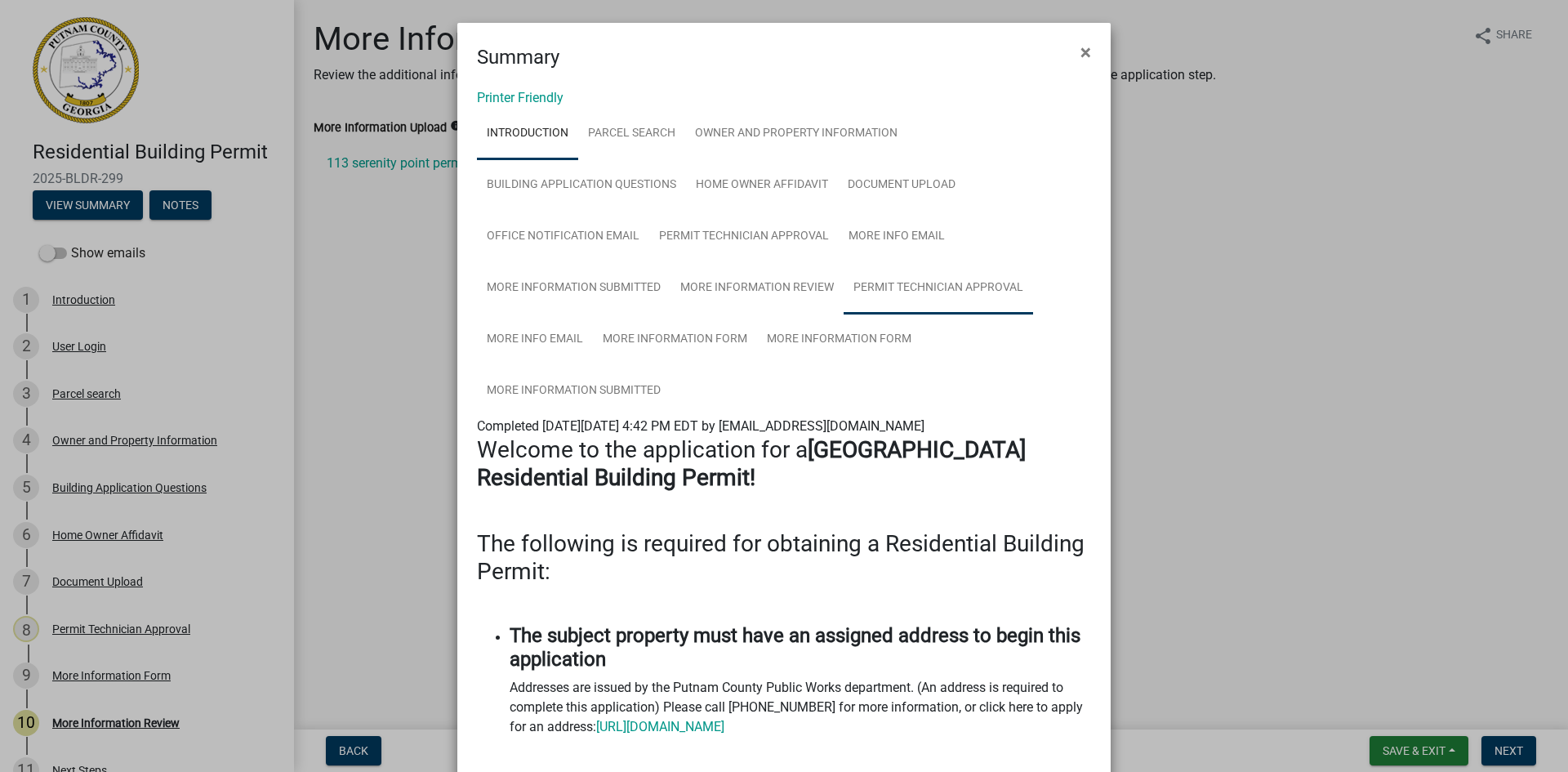
click at [895, 290] on link "Permit Technician Approval" at bounding box center [938, 288] width 189 height 53
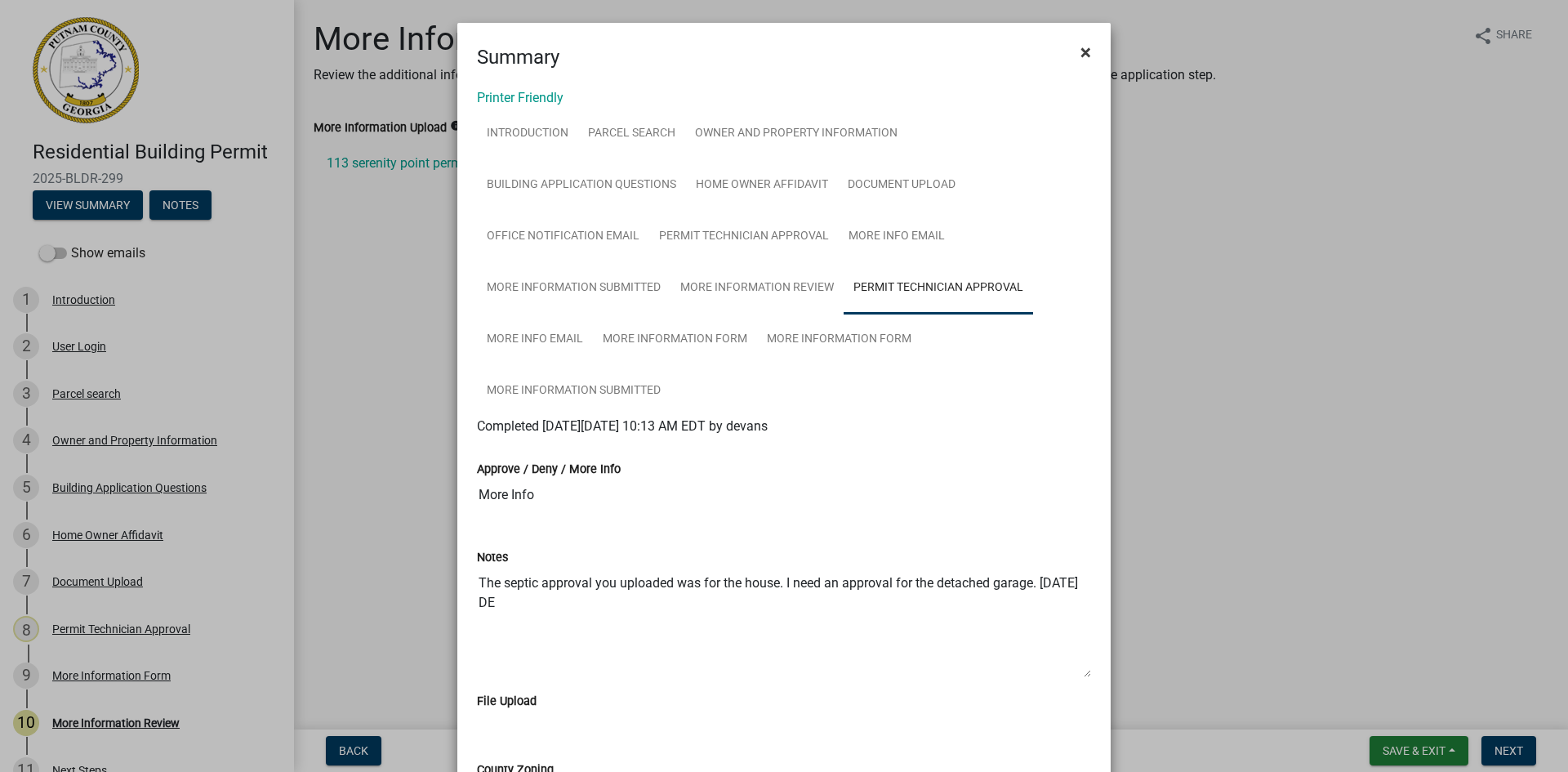
click at [1070, 48] on button "×" at bounding box center [1086, 52] width 37 height 45
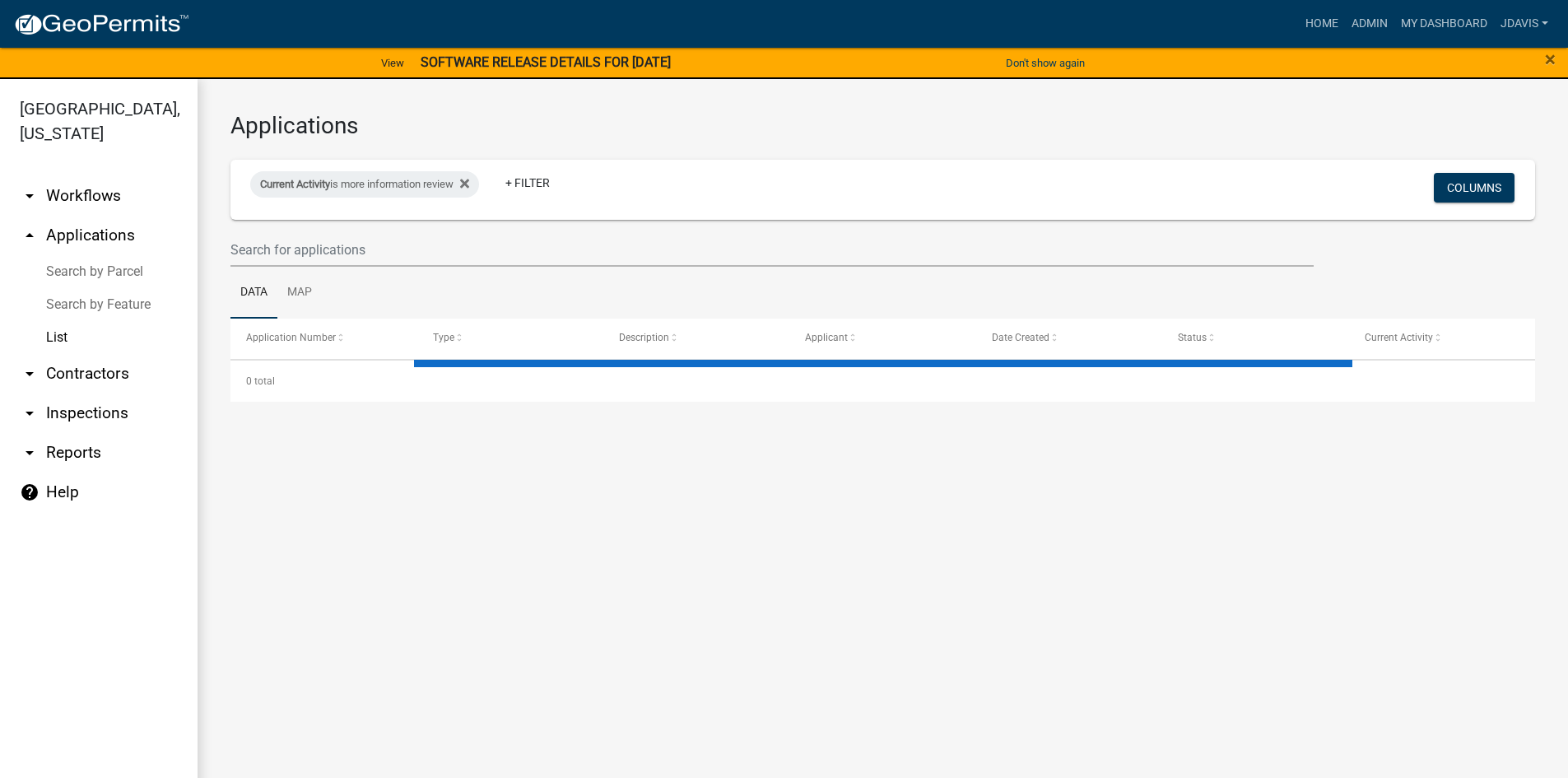
select select "2: 50"
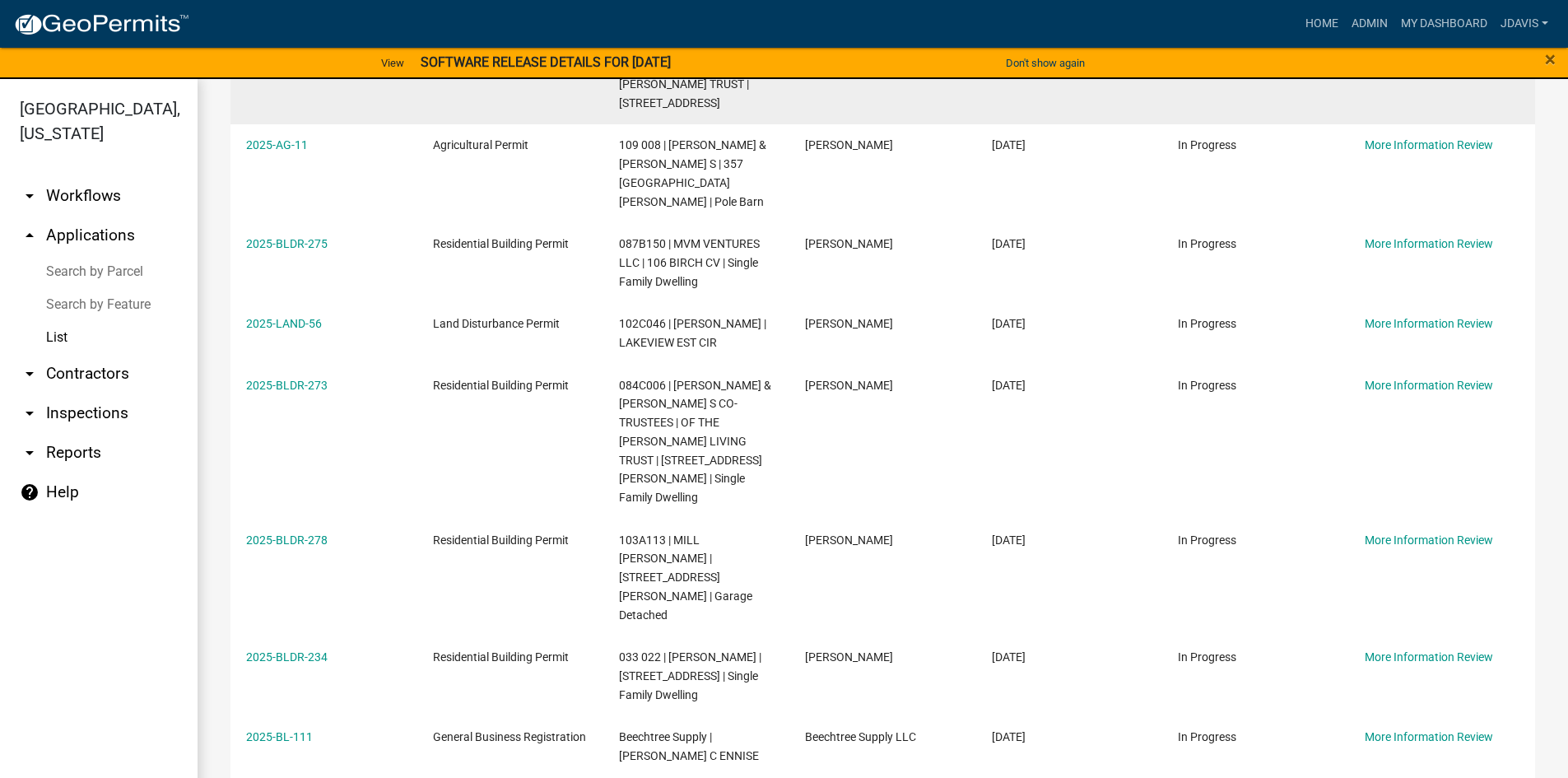
scroll to position [944, 0]
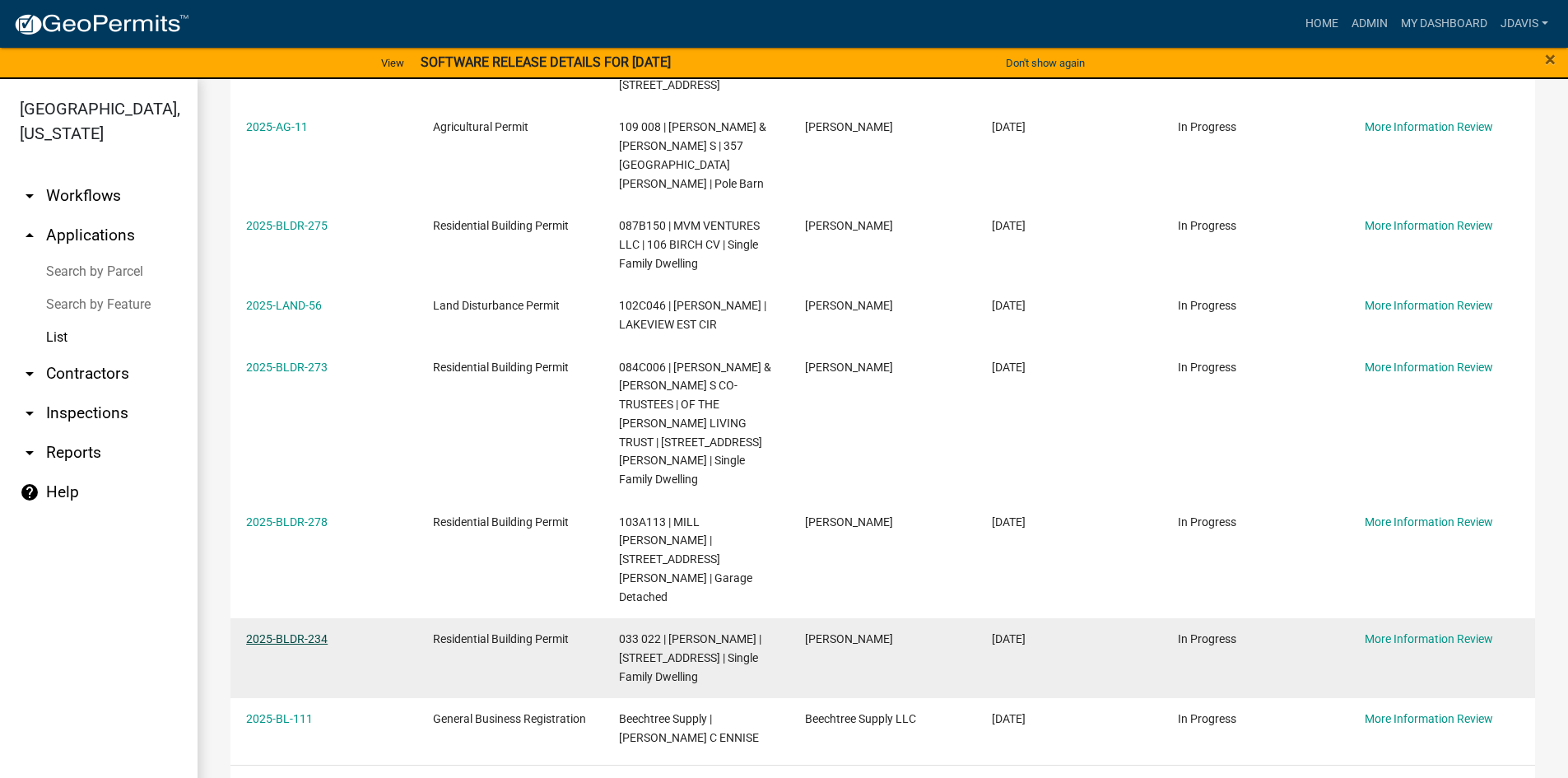
click at [320, 633] on link "2025-BLDR-234" at bounding box center [286, 639] width 81 height 13
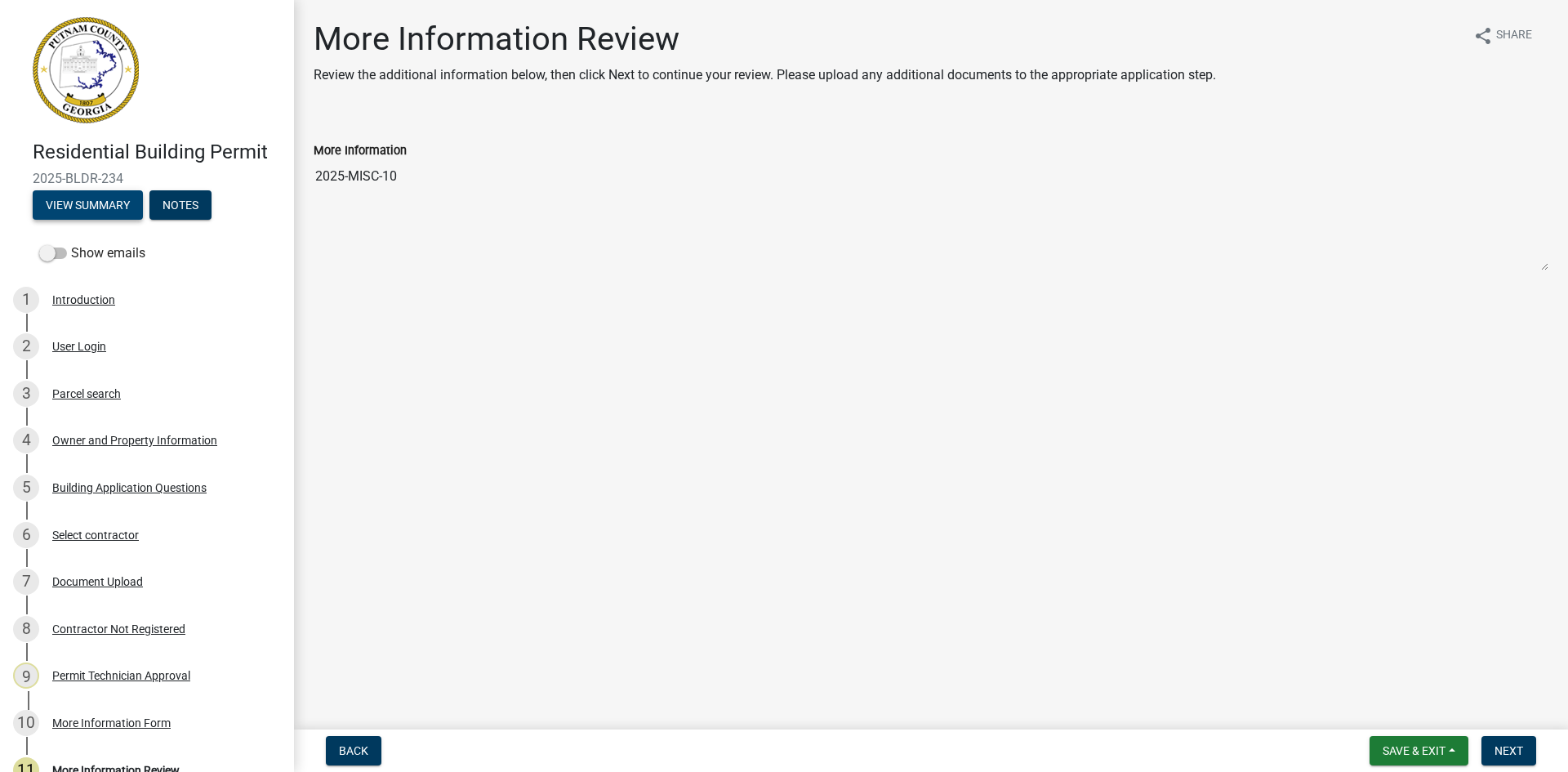
click at [115, 200] on button "View Summary" at bounding box center [87, 205] width 110 height 30
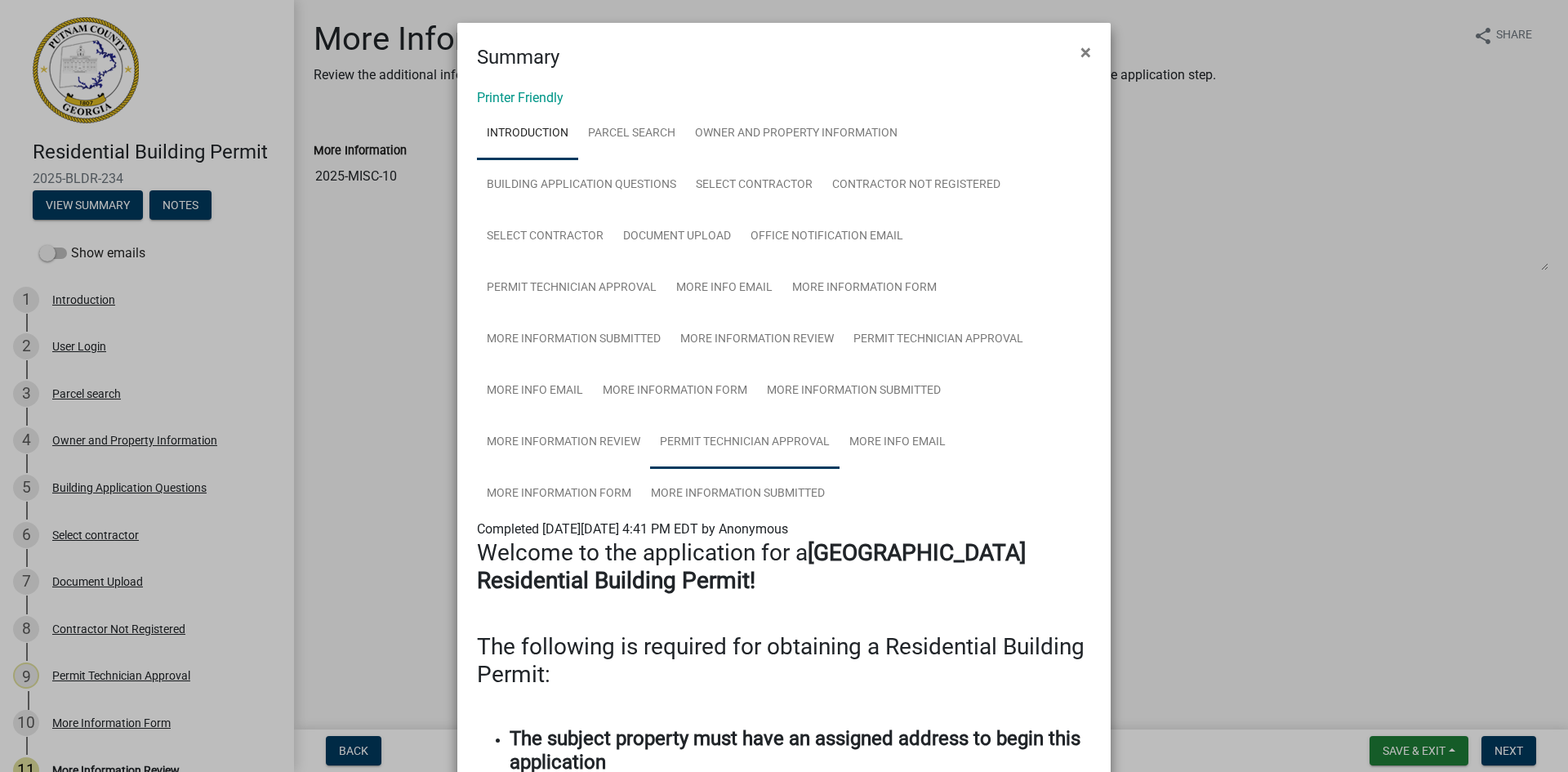
click at [794, 417] on link "Permit Technician Approval" at bounding box center [744, 443] width 189 height 53
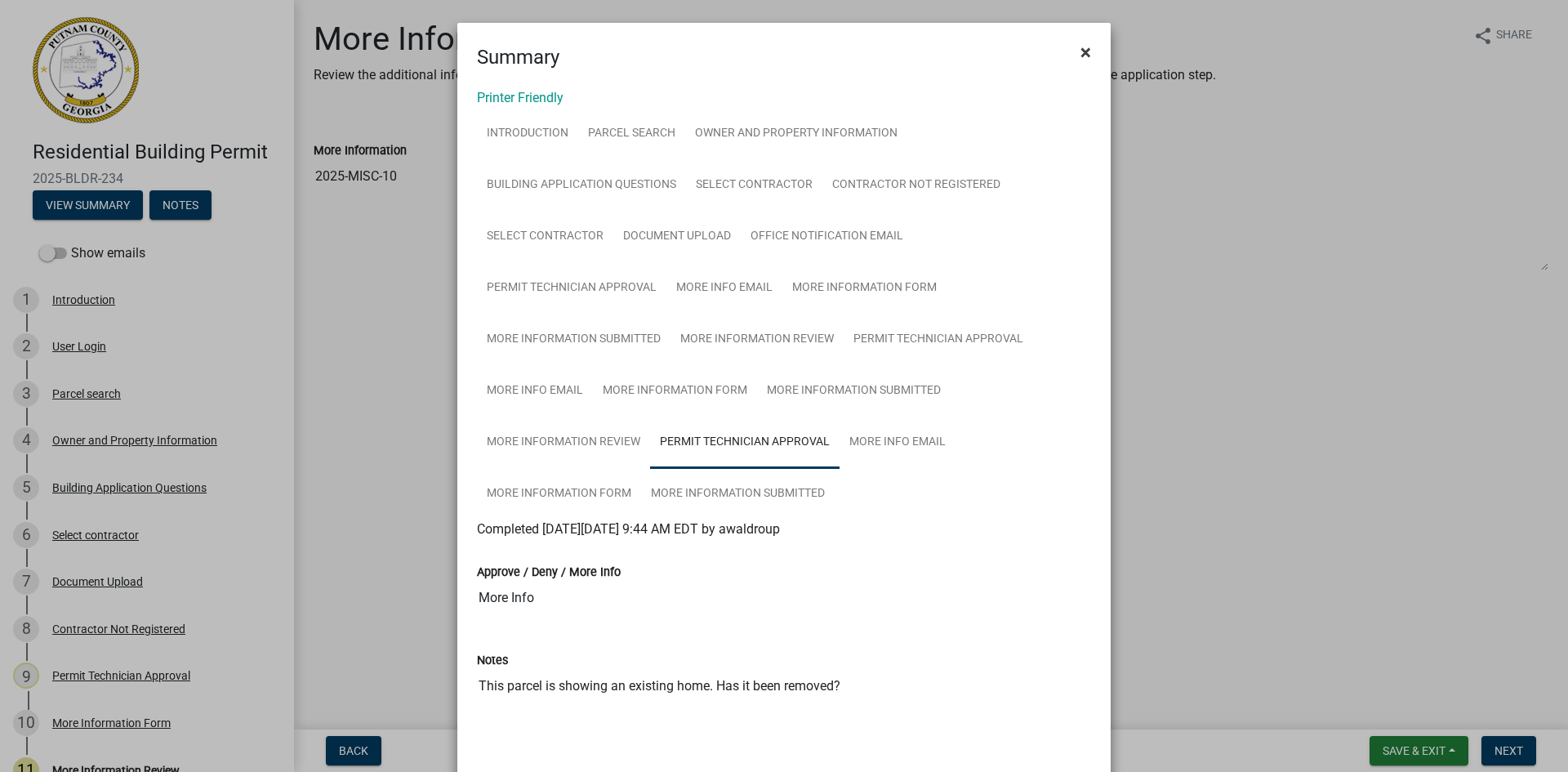
click at [1073, 60] on button "×" at bounding box center [1086, 52] width 37 height 45
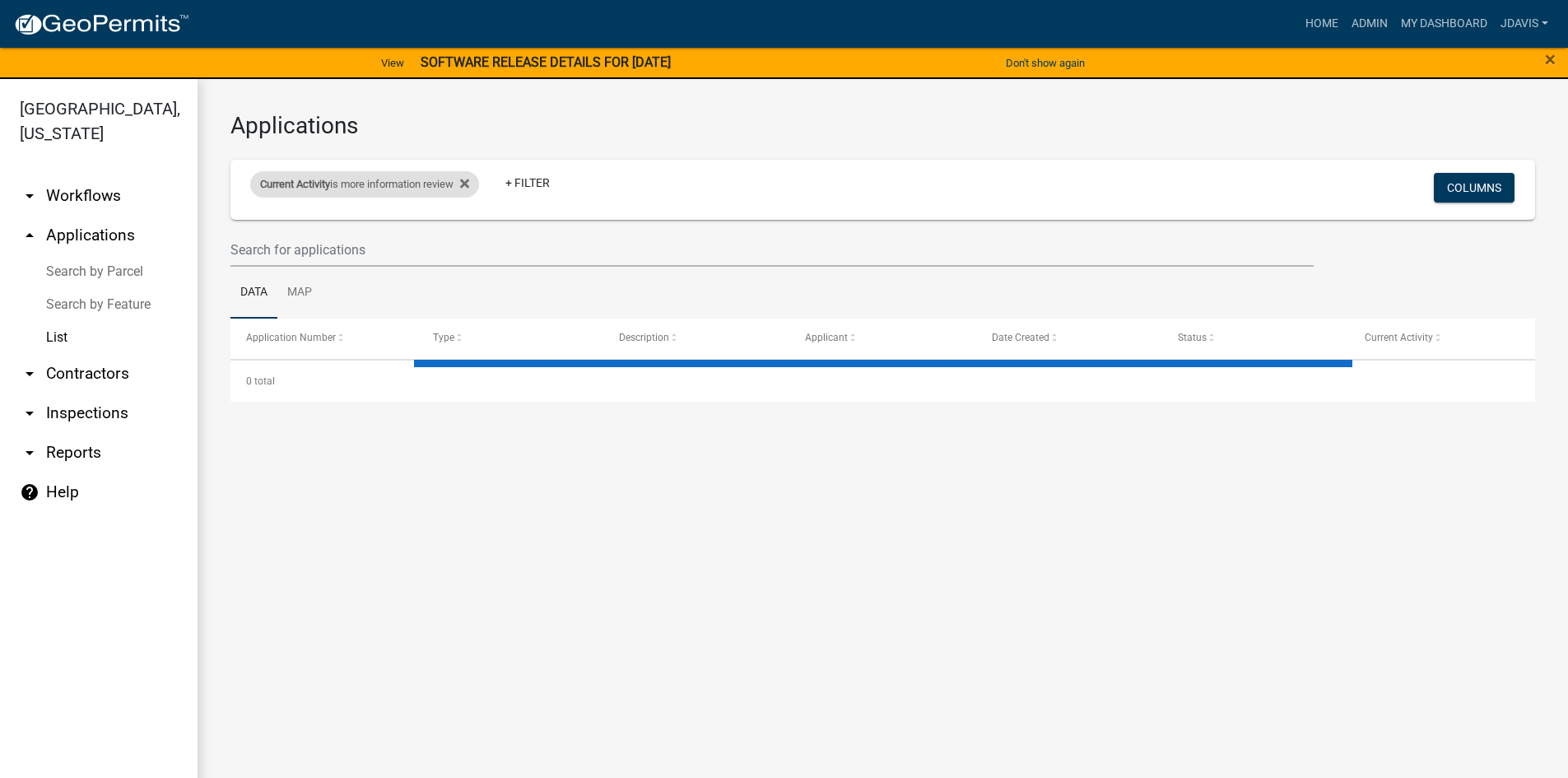
select select "2: 50"
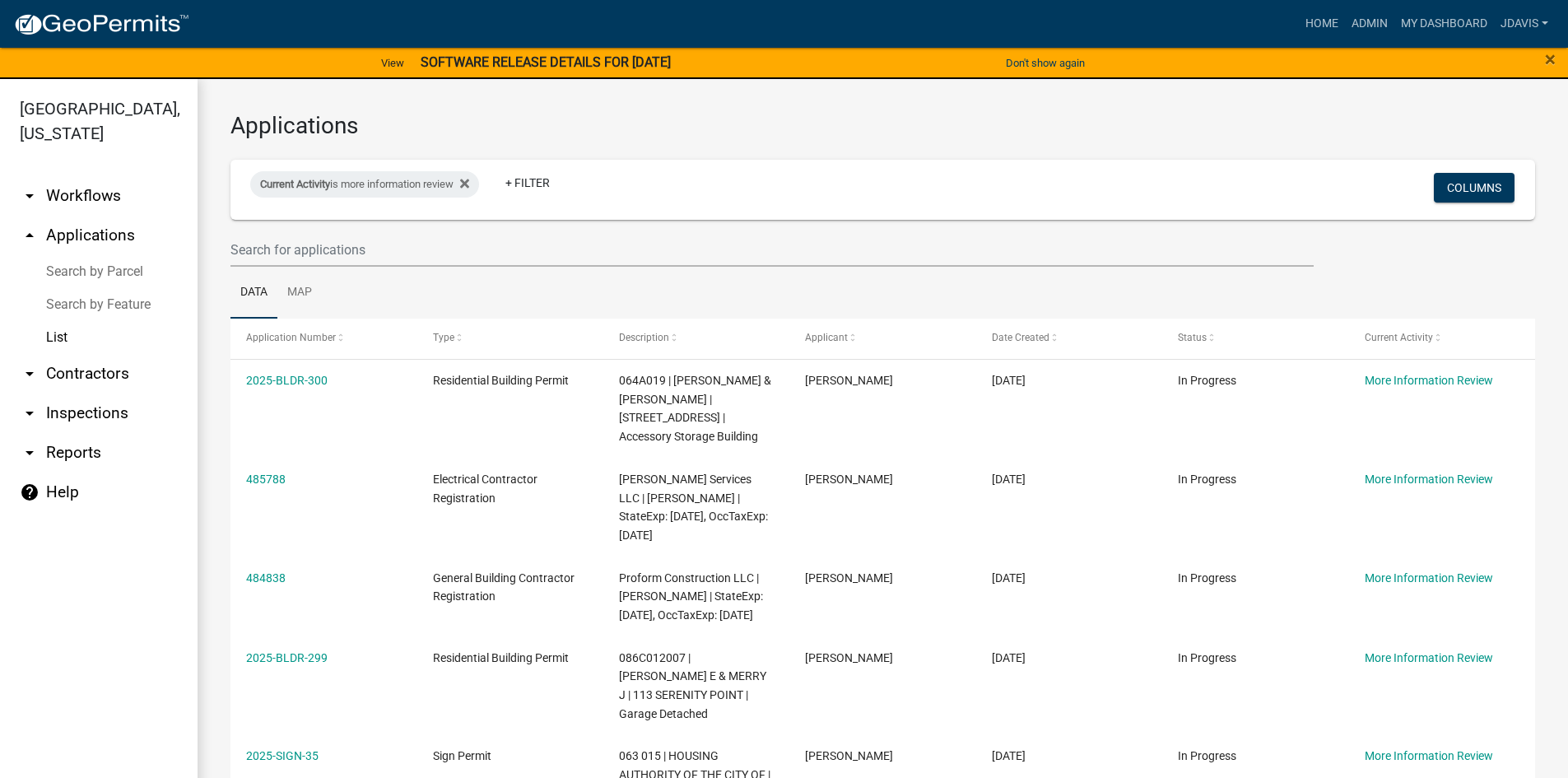
click at [78, 264] on link "Search by Parcel" at bounding box center [99, 271] width 198 height 33
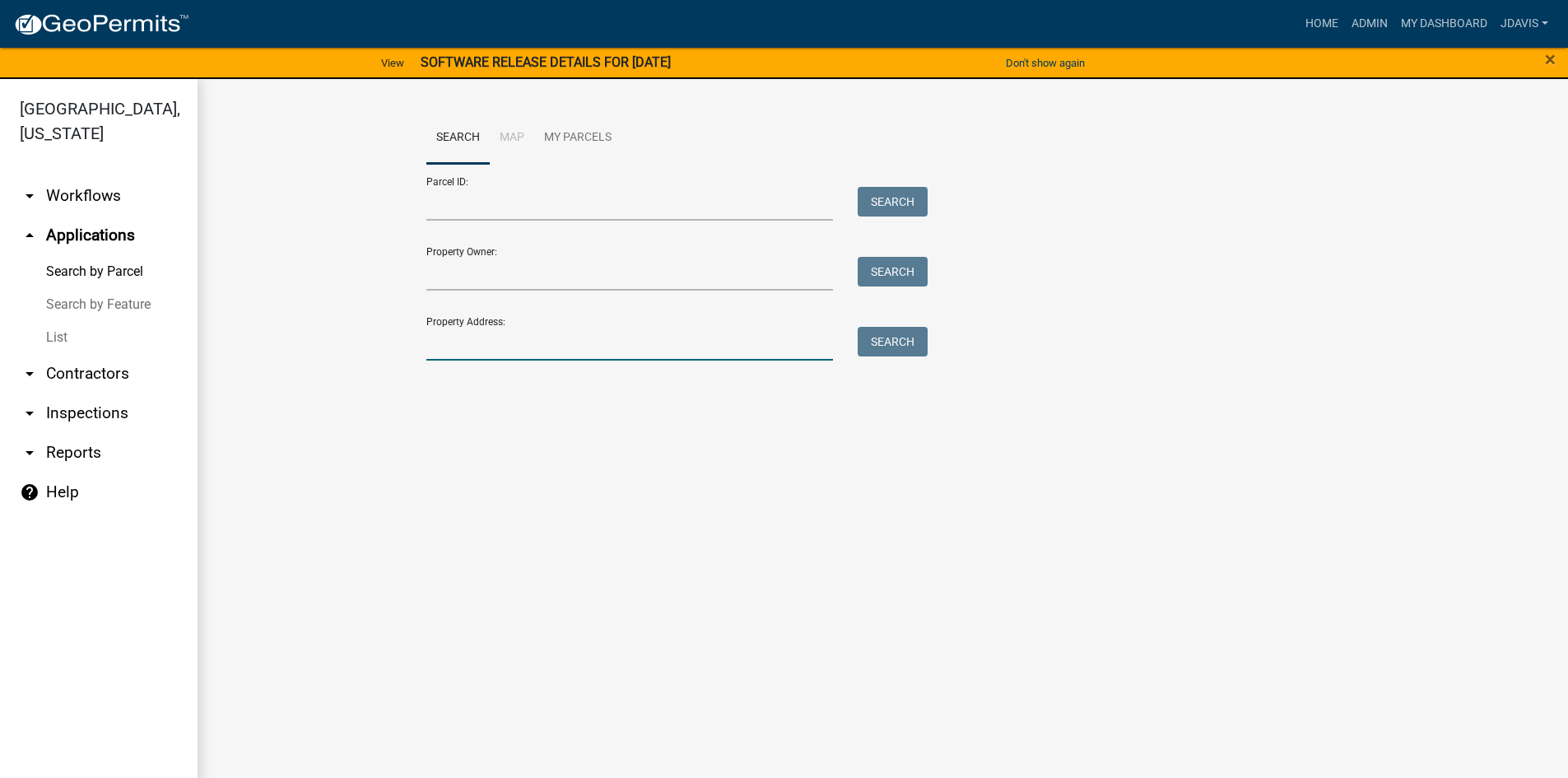
click at [457, 339] on input "Property Address:" at bounding box center [630, 344] width 407 height 34
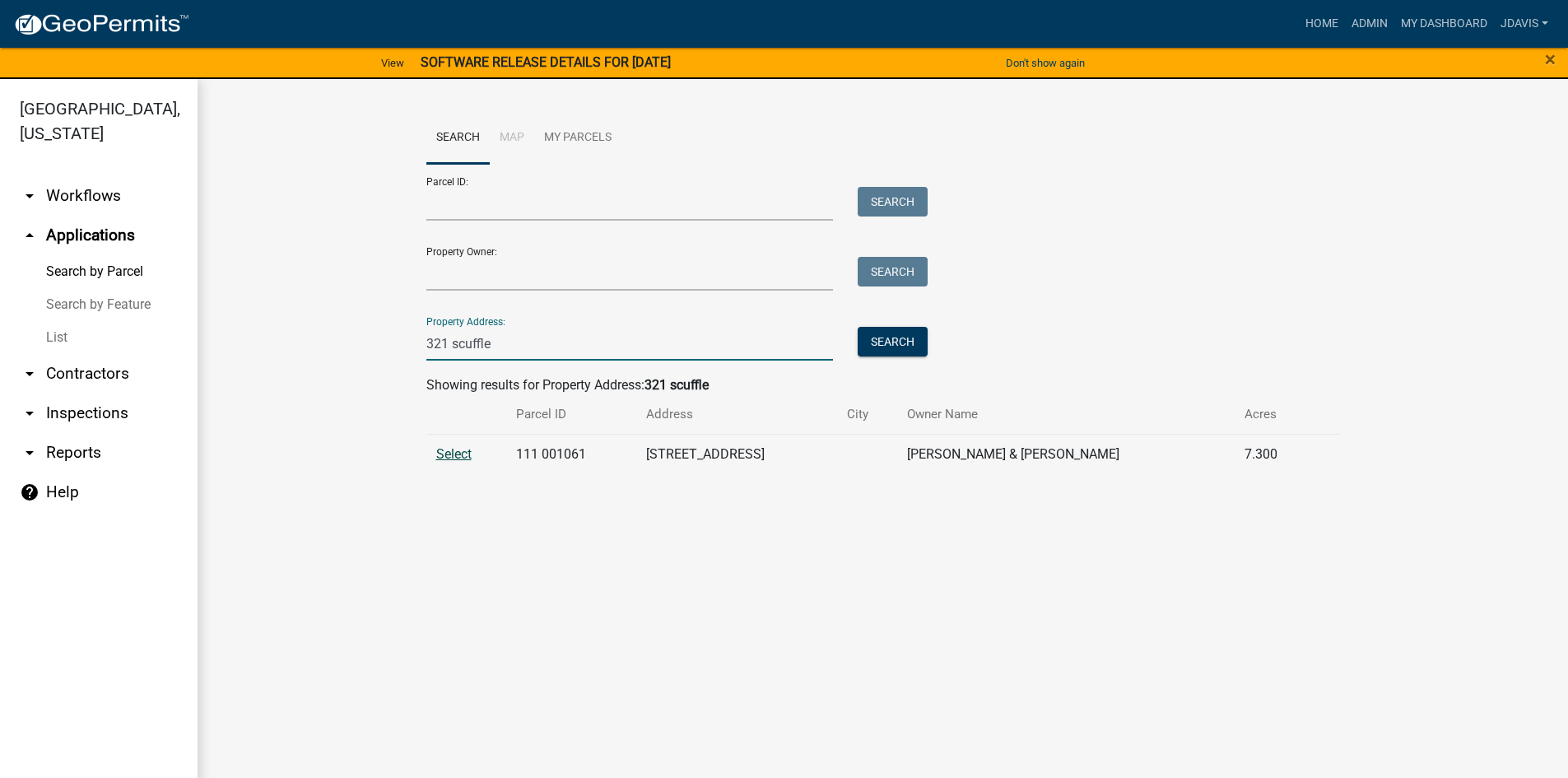
type input "321 scuffle"
click at [457, 451] on span "Select" at bounding box center [454, 454] width 35 height 16
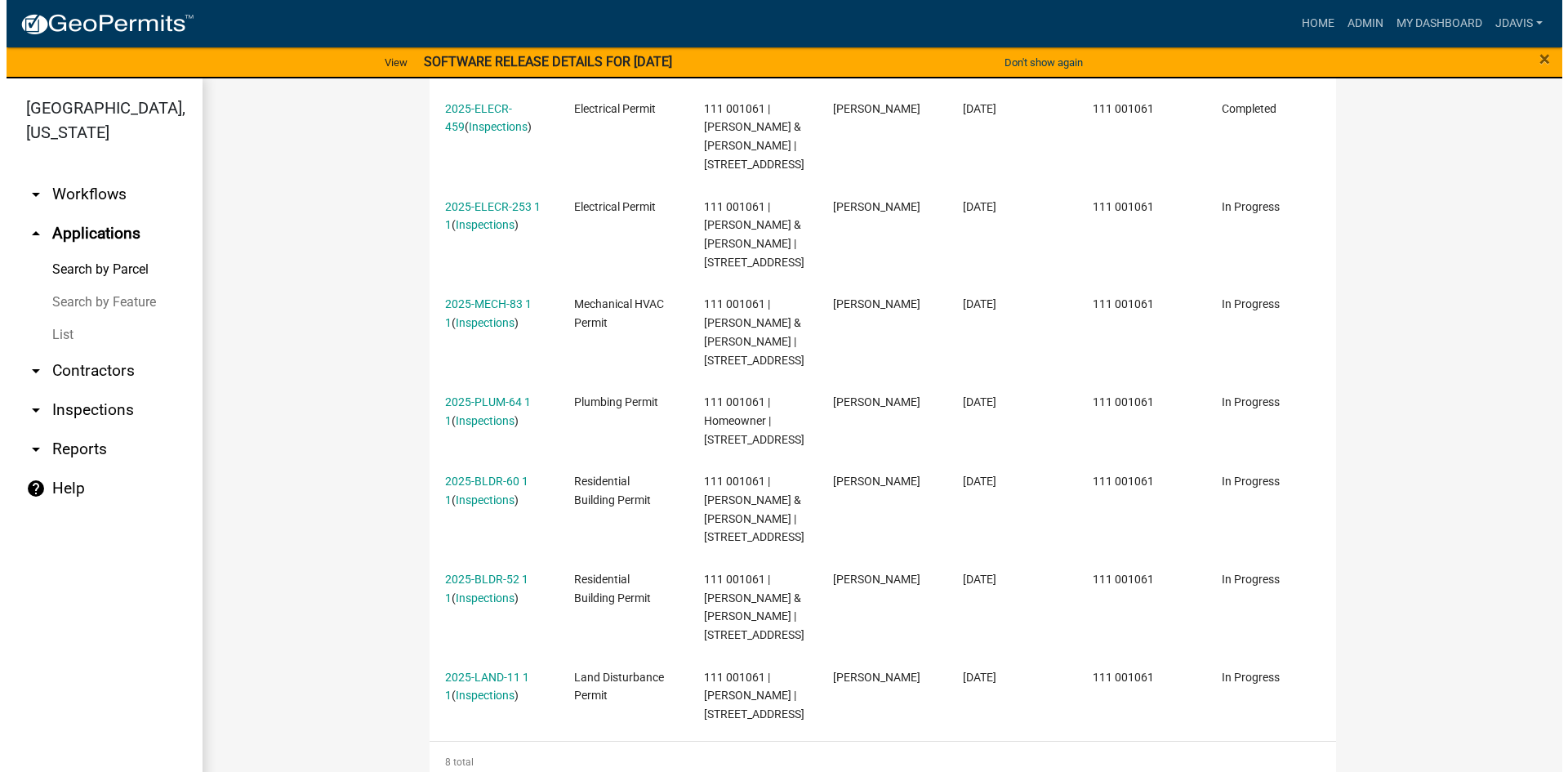
scroll to position [678, 0]
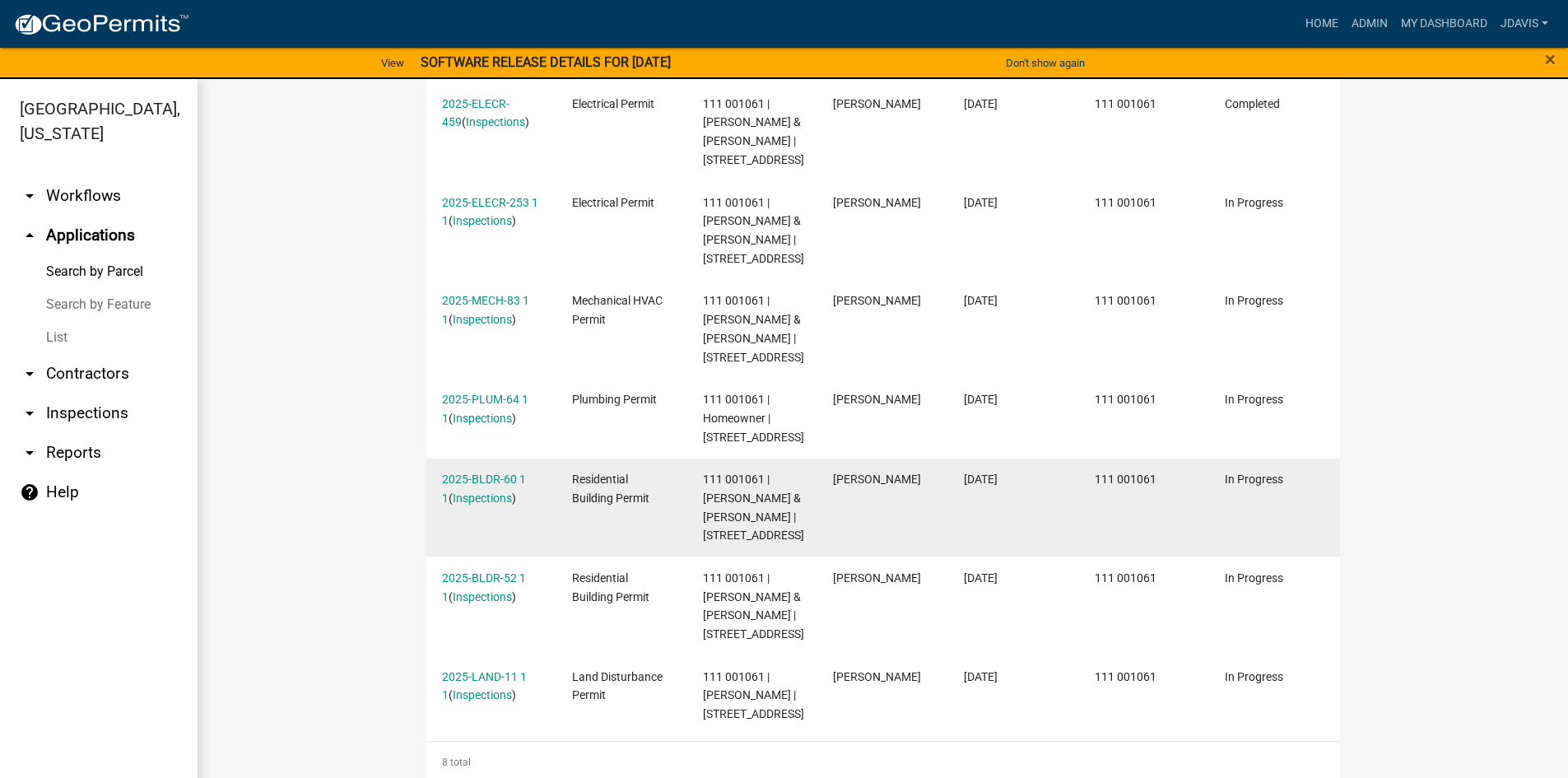
click at [486, 486] on div "2025-BLDR-60 1 1 ( Inspections )" at bounding box center [492, 489] width 99 height 38
click at [486, 492] on link "Inspections" at bounding box center [483, 498] width 60 height 13
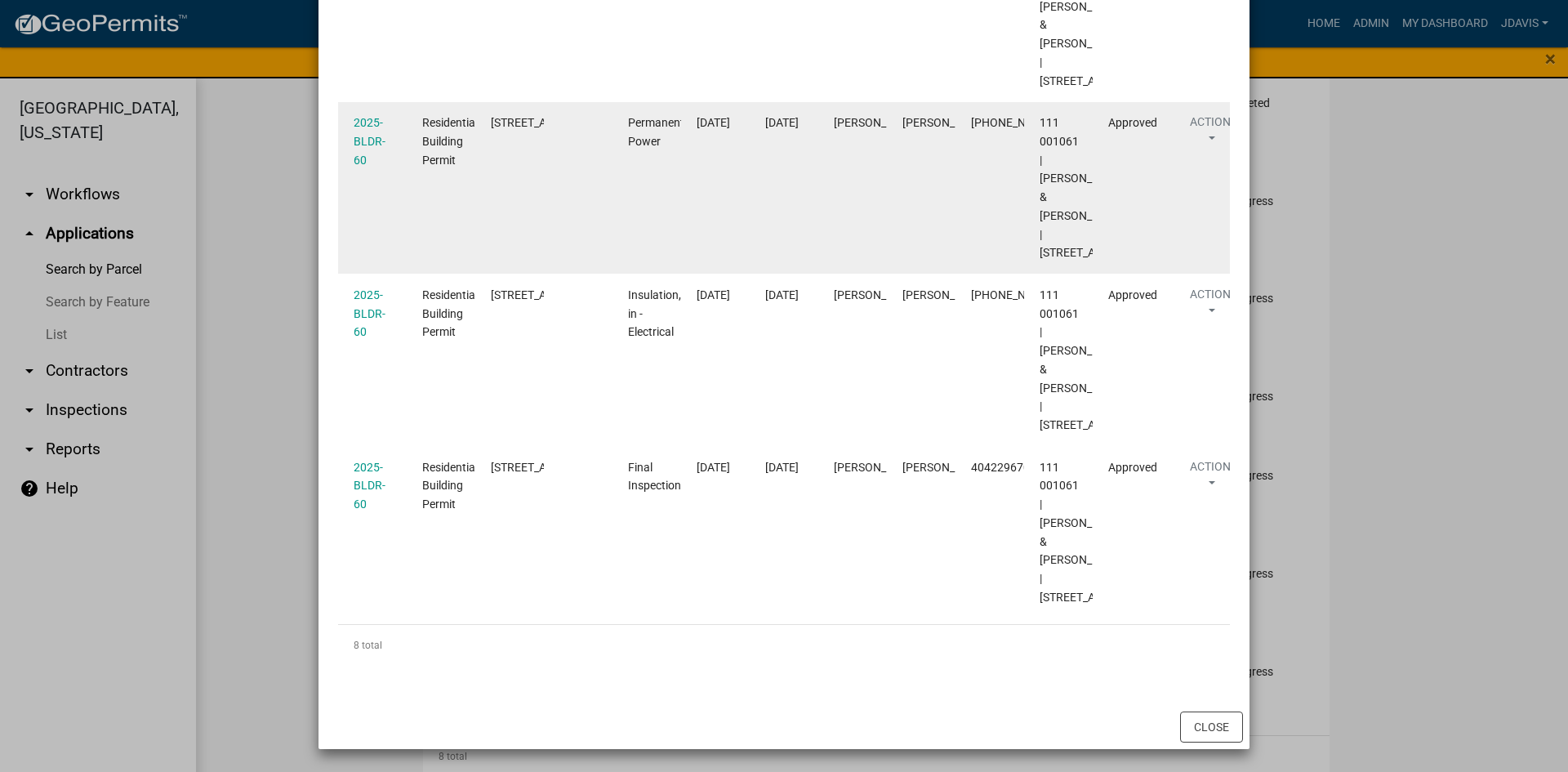
scroll to position [1465, 0]
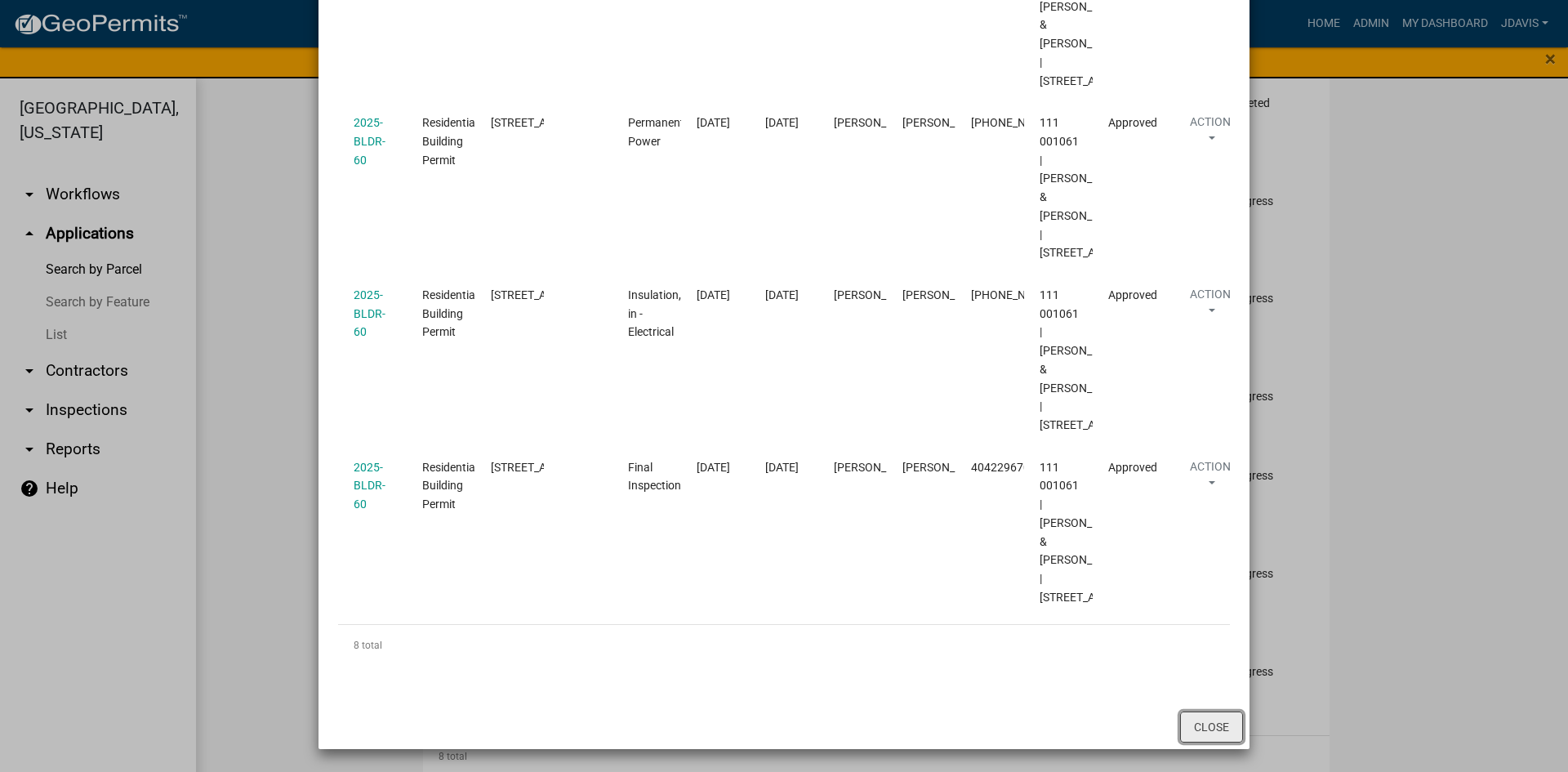
click at [1204, 724] on button "Close" at bounding box center [1211, 728] width 63 height 31
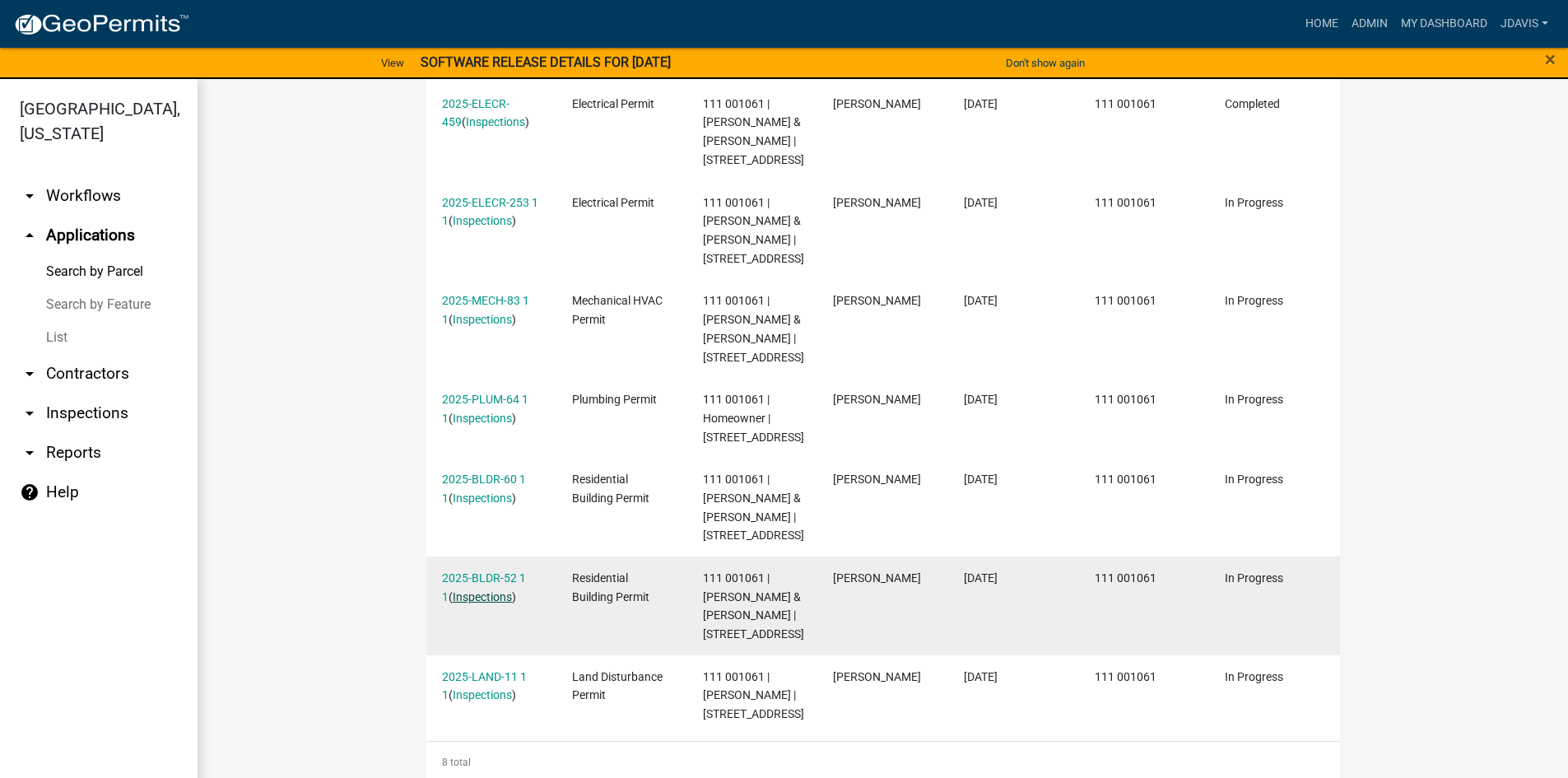
click at [470, 591] on link "Inspections" at bounding box center [483, 597] width 60 height 13
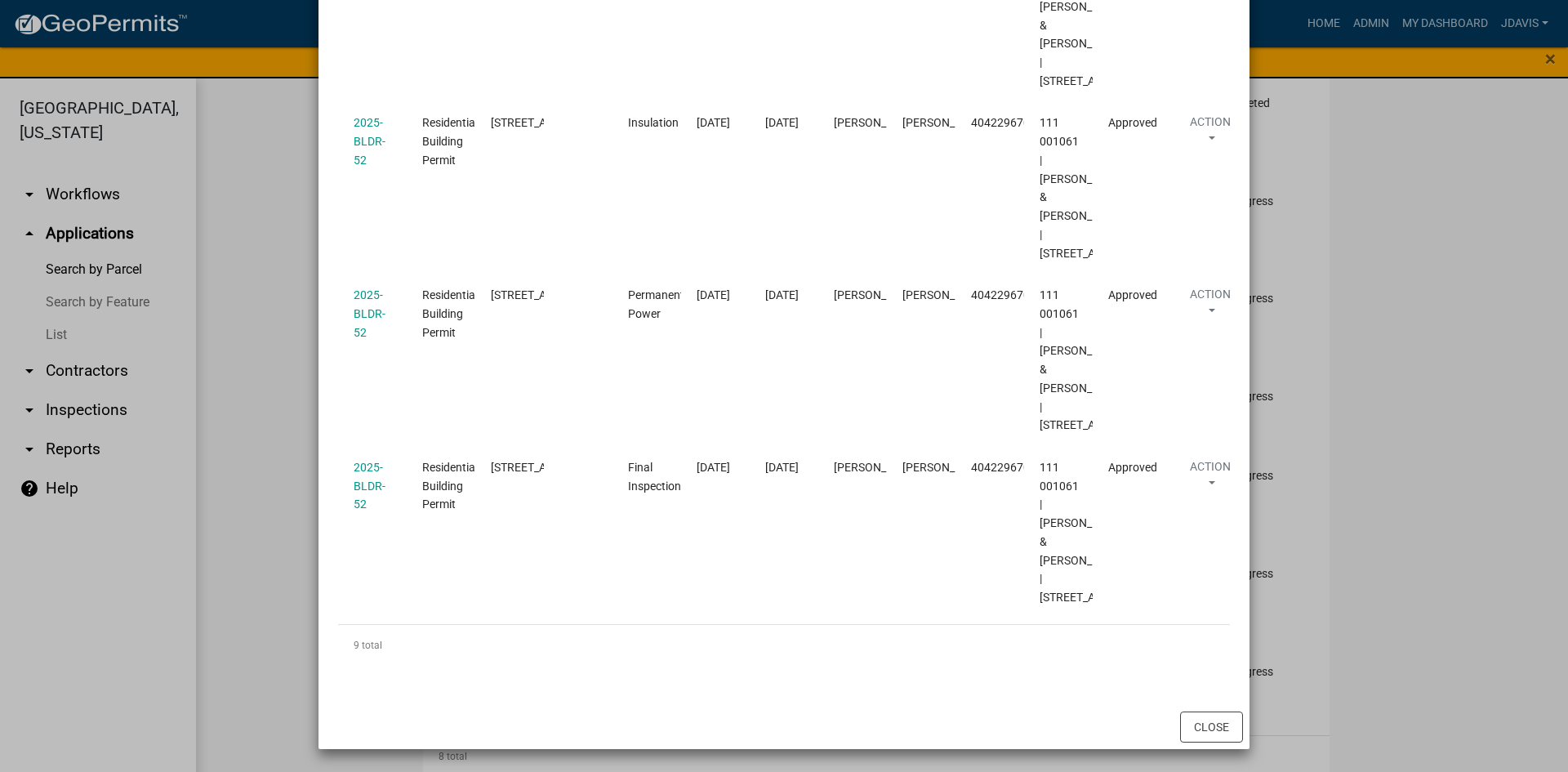
scroll to position [1786, 0]
click at [1212, 728] on button "Close" at bounding box center [1211, 728] width 63 height 31
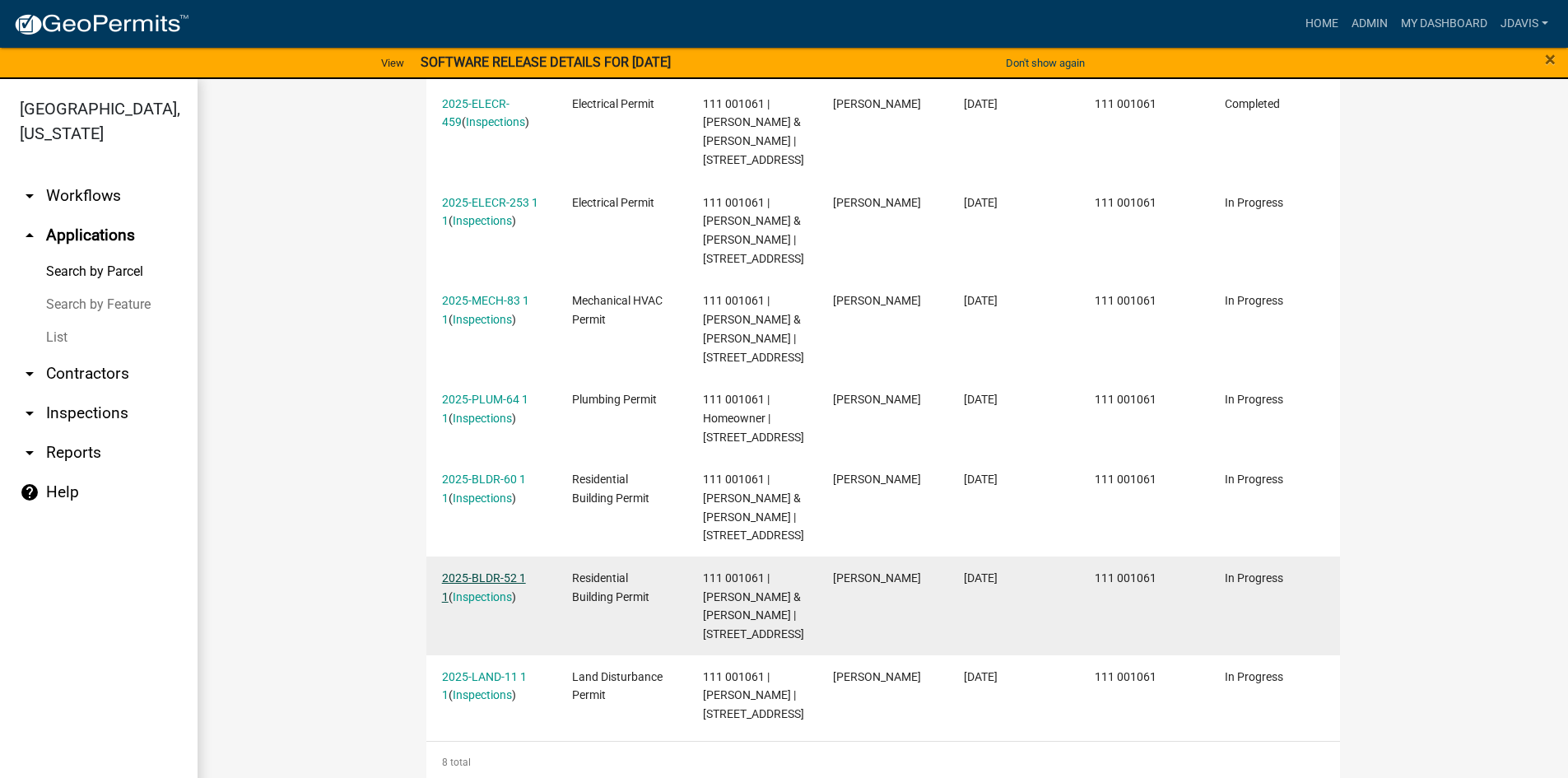
click at [481, 571] on link "2025-BLDR-52 1 1" at bounding box center [484, 587] width 84 height 32
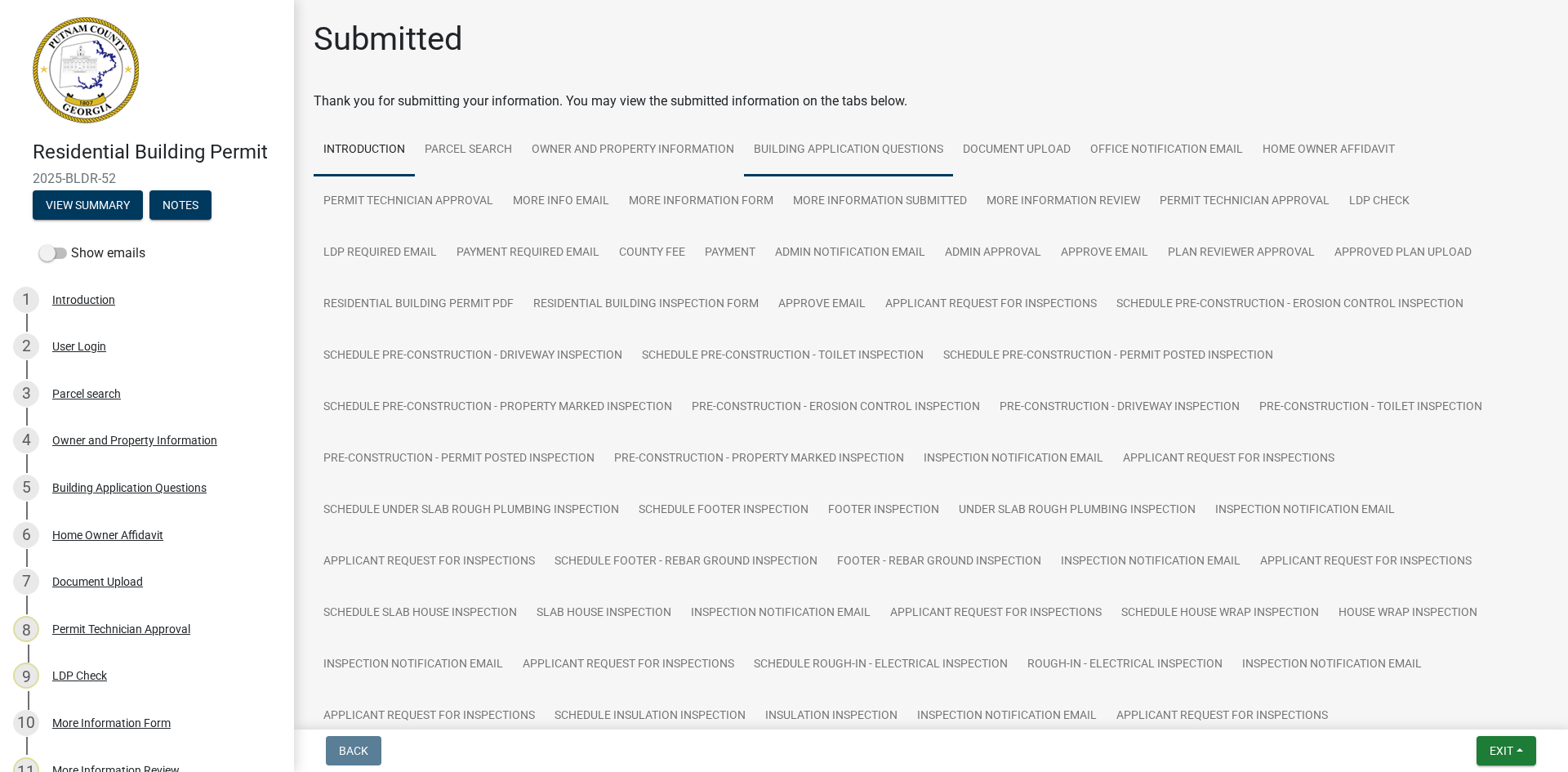
click at [878, 142] on link "Building Application Questions" at bounding box center [848, 150] width 209 height 53
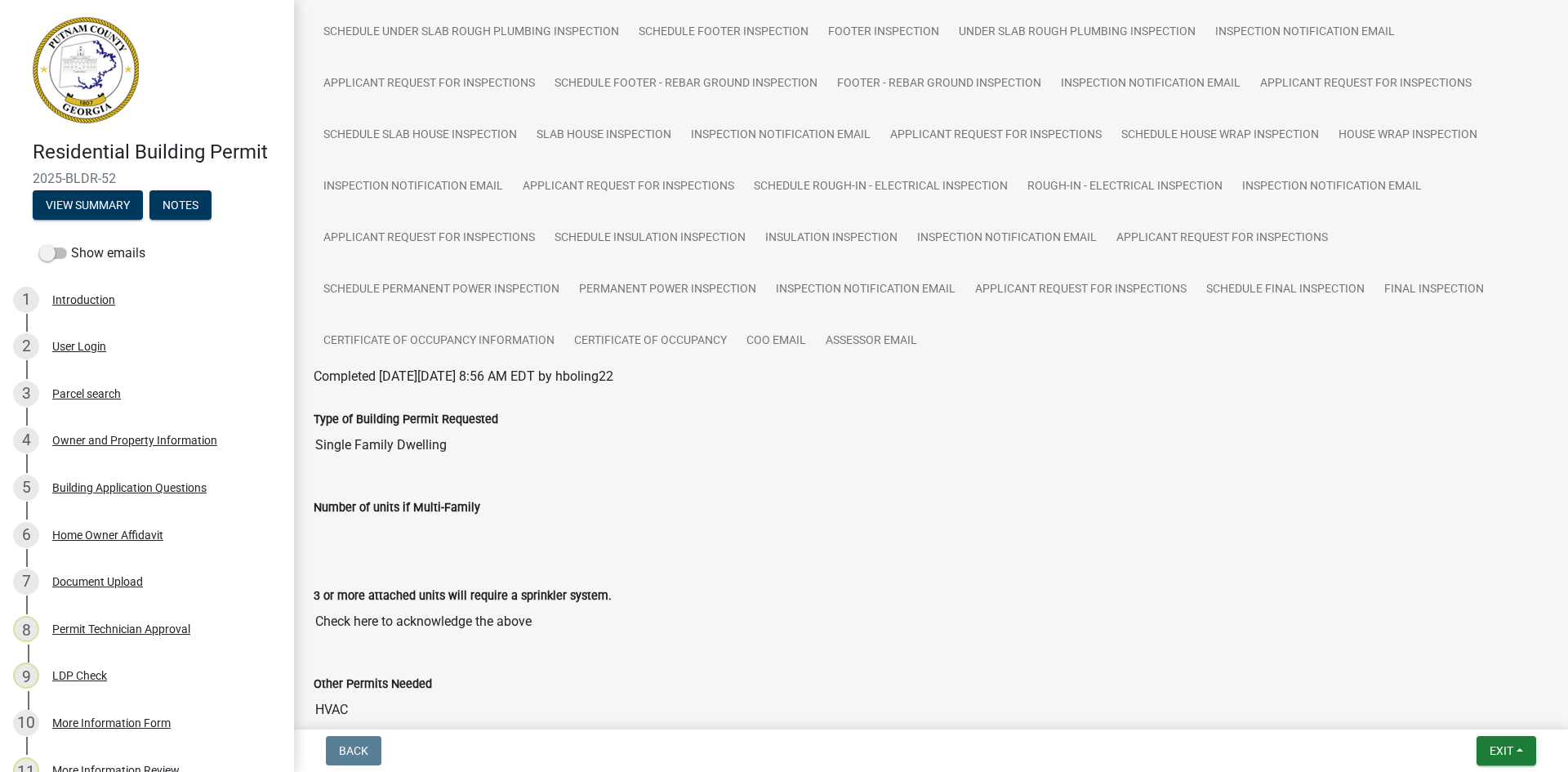
scroll to position [735, 0]
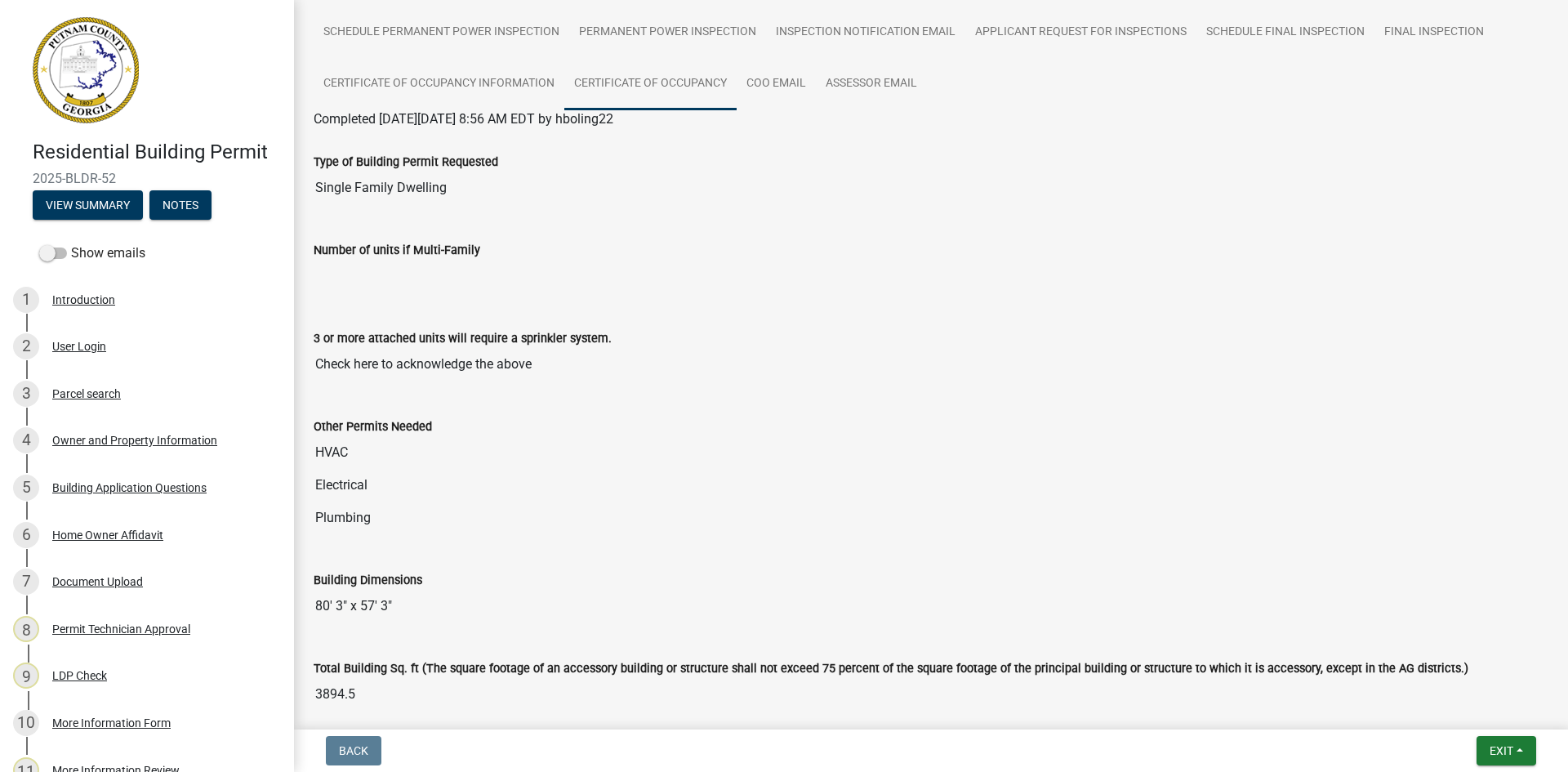
click at [698, 78] on link "Certificate of Occupancy" at bounding box center [650, 84] width 172 height 53
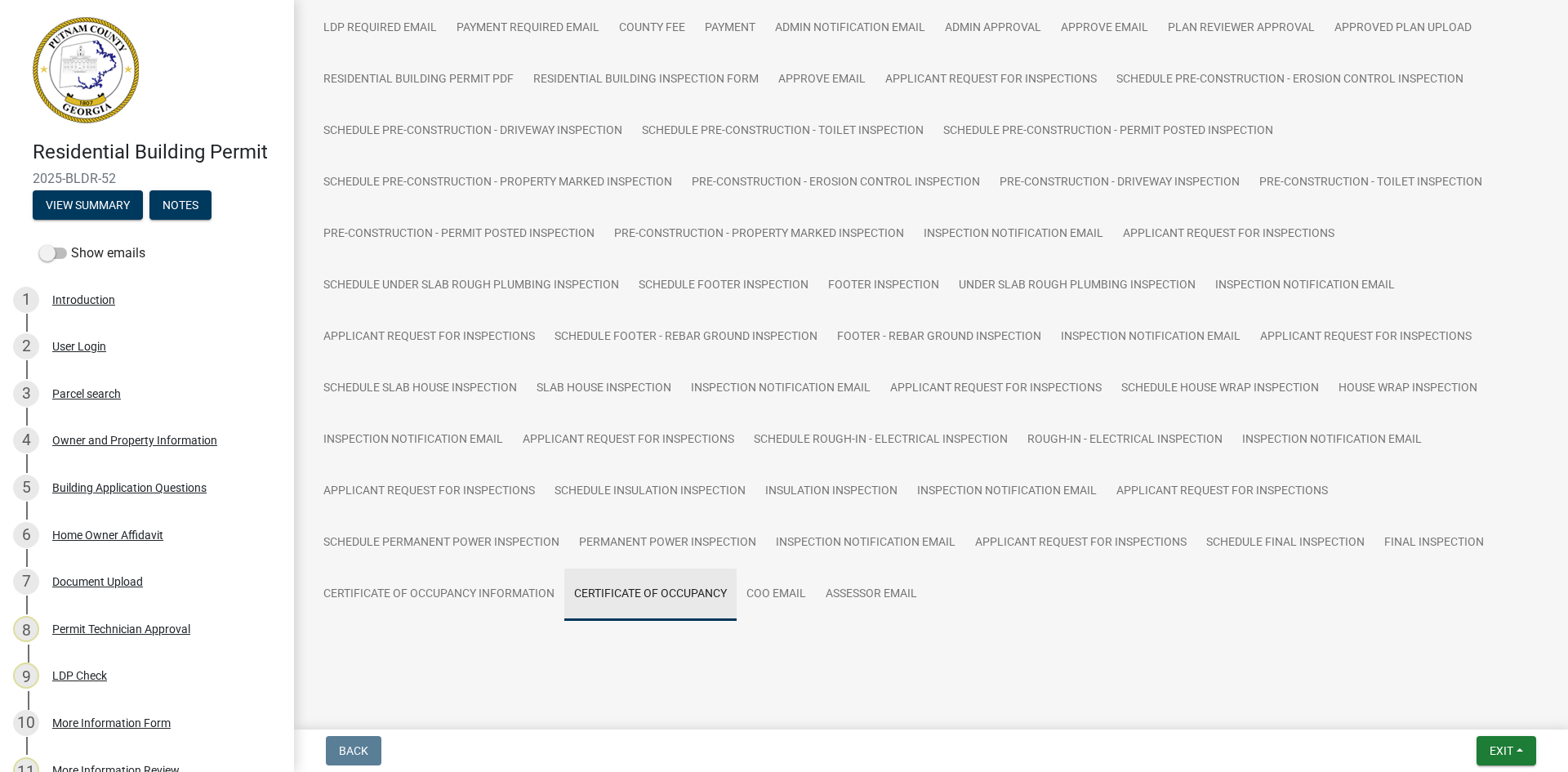
scroll to position [244, 0]
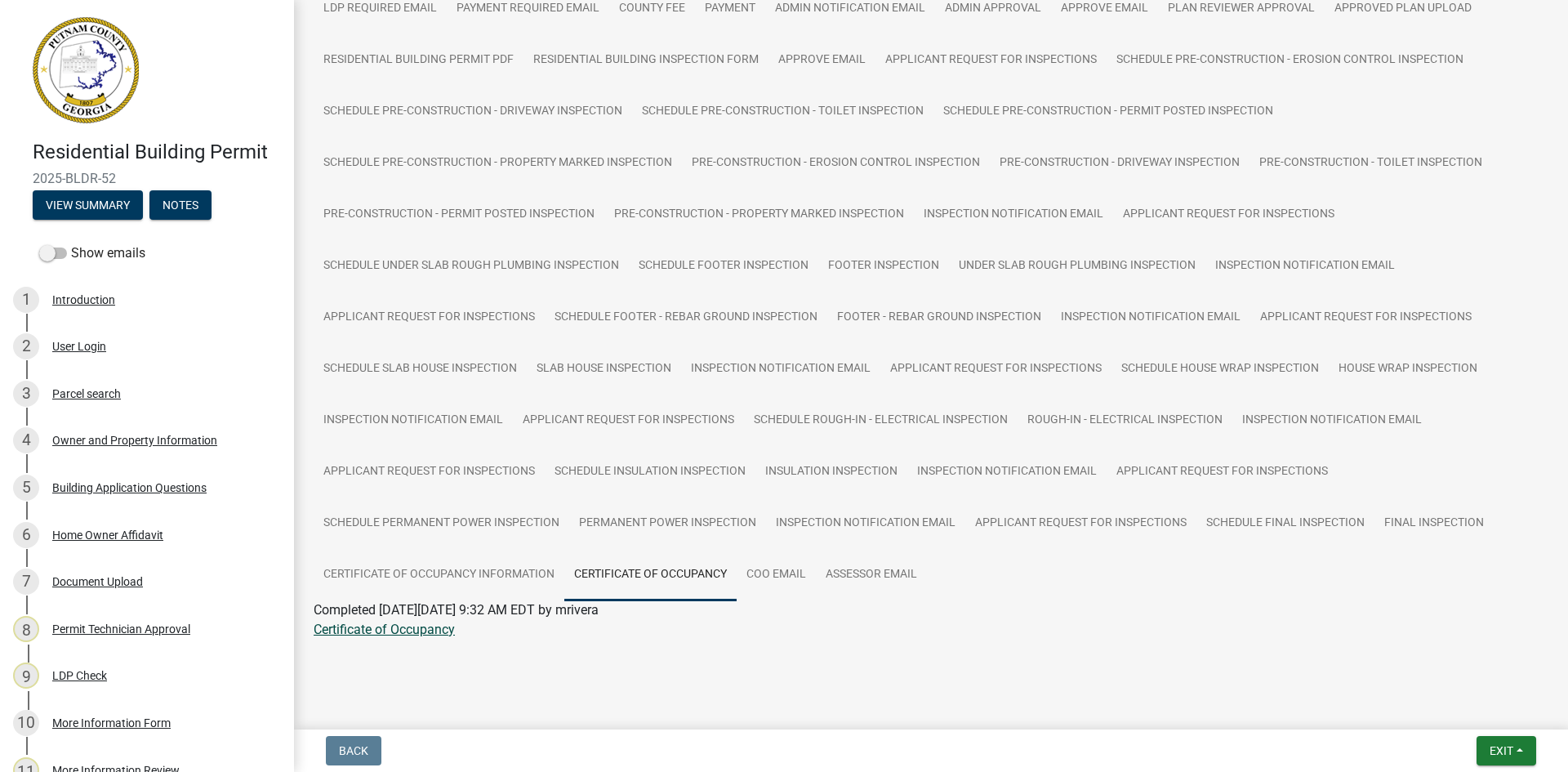
click at [432, 624] on link "Certificate of Occupancy" at bounding box center [383, 629] width 141 height 16
